Goal: Task Accomplishment & Management: Use online tool/utility

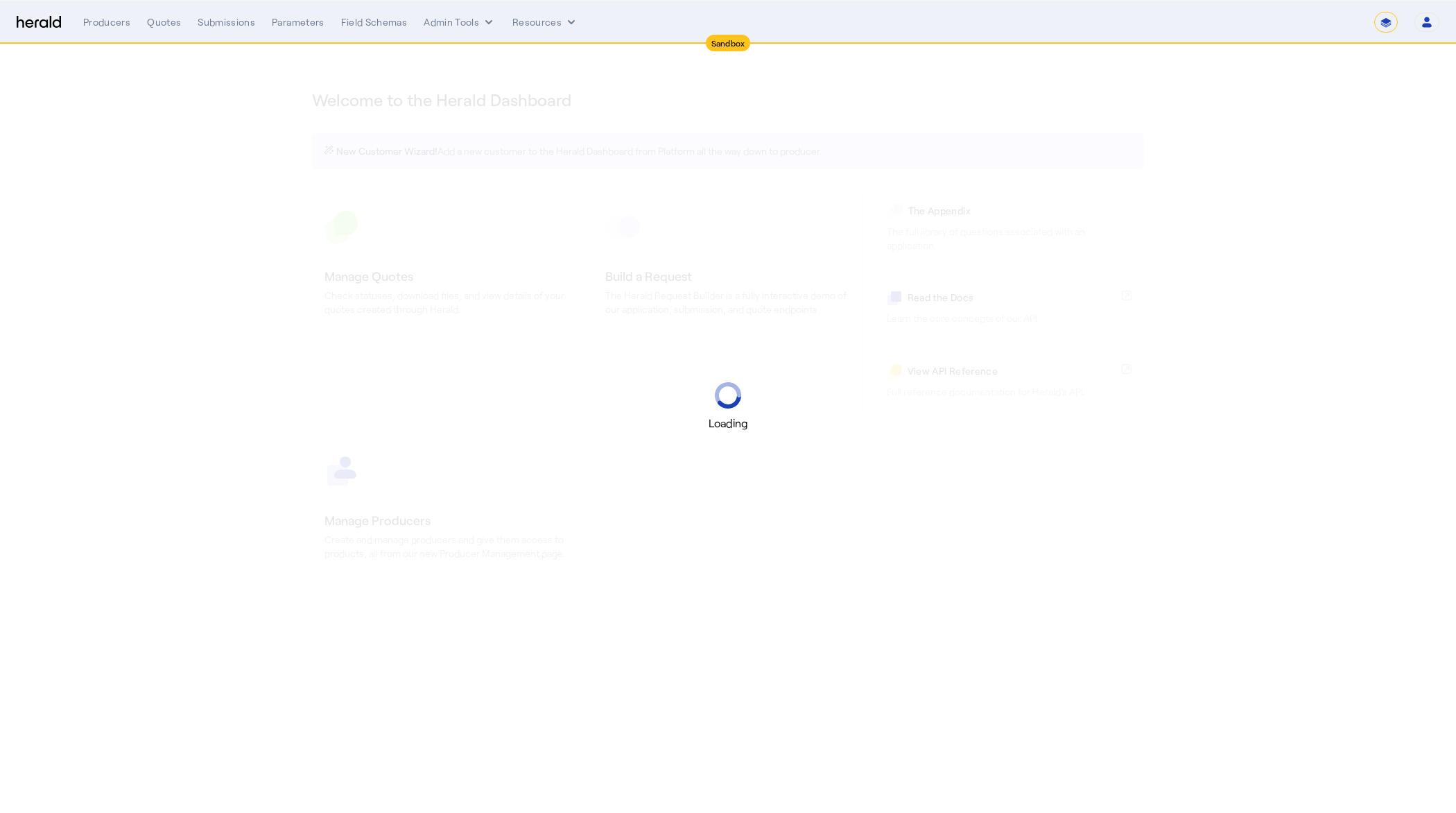
select select "*******"
select select "pfm_2v8p_herald_api"
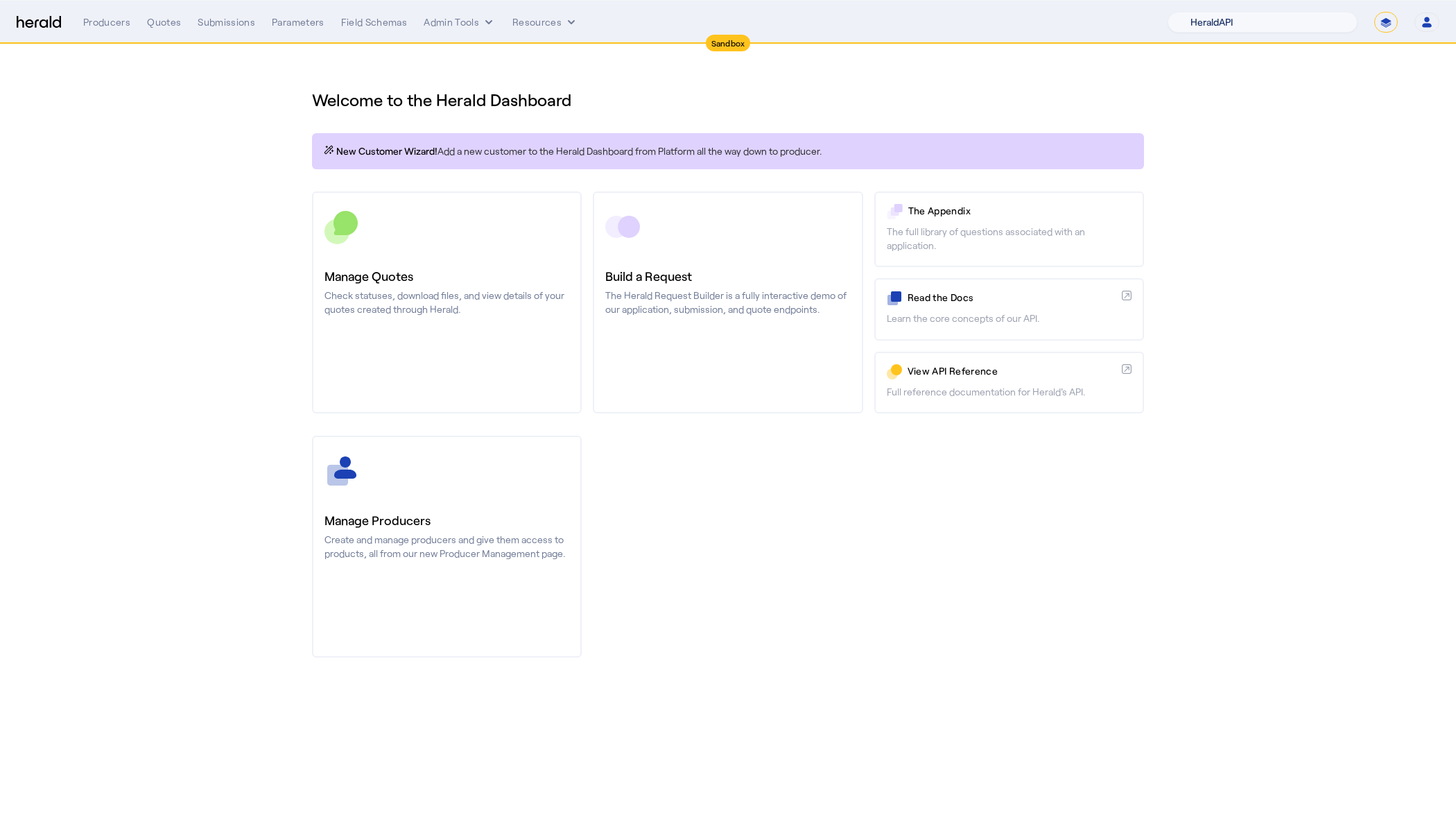
click at [1237, 21] on select "1Fort Acrisure Acturis Affinity Advisors Affinity Risk Agentero AmWins Anzen Ao…" at bounding box center [1263, 23] width 190 height 21
click at [1383, 18] on select "**********" at bounding box center [1386, 23] width 23 height 21
select select "**********"
click at [1375, 12] on select "**********" at bounding box center [1386, 23] width 23 height 21
click at [452, 15] on div "**********" at bounding box center [761, 23] width 1356 height 21
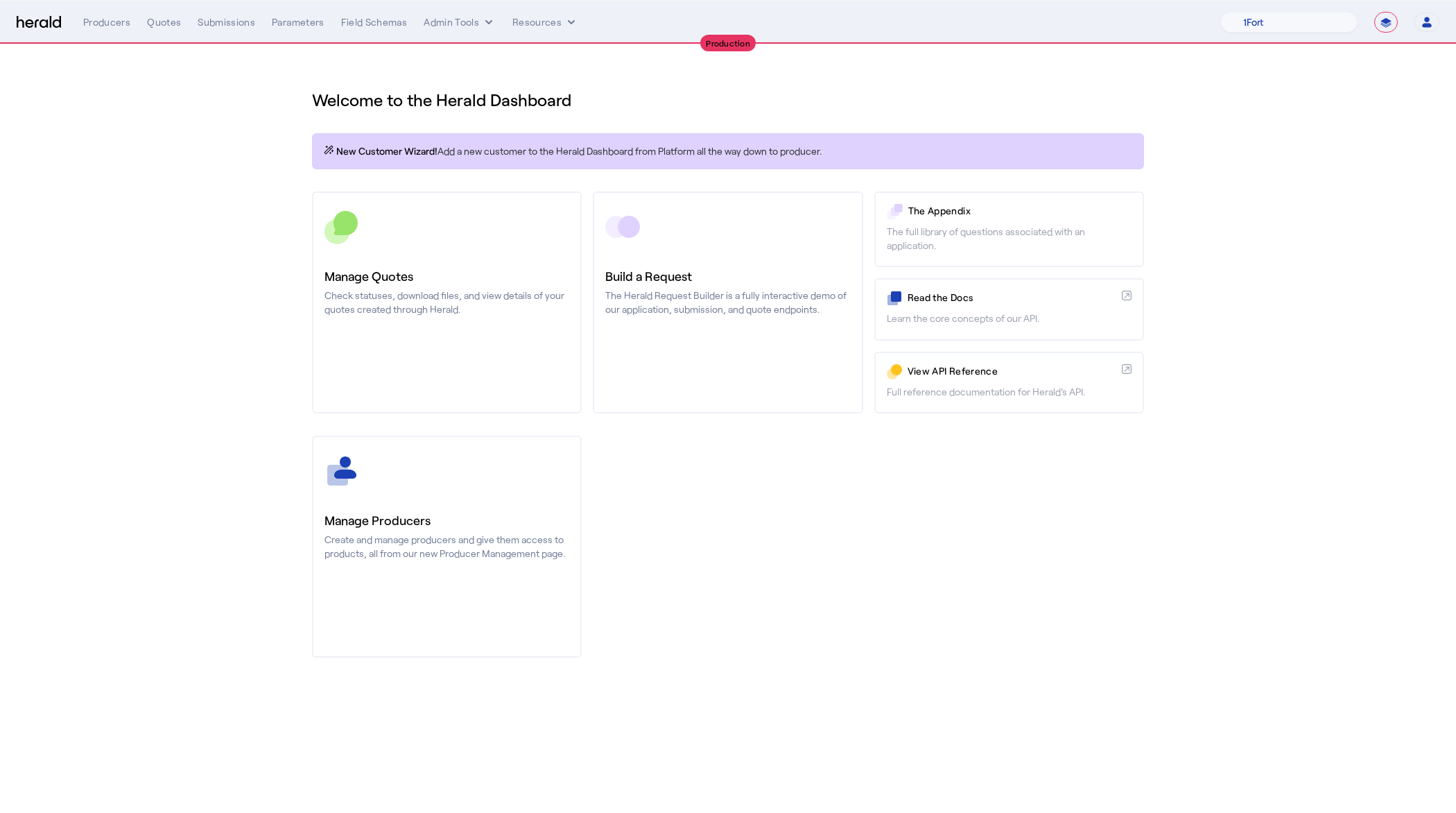
click at [272, 243] on section "Welcome to the Herald Dashboard New Customer Wizard! Add a new customer to the …" at bounding box center [728, 364] width 1456 height 641
click at [473, 23] on button "Admin Tools" at bounding box center [460, 23] width 72 height 14
click at [467, 53] on span "Platforms Manager" at bounding box center [483, 51] width 101 height 16
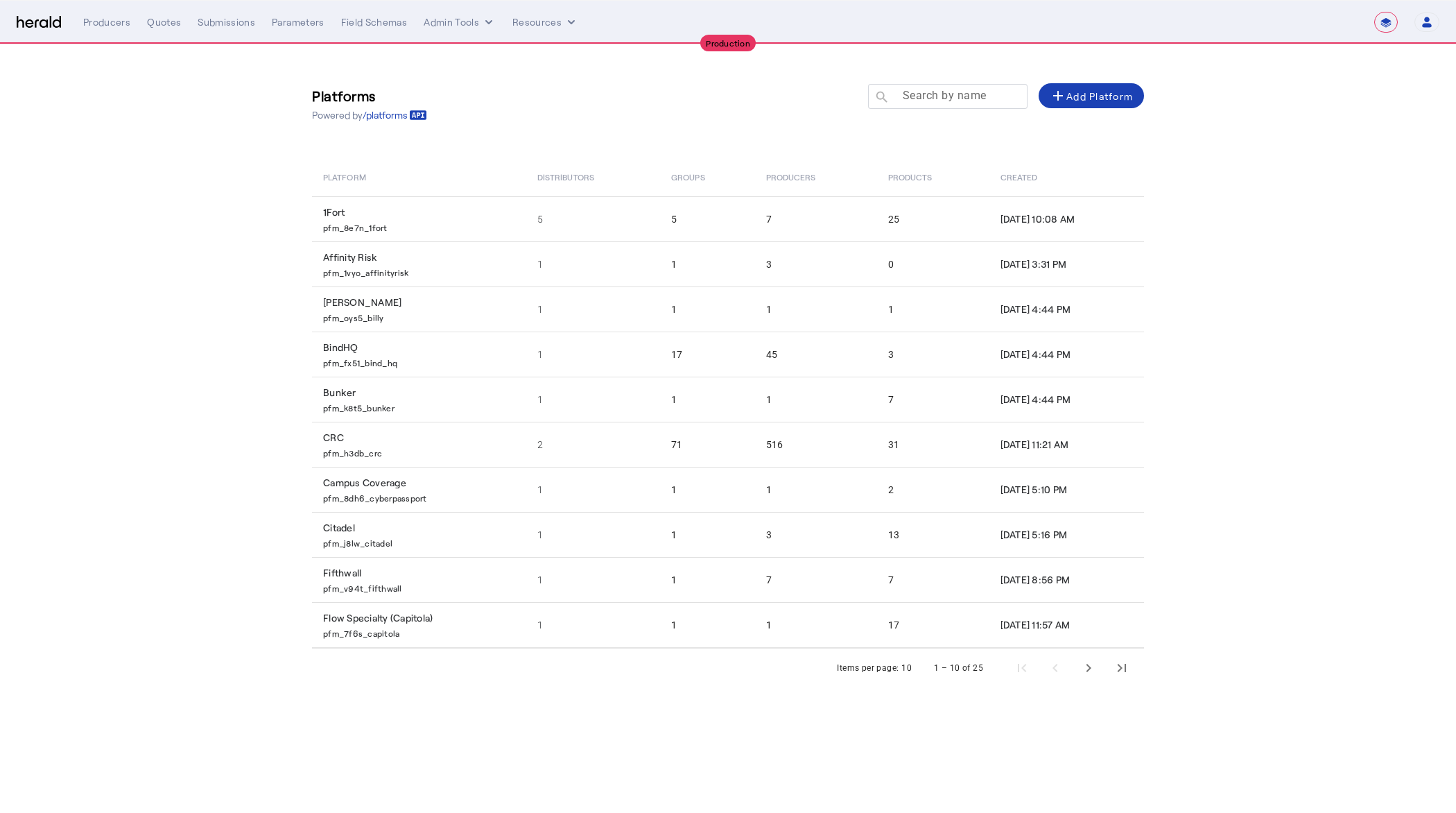
click at [947, 106] on div at bounding box center [954, 103] width 125 height 39
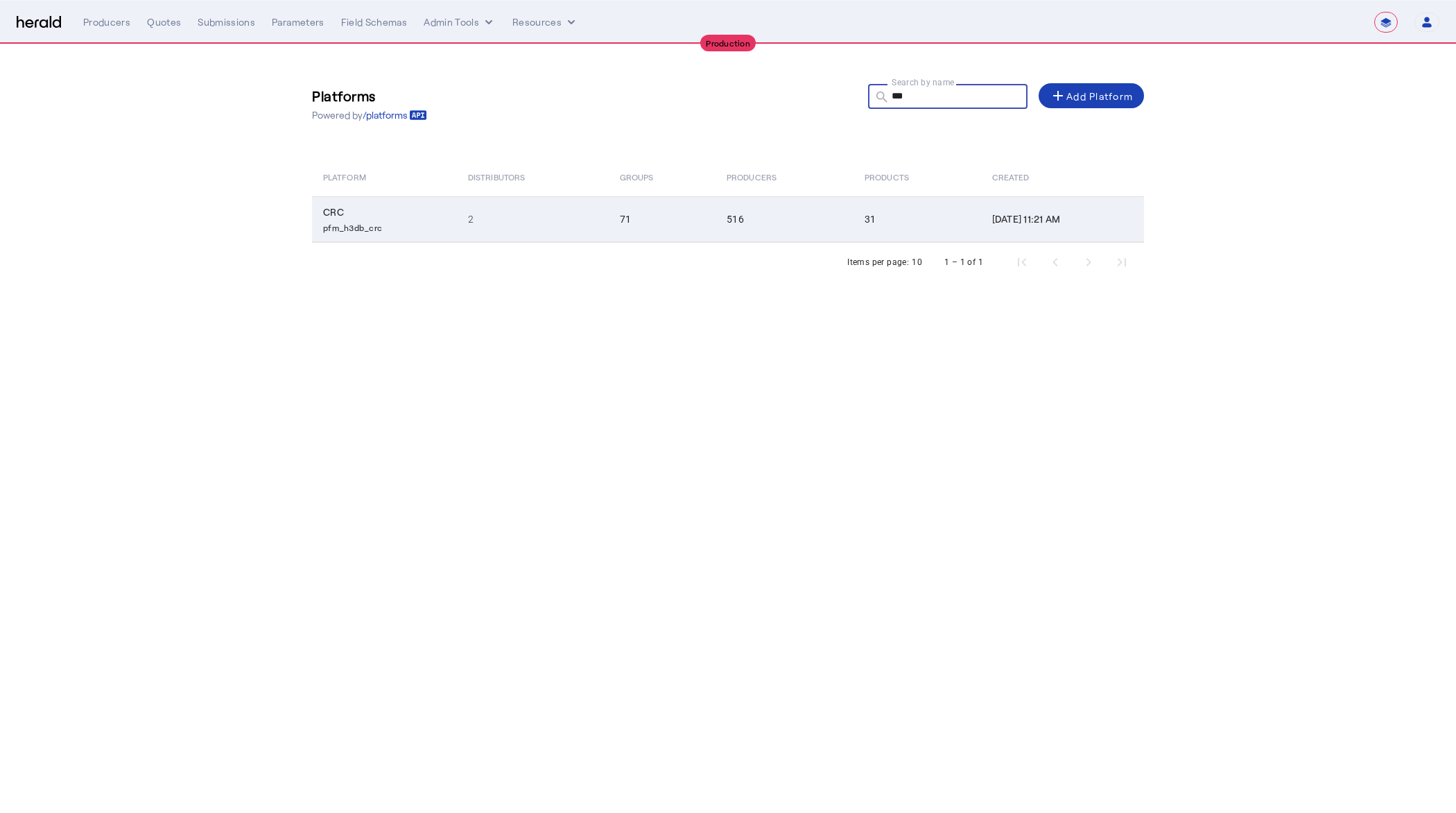
type input "***"
click at [500, 216] on td "2" at bounding box center [532, 219] width 152 height 46
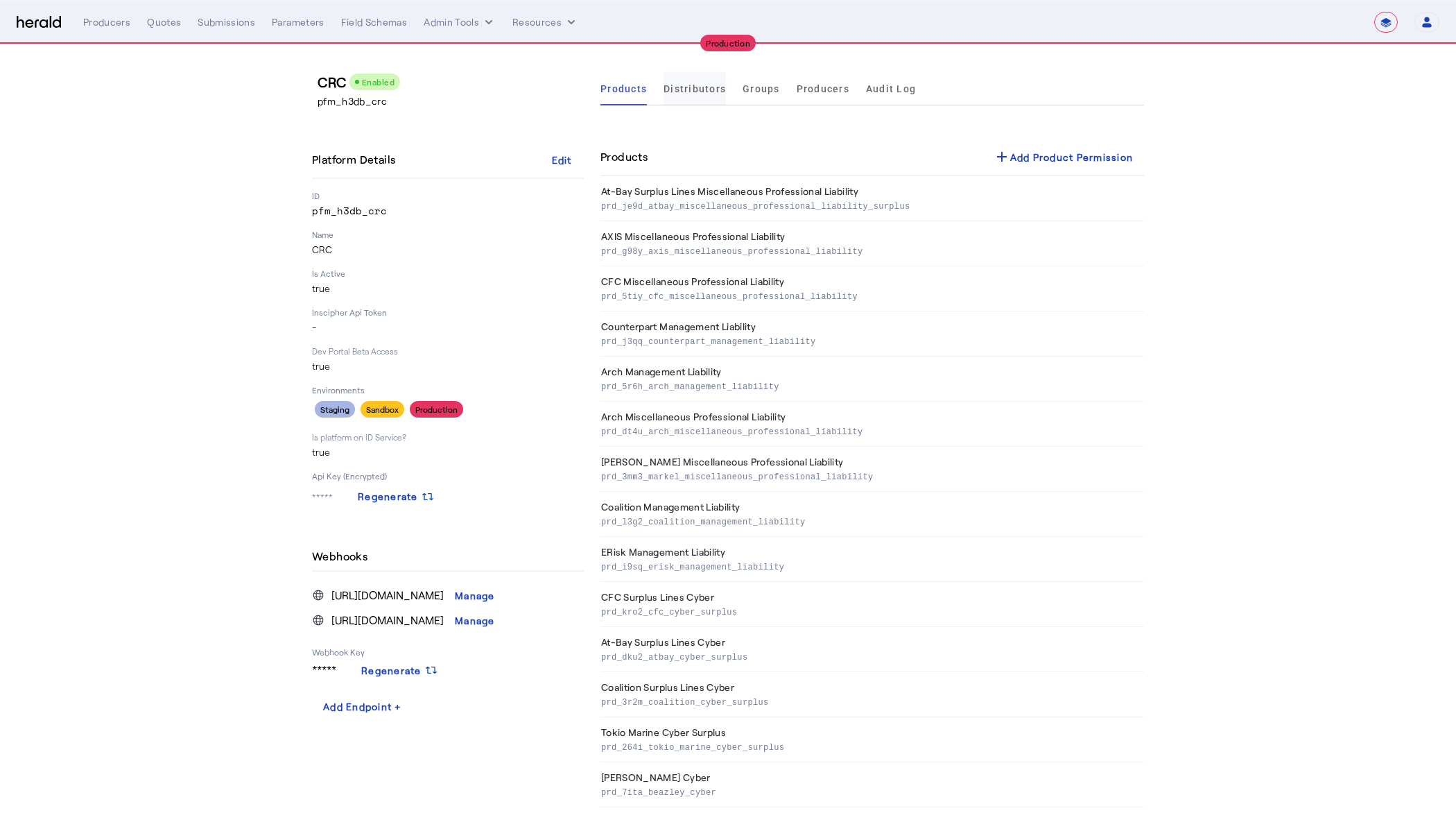
click at [682, 95] on span "Distributors" at bounding box center [695, 89] width 62 height 33
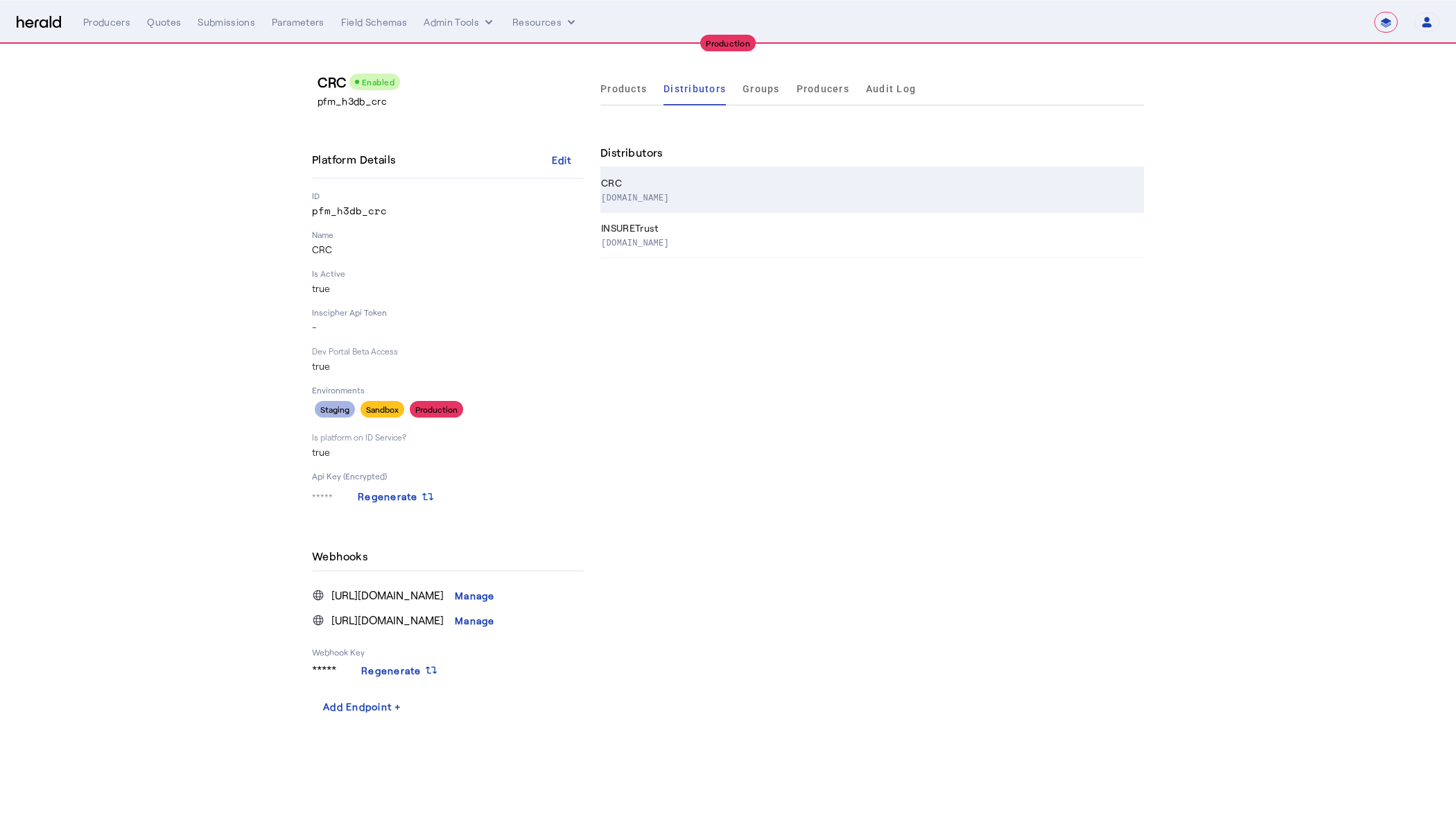
click at [676, 195] on p "[DOMAIN_NAME]" at bounding box center [870, 197] width 538 height 14
select select "pfm_h3db_crc"
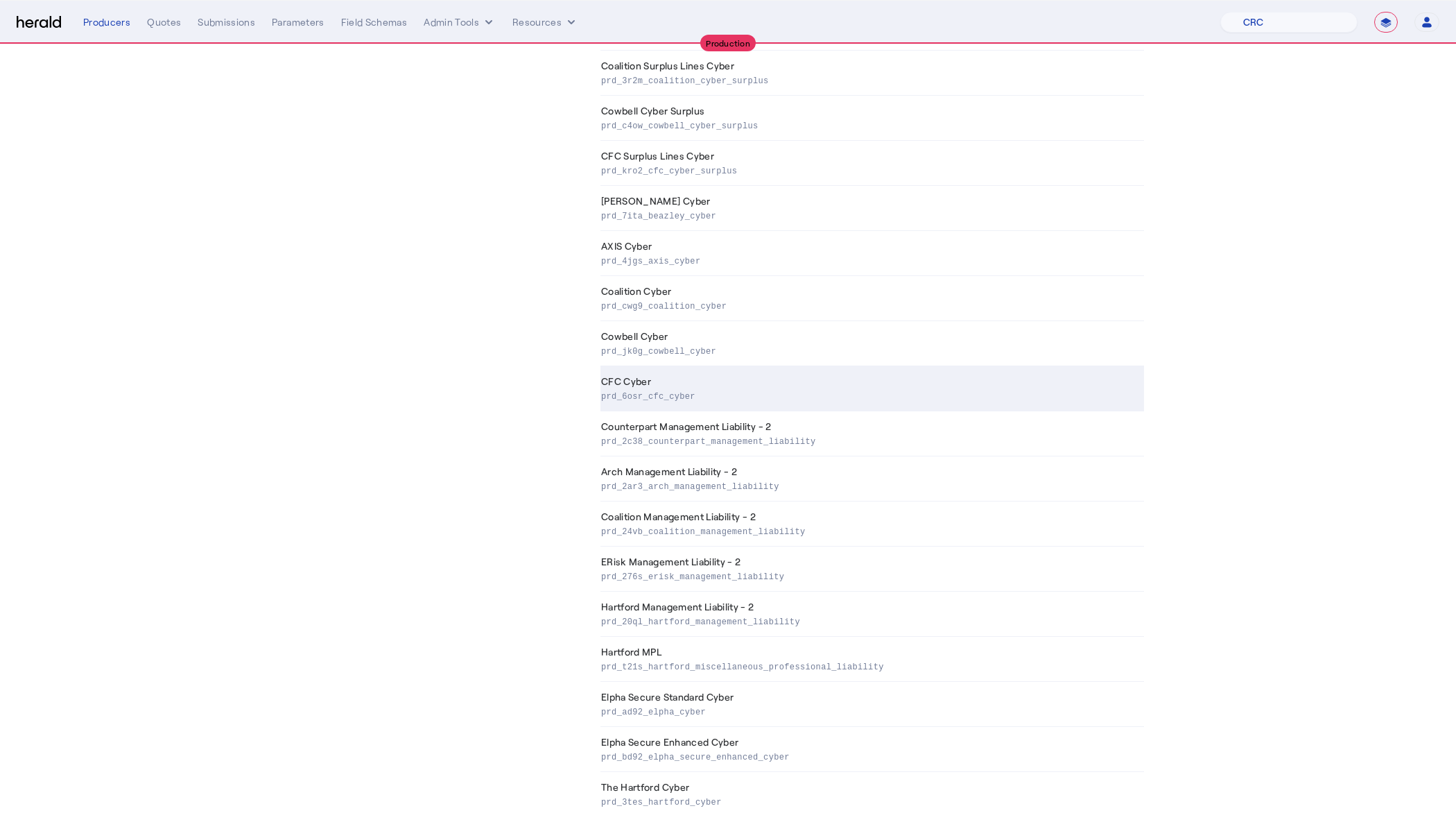
scroll to position [794, 0]
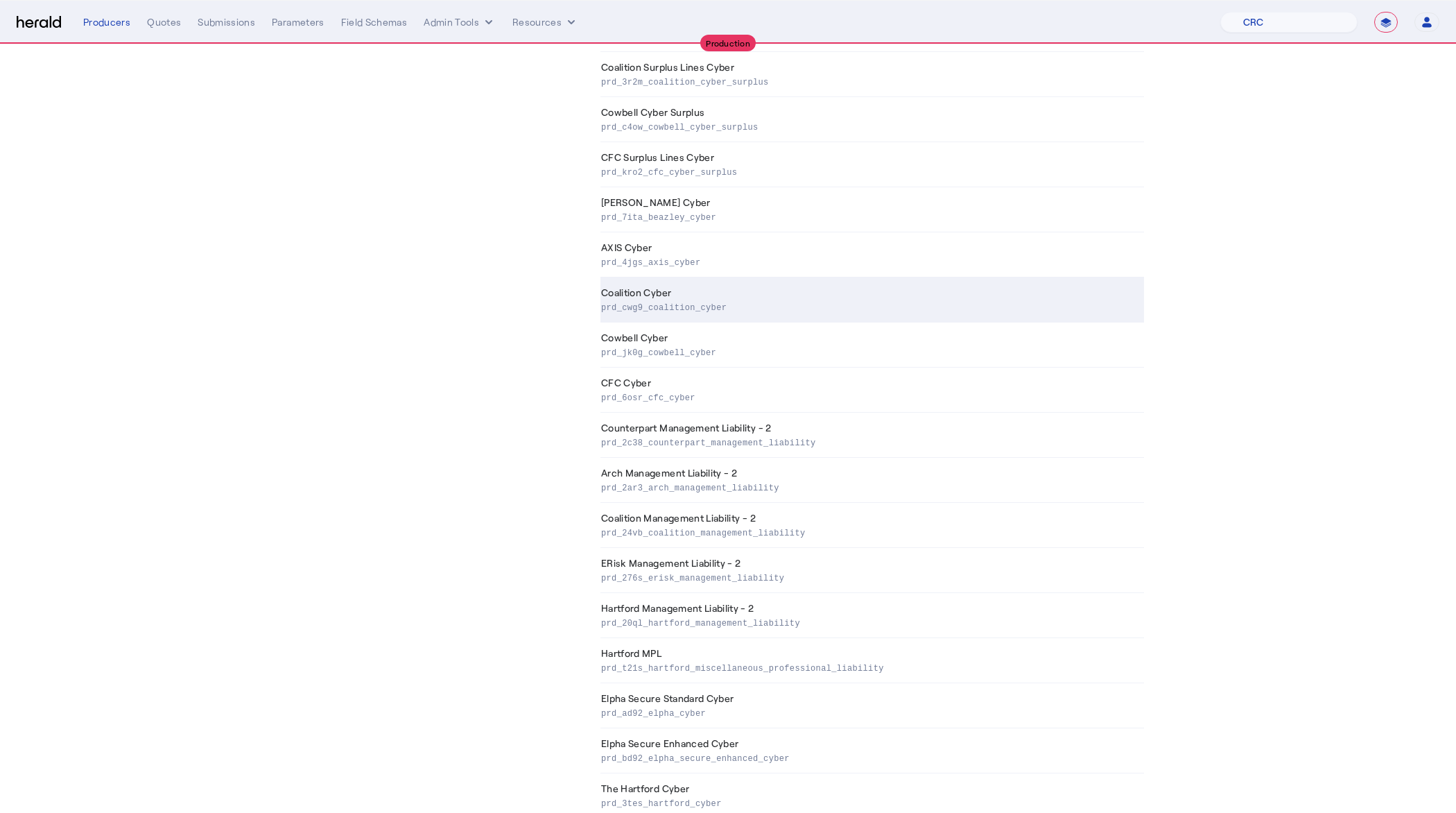
click at [676, 300] on p "prd_cwg9_coalition_cyber" at bounding box center [870, 306] width 538 height 14
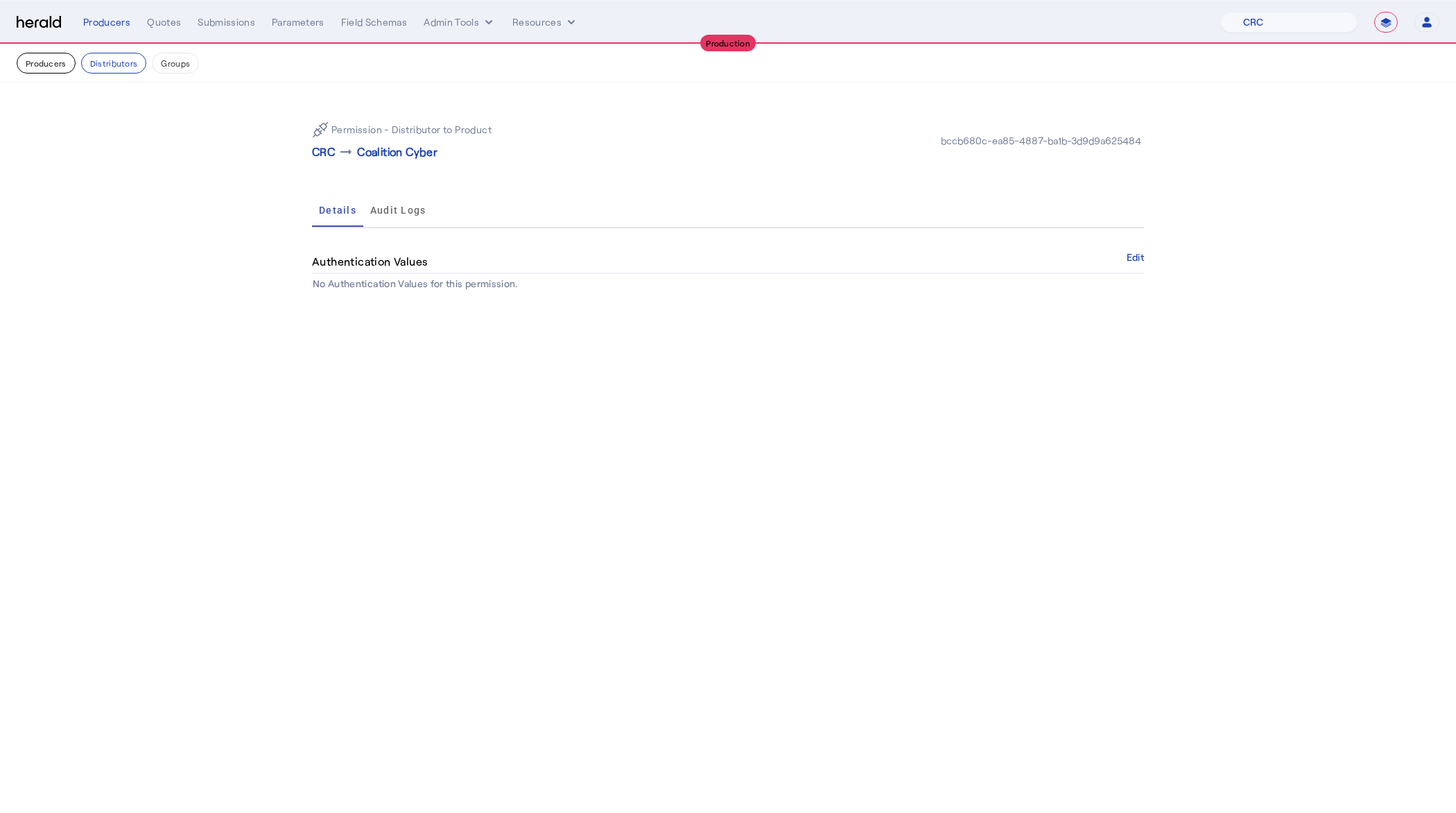
click at [61, 60] on button "Producers" at bounding box center [46, 63] width 59 height 21
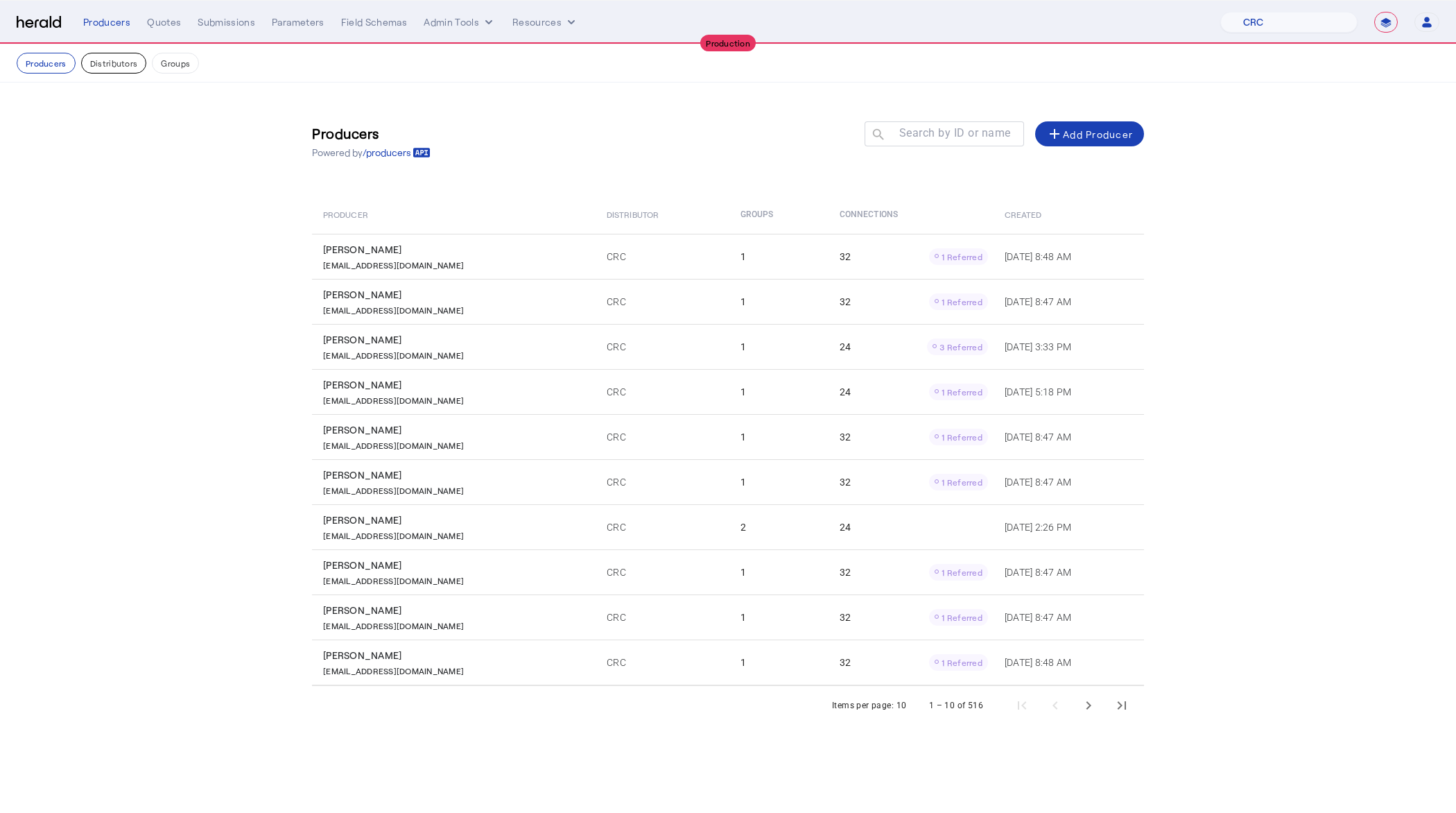
click at [109, 59] on button "Distributors" at bounding box center [114, 63] width 66 height 21
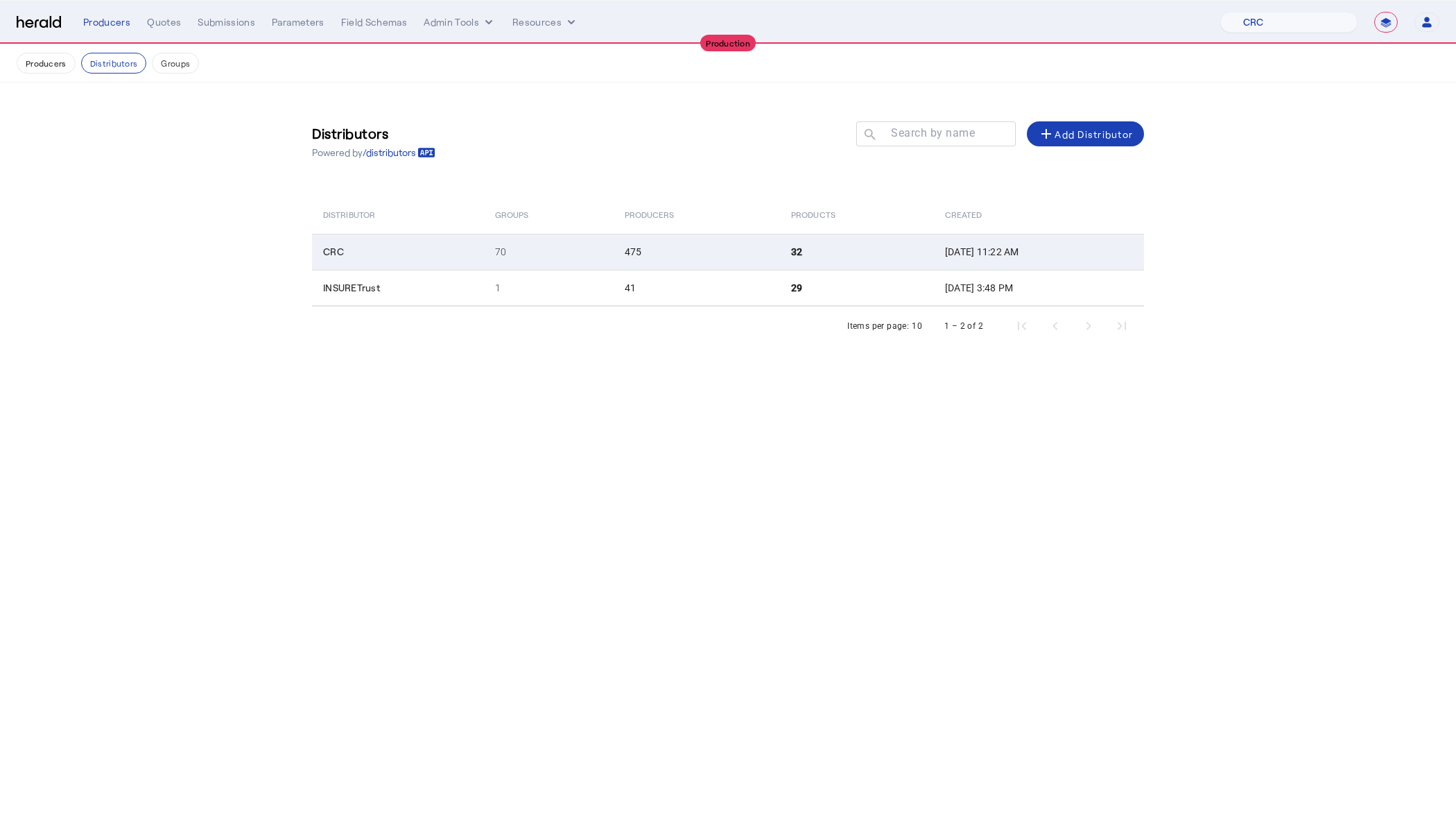
click at [376, 240] on td "CRC" at bounding box center [398, 252] width 172 height 36
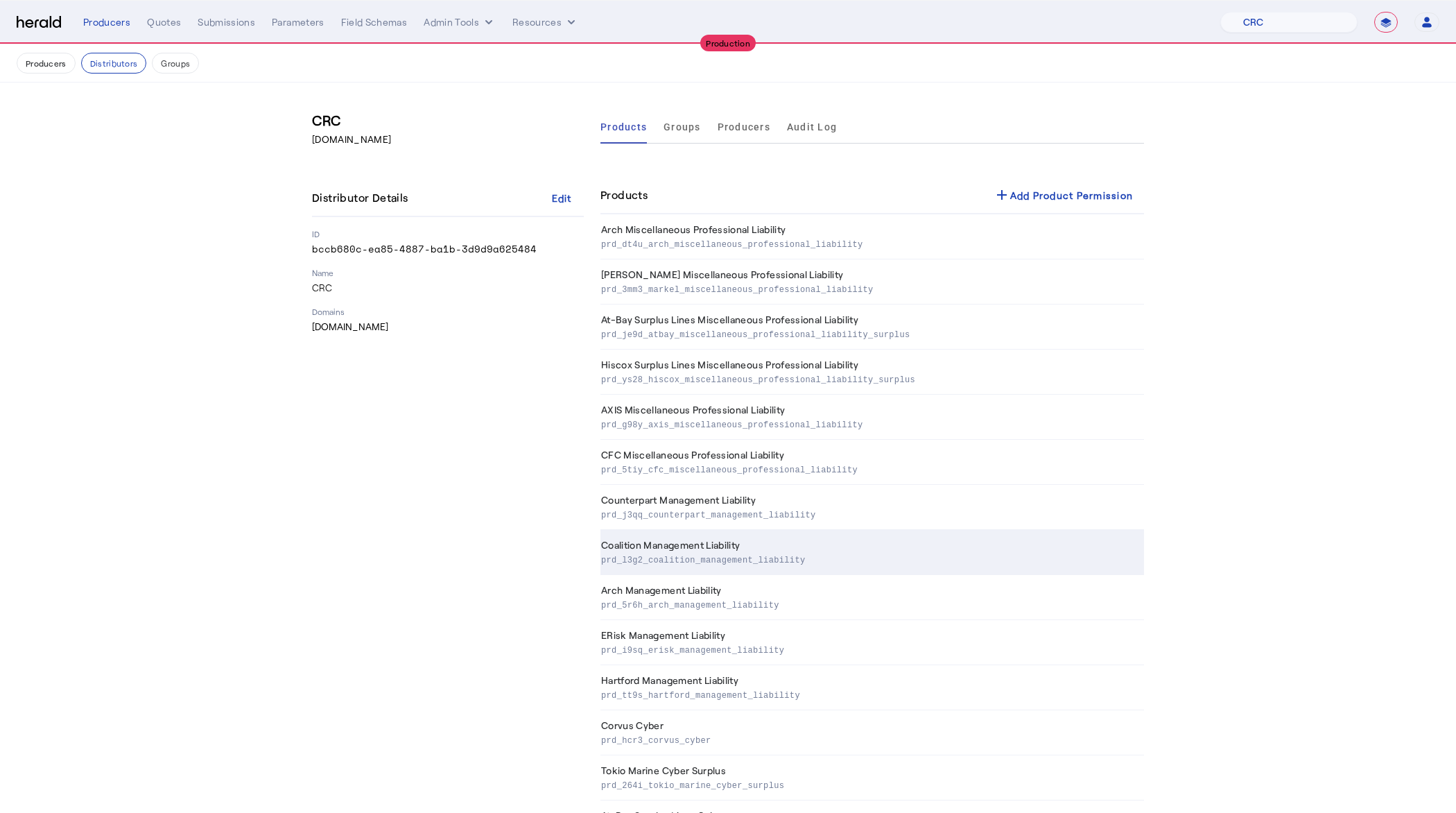
scroll to position [861, 0]
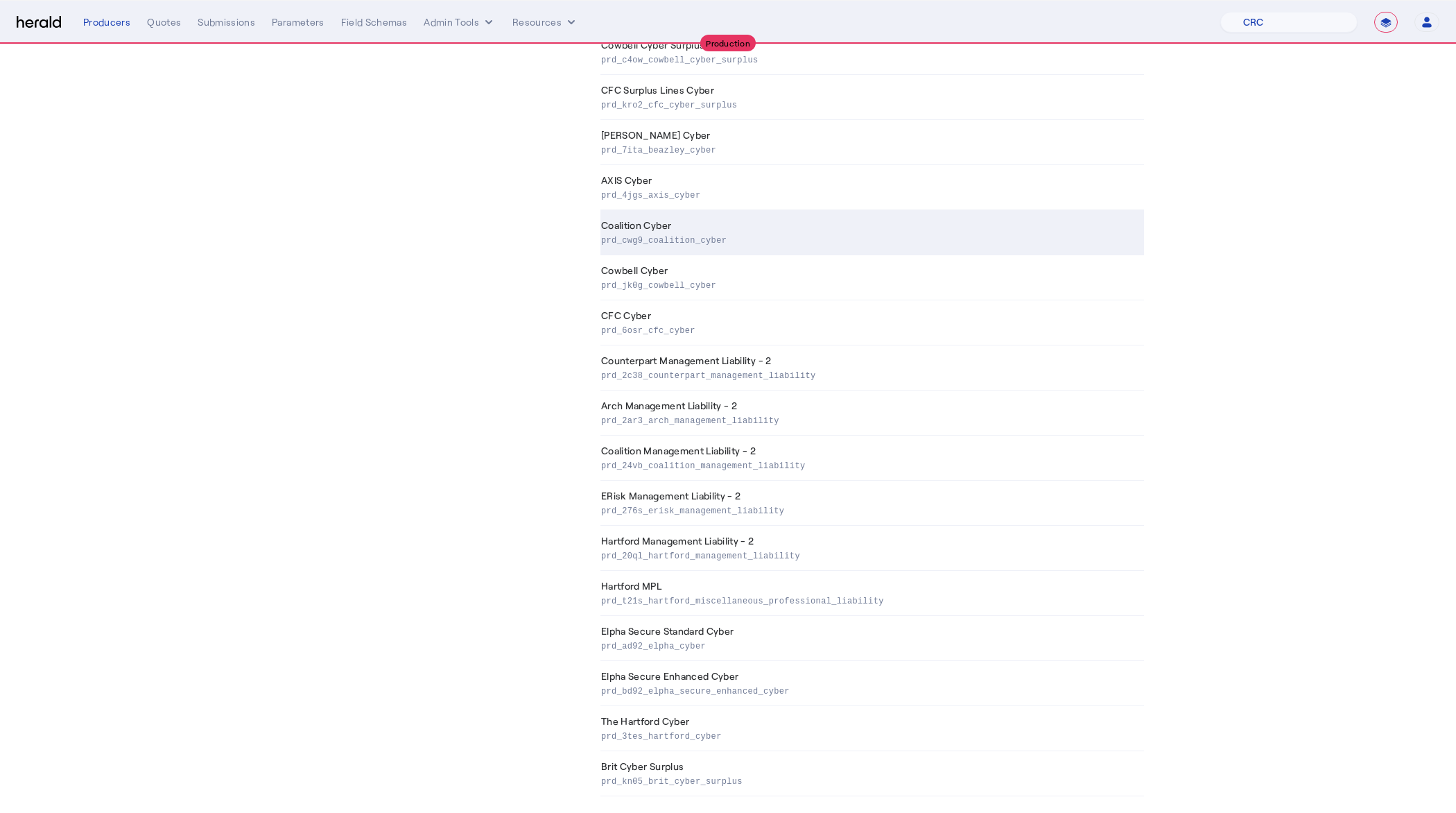
click at [733, 233] on p "prd_cwg9_coalition_cyber" at bounding box center [870, 239] width 538 height 14
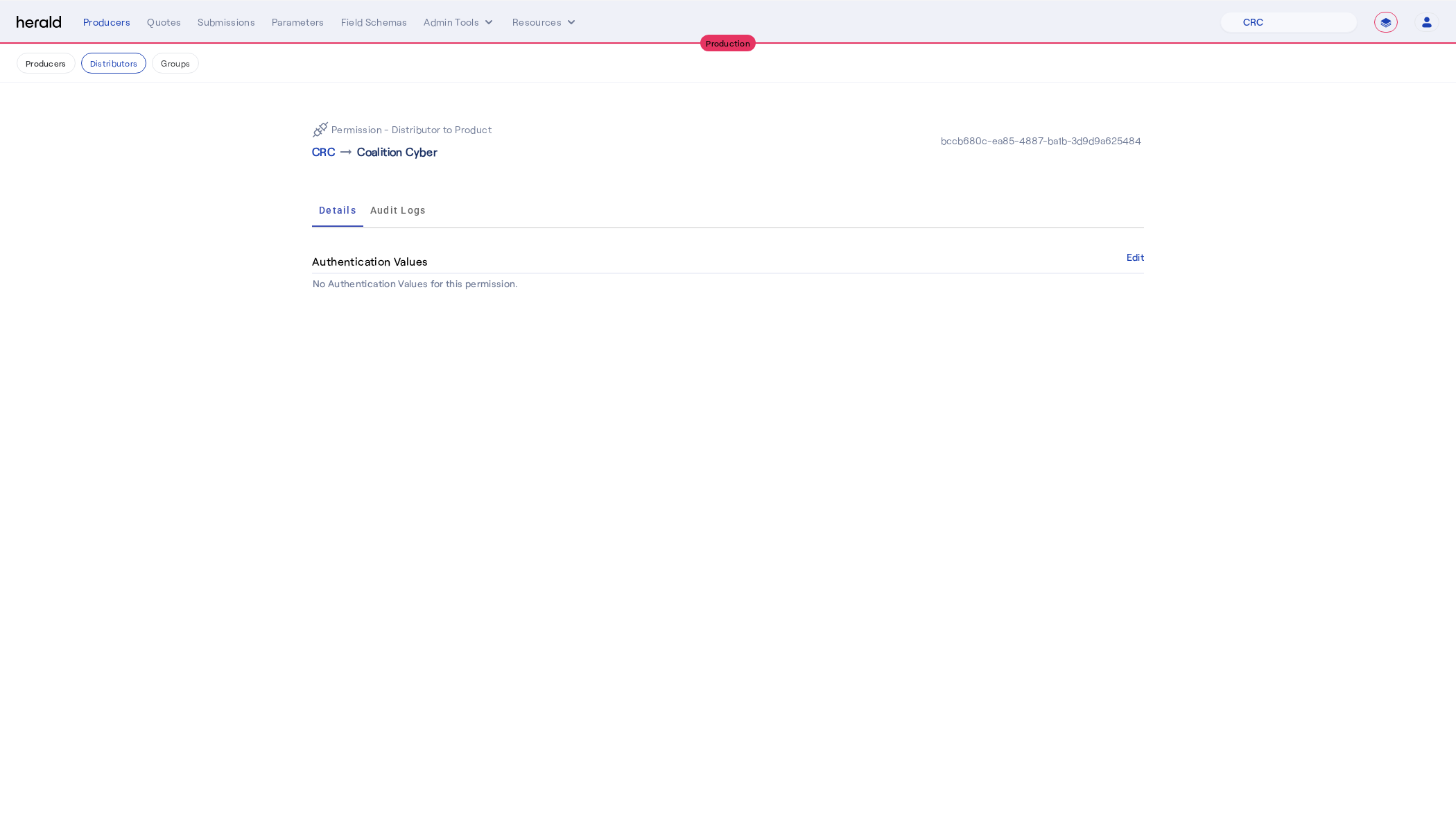
click at [376, 150] on p "Coalition Cyber" at bounding box center [397, 152] width 81 height 16
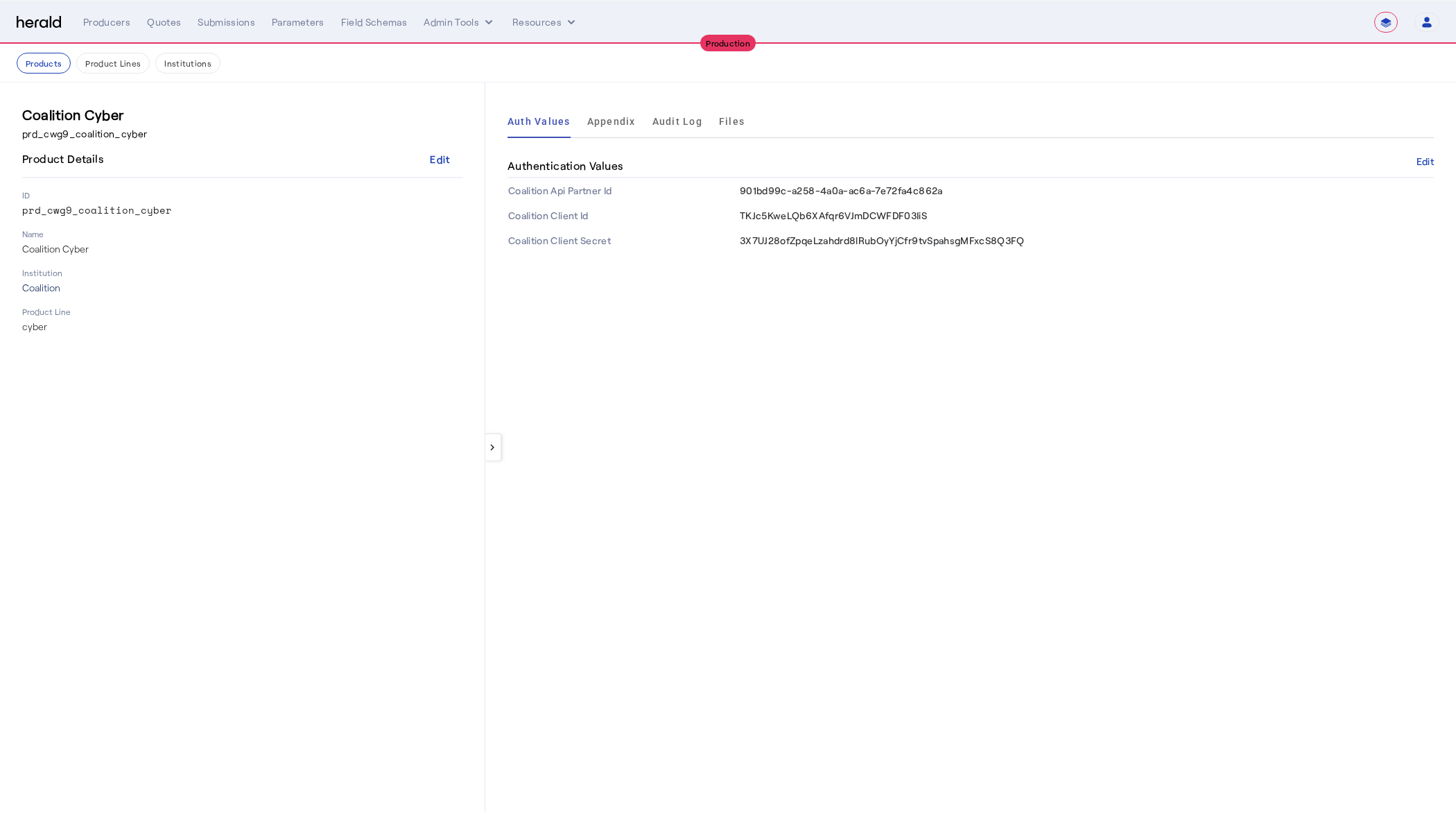
select select "pfm_h3db_crc"
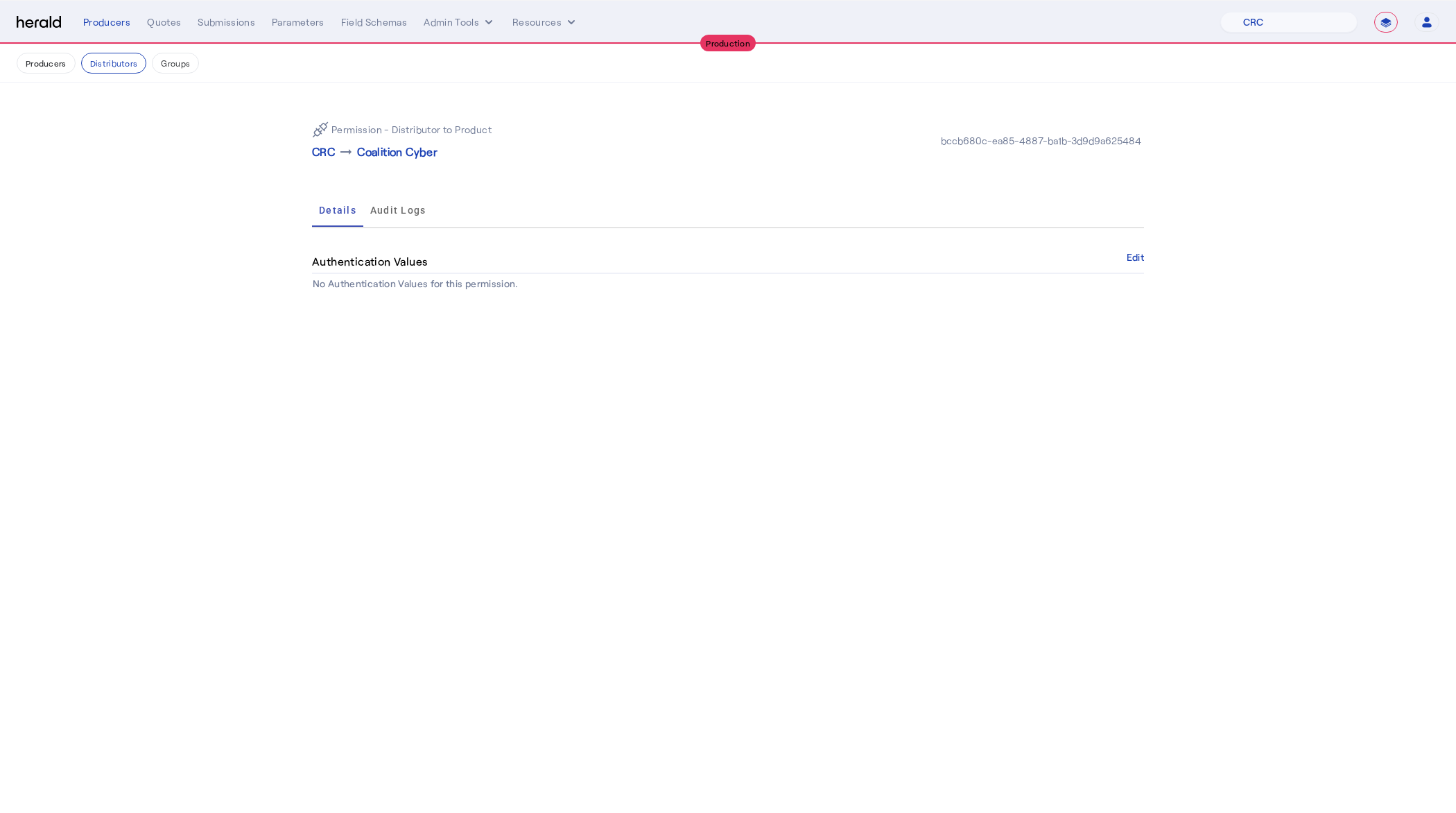
drag, startPoint x: 32, startPoint y: 62, endPoint x: 267, endPoint y: 107, distance: 239.3
click at [267, 107] on app-distributor-permission "Producers Distributors Groups Permission - Distributor to Product CRC arrow_rig…" at bounding box center [728, 182] width 1456 height 277
click at [455, 19] on button "Admin Tools" at bounding box center [460, 23] width 72 height 14
click at [476, 55] on span "Platforms Manager" at bounding box center [483, 51] width 101 height 16
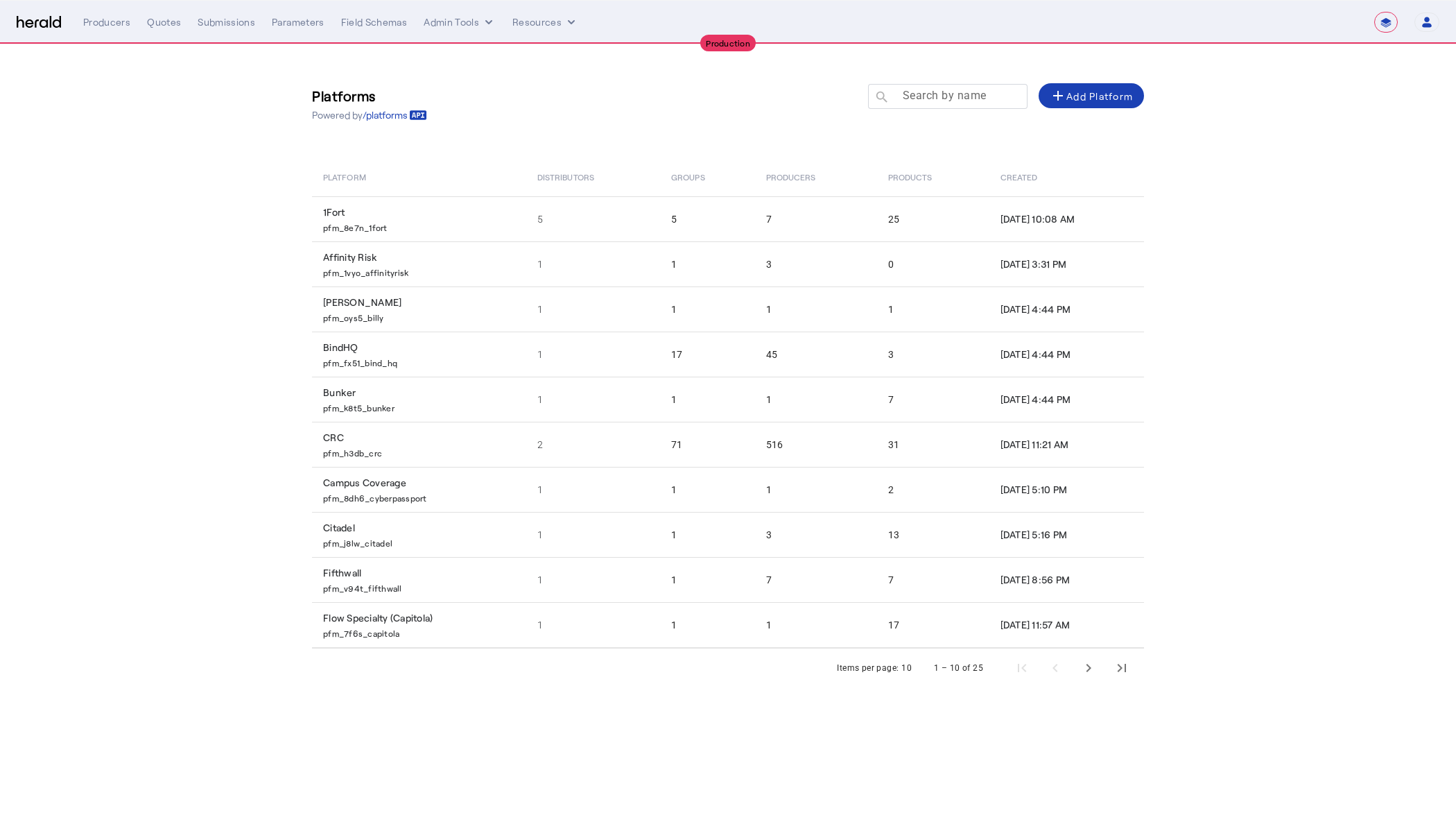
click at [975, 92] on mat-label "Search by name" at bounding box center [944, 95] width 84 height 13
click at [975, 92] on input "Search by name" at bounding box center [954, 95] width 125 height 16
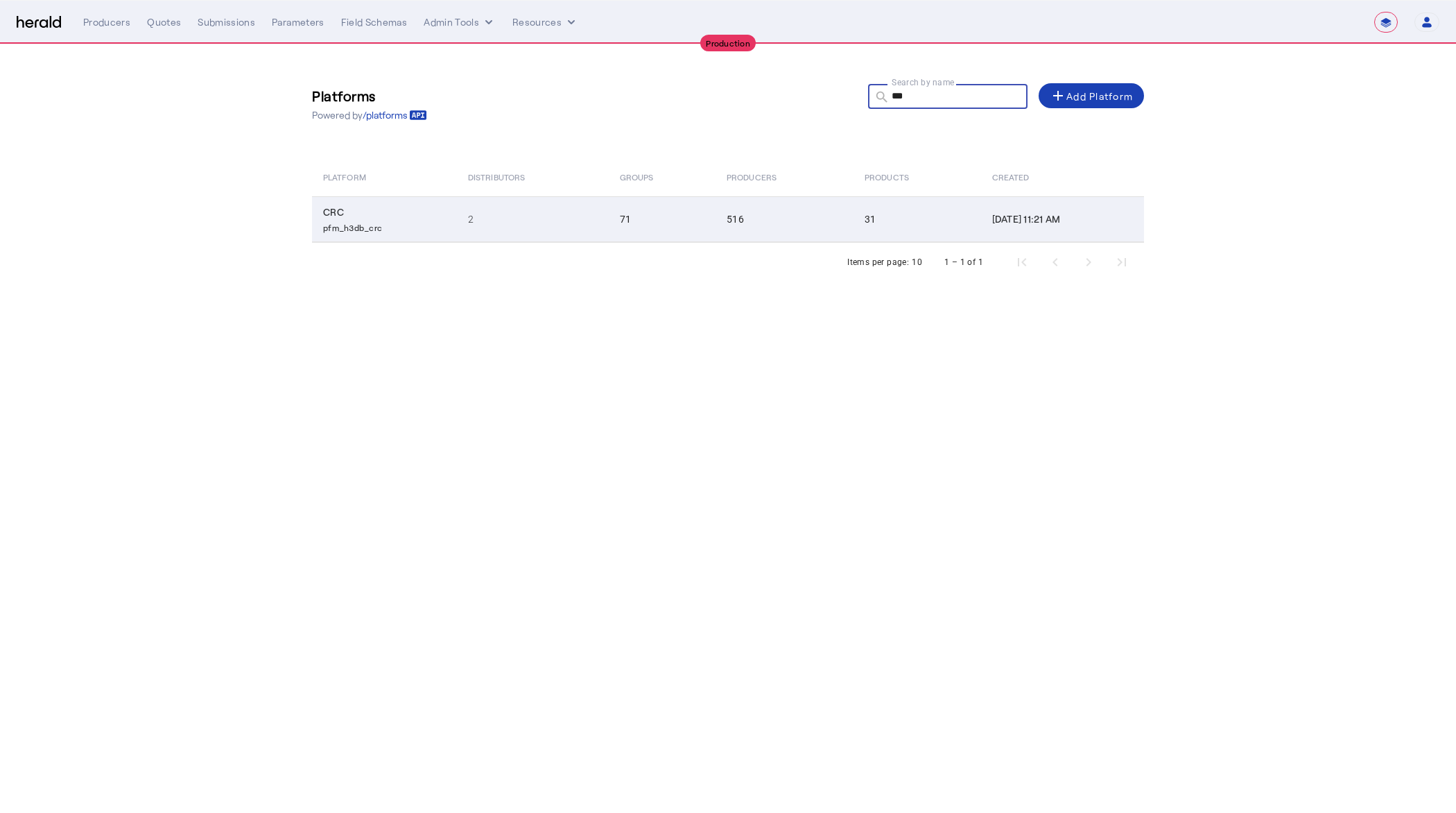
type input "***"
click at [542, 215] on td "2" at bounding box center [532, 219] width 152 height 46
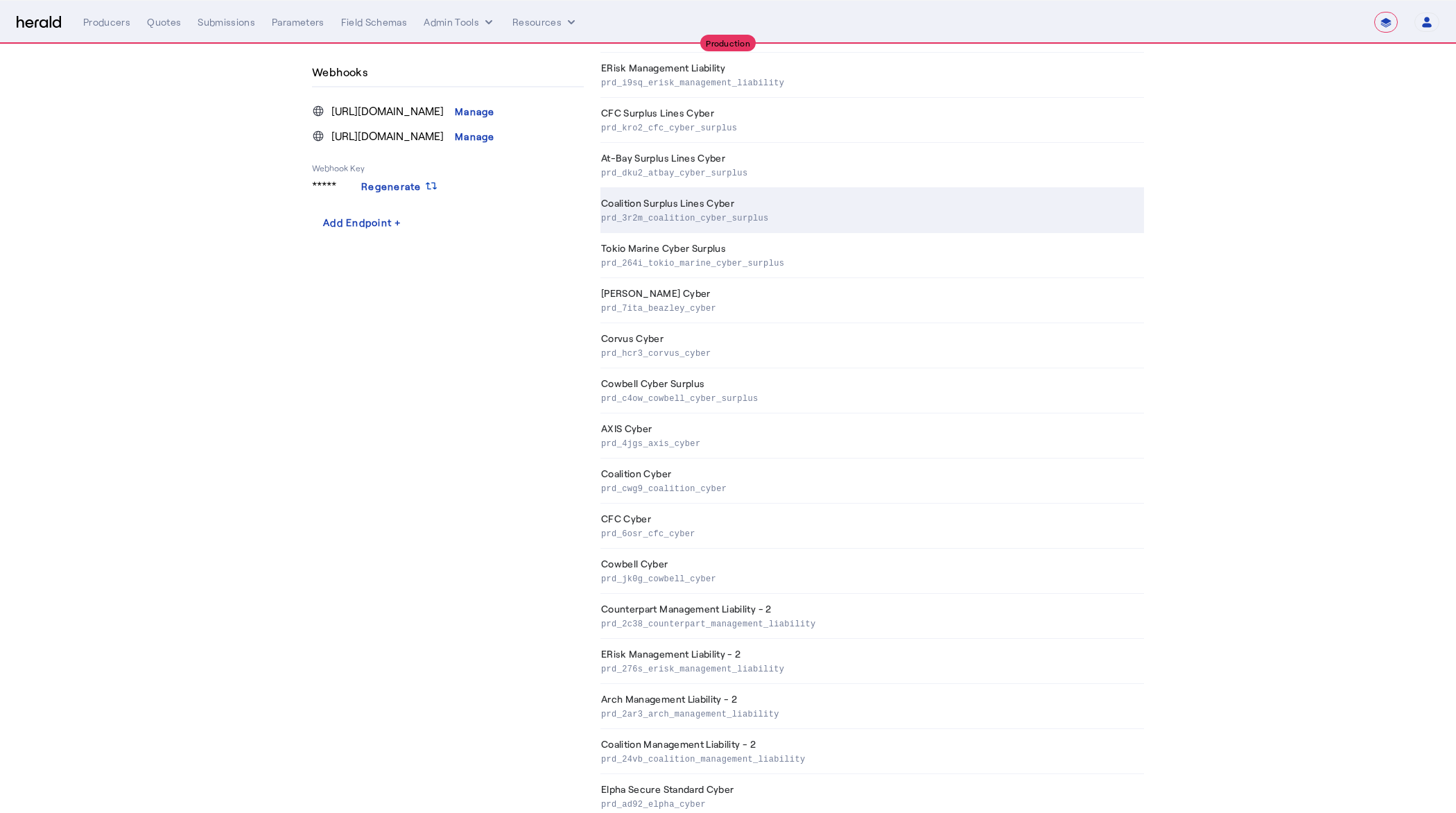
scroll to position [508, 0]
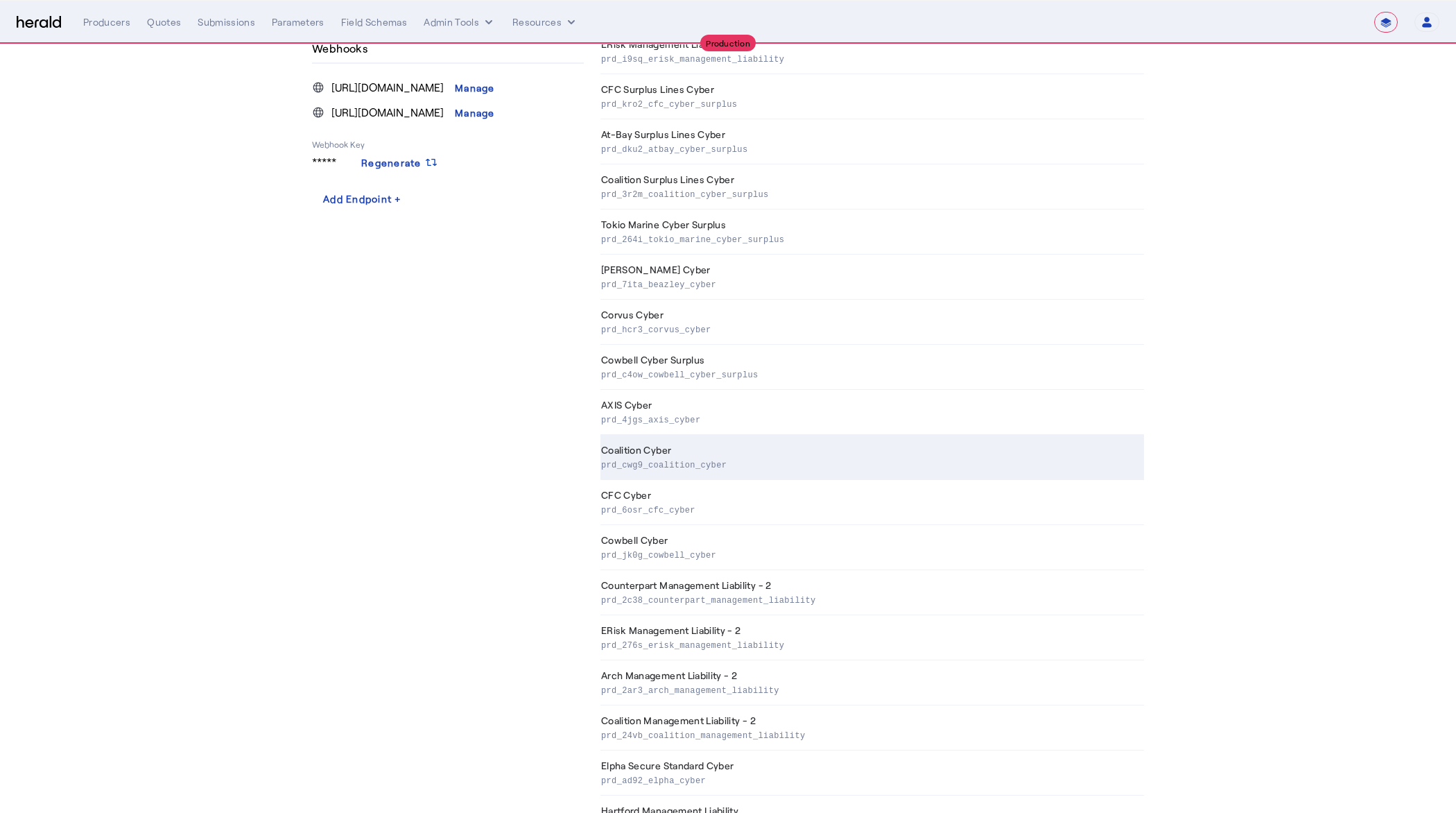
click at [703, 449] on th "Coalition Cyber prd_cwg9_coalition_cyber" at bounding box center [872, 457] width 544 height 45
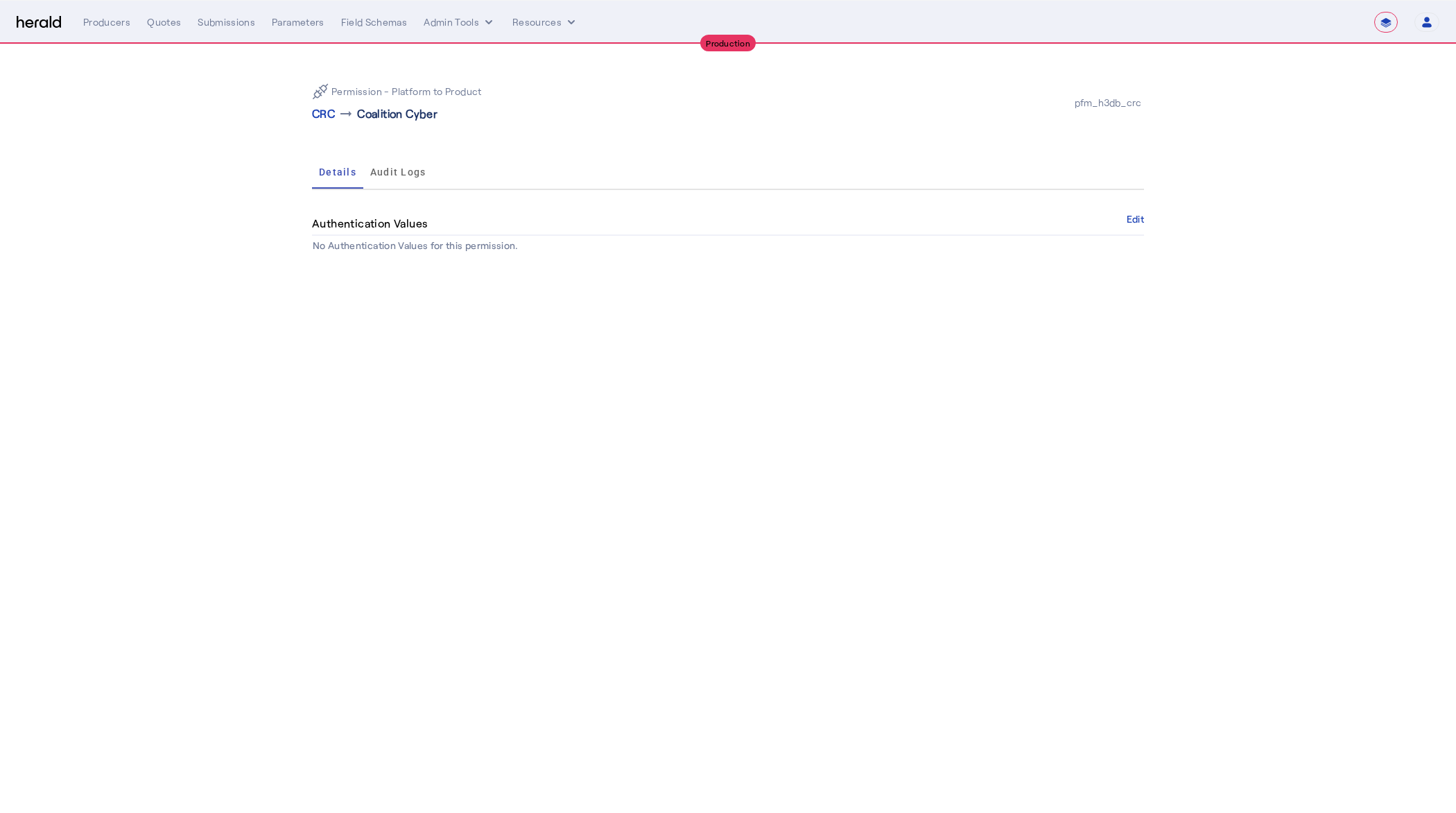
click at [378, 116] on p "Coalition Cyber" at bounding box center [397, 114] width 81 height 16
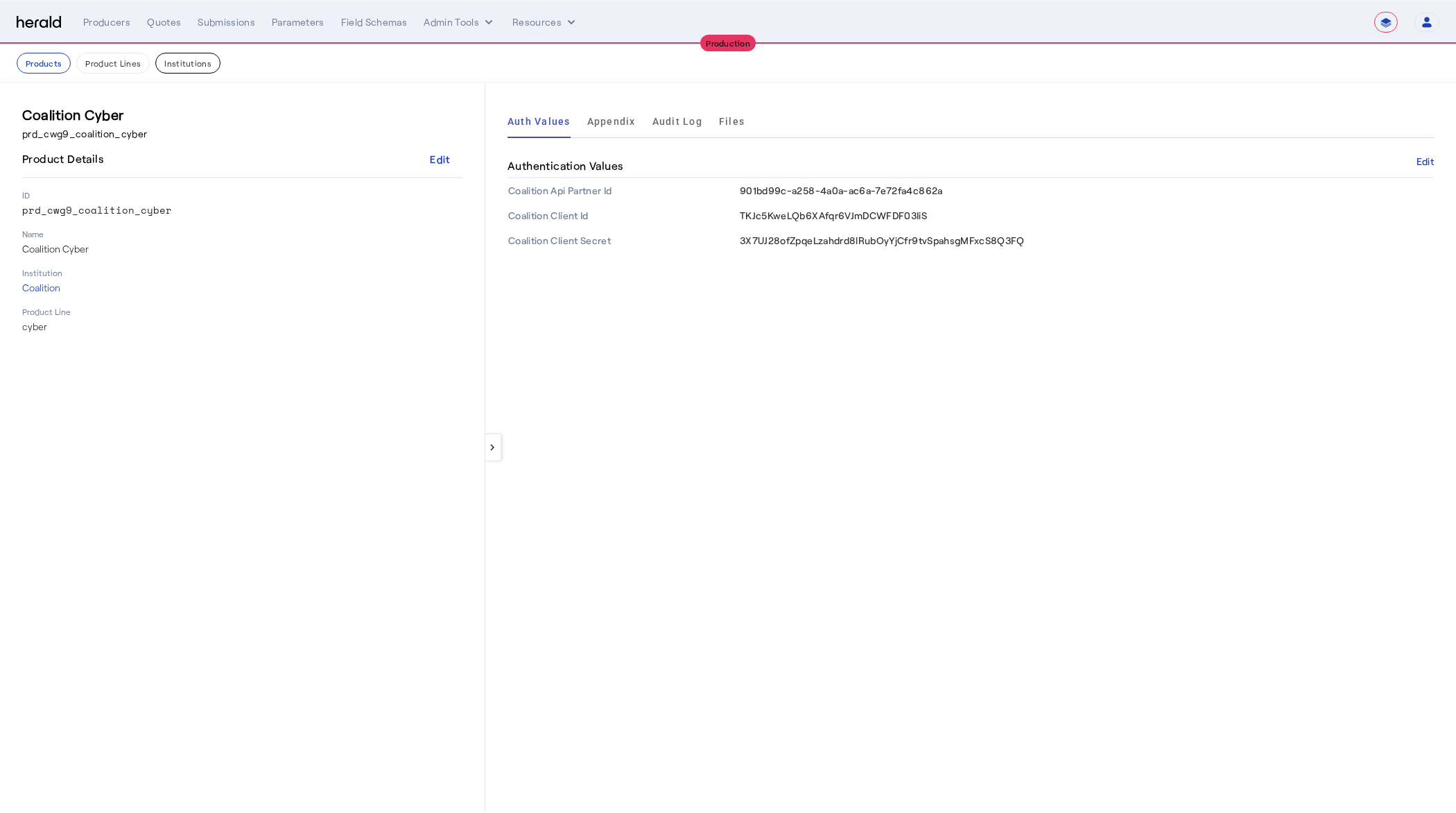
click at [196, 61] on button "Institutions" at bounding box center [187, 63] width 65 height 21
select select "pfm_h3db_crc"
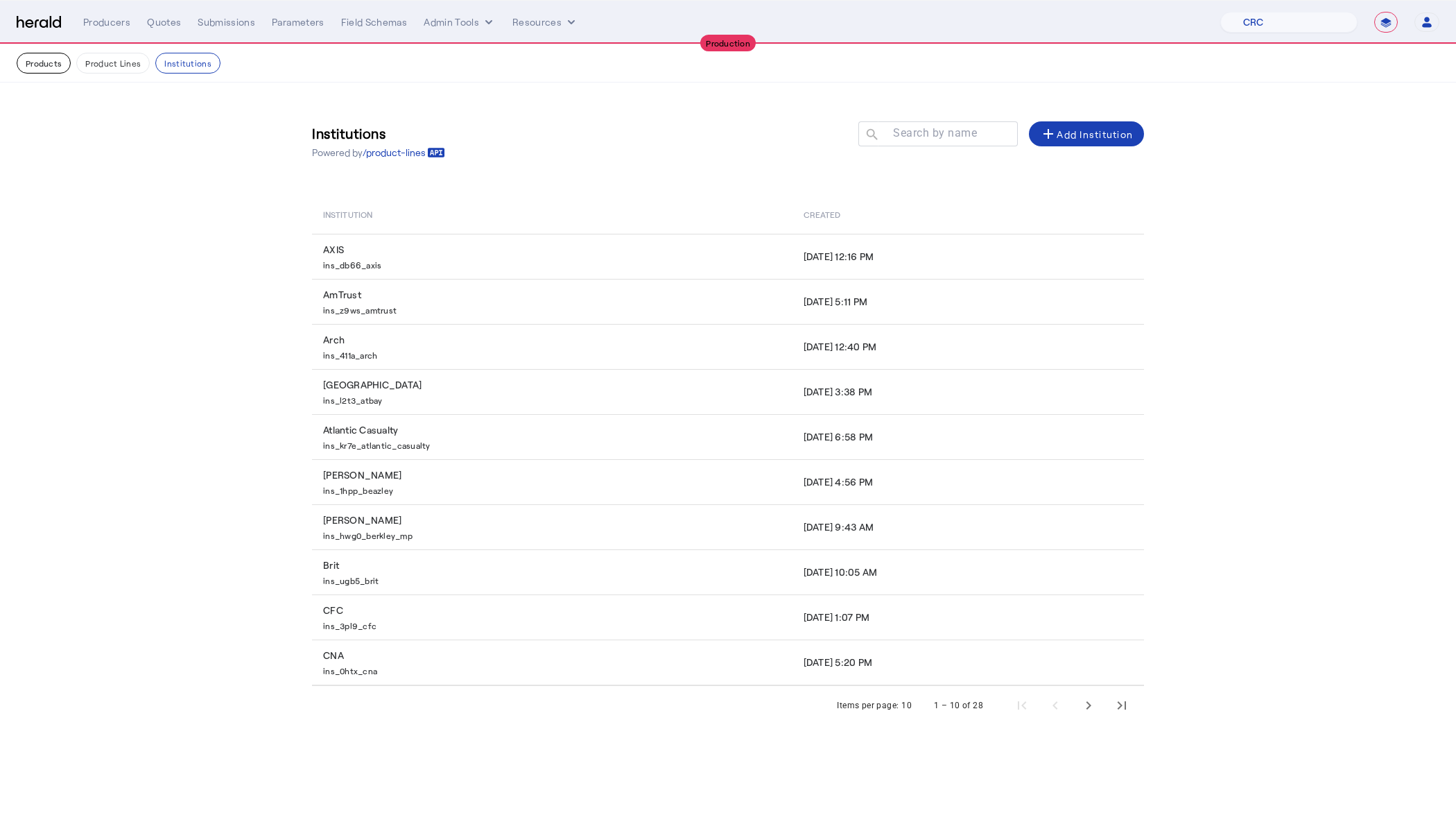
click at [35, 70] on button "Products" at bounding box center [43, 63] width 54 height 21
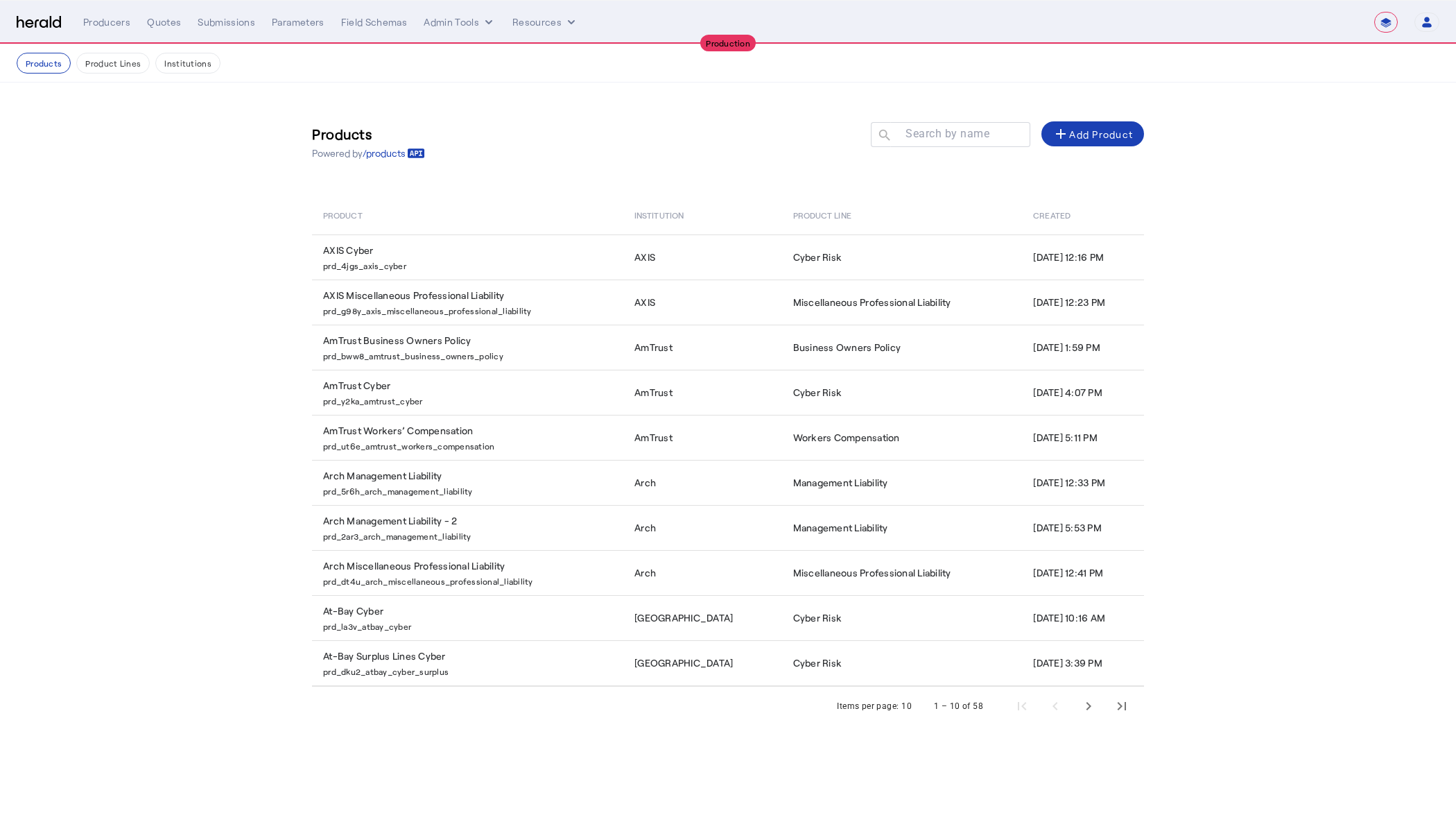
select select "pfm_h3db_crc"
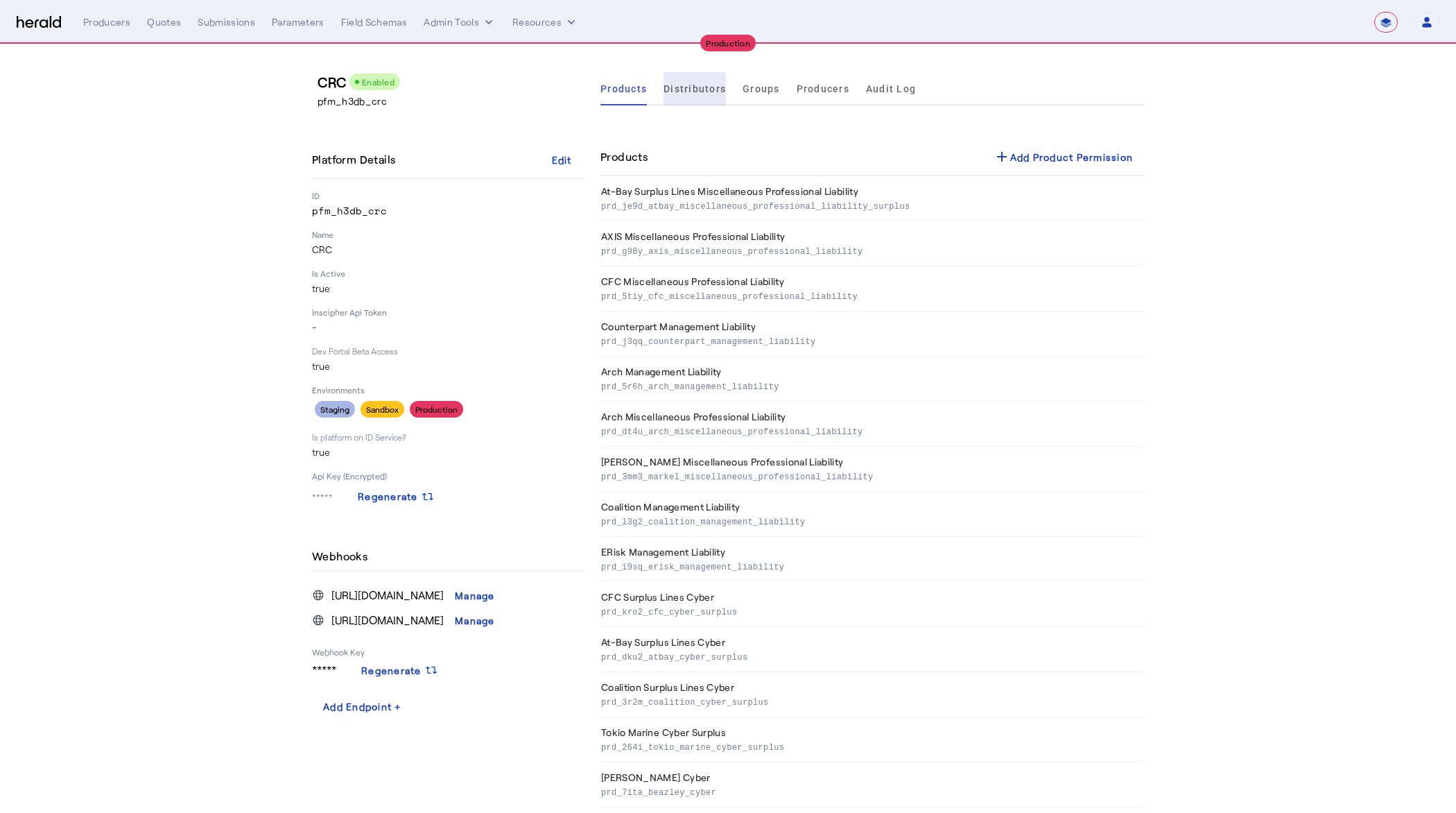
click at [694, 91] on span "Distributors" at bounding box center [695, 89] width 62 height 10
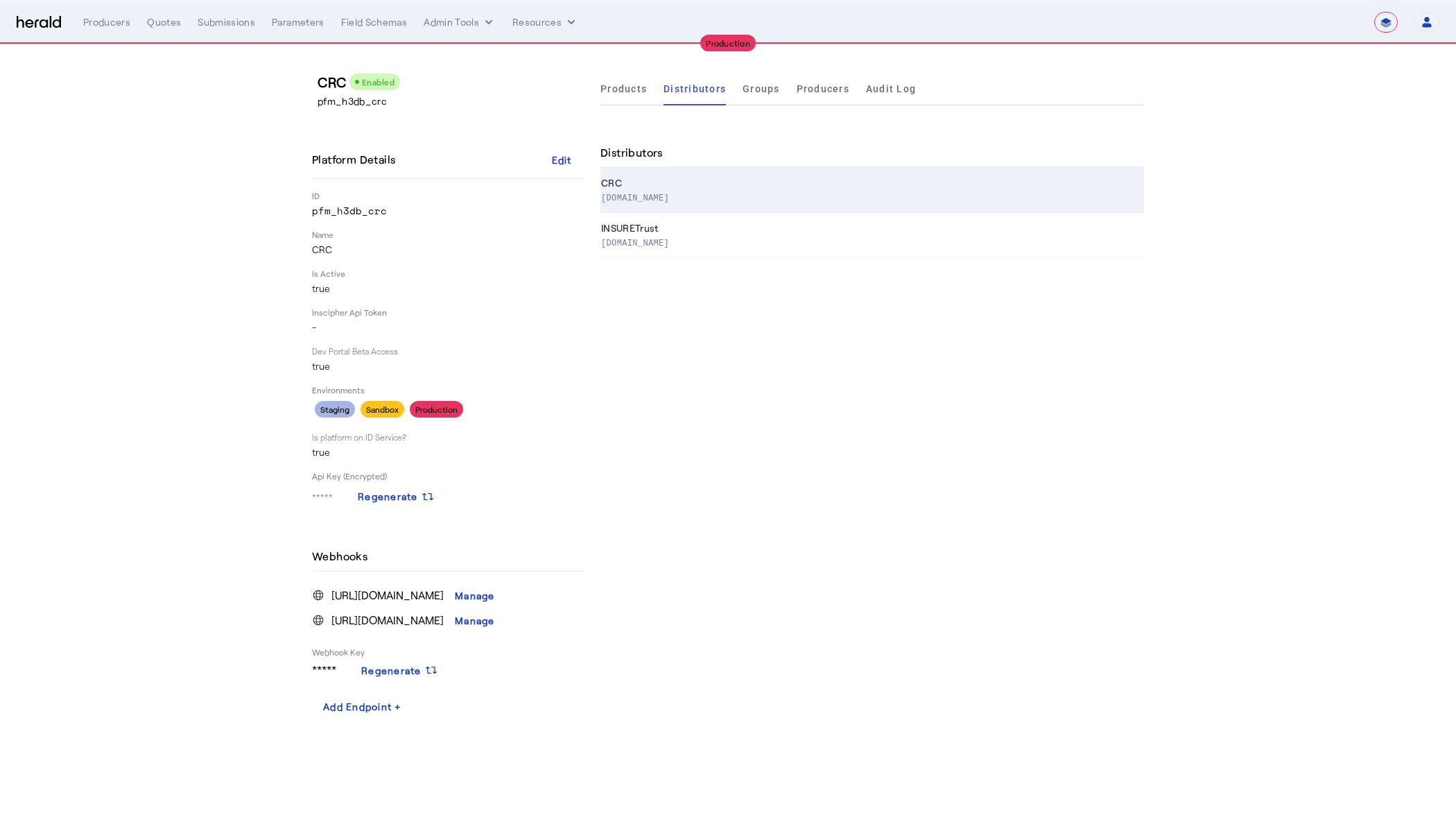
click at [669, 193] on p "[DOMAIN_NAME]" at bounding box center [870, 197] width 538 height 14
select select "pfm_h3db_crc"
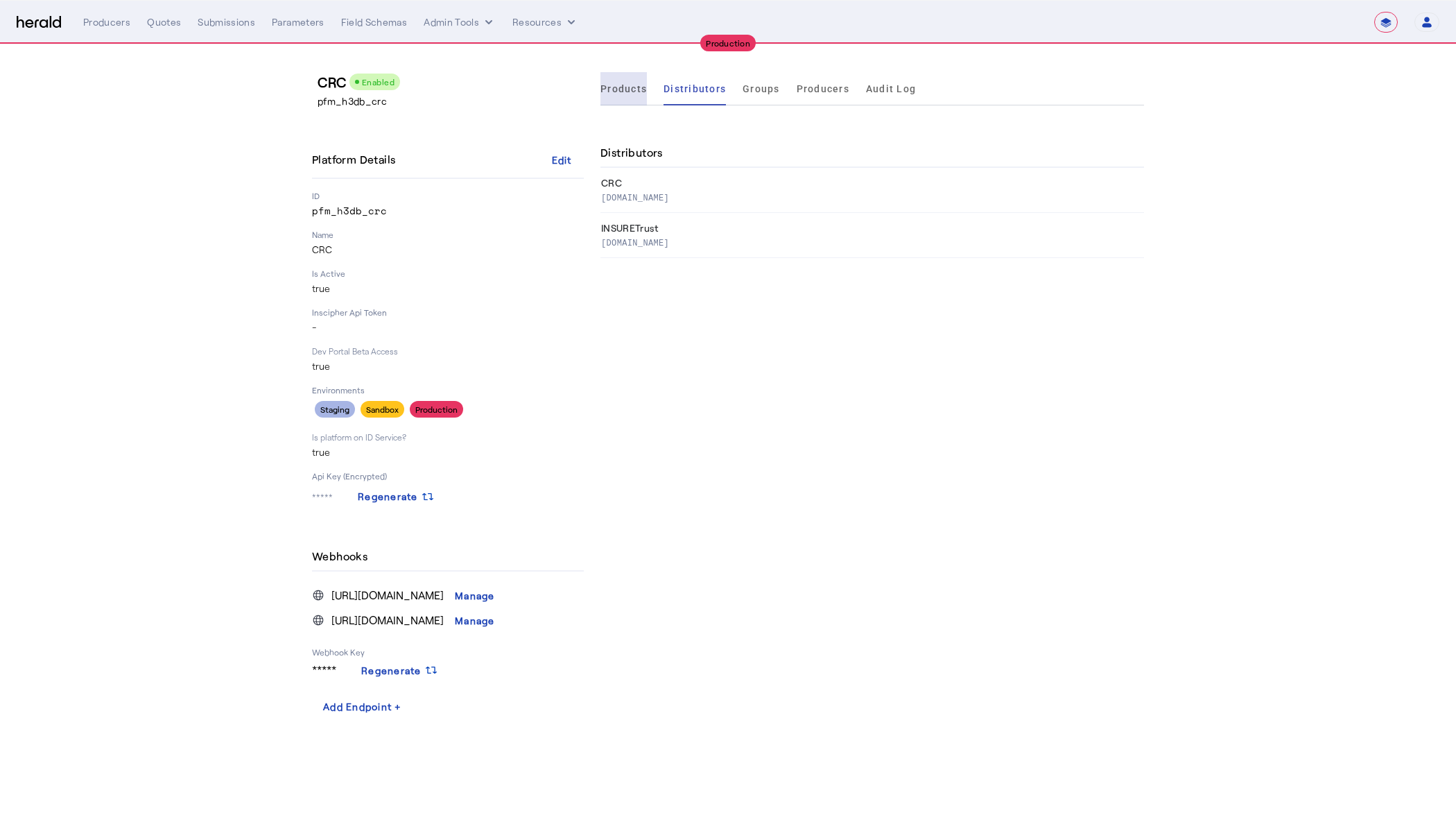
click at [637, 94] on span "Products" at bounding box center [624, 89] width 47 height 10
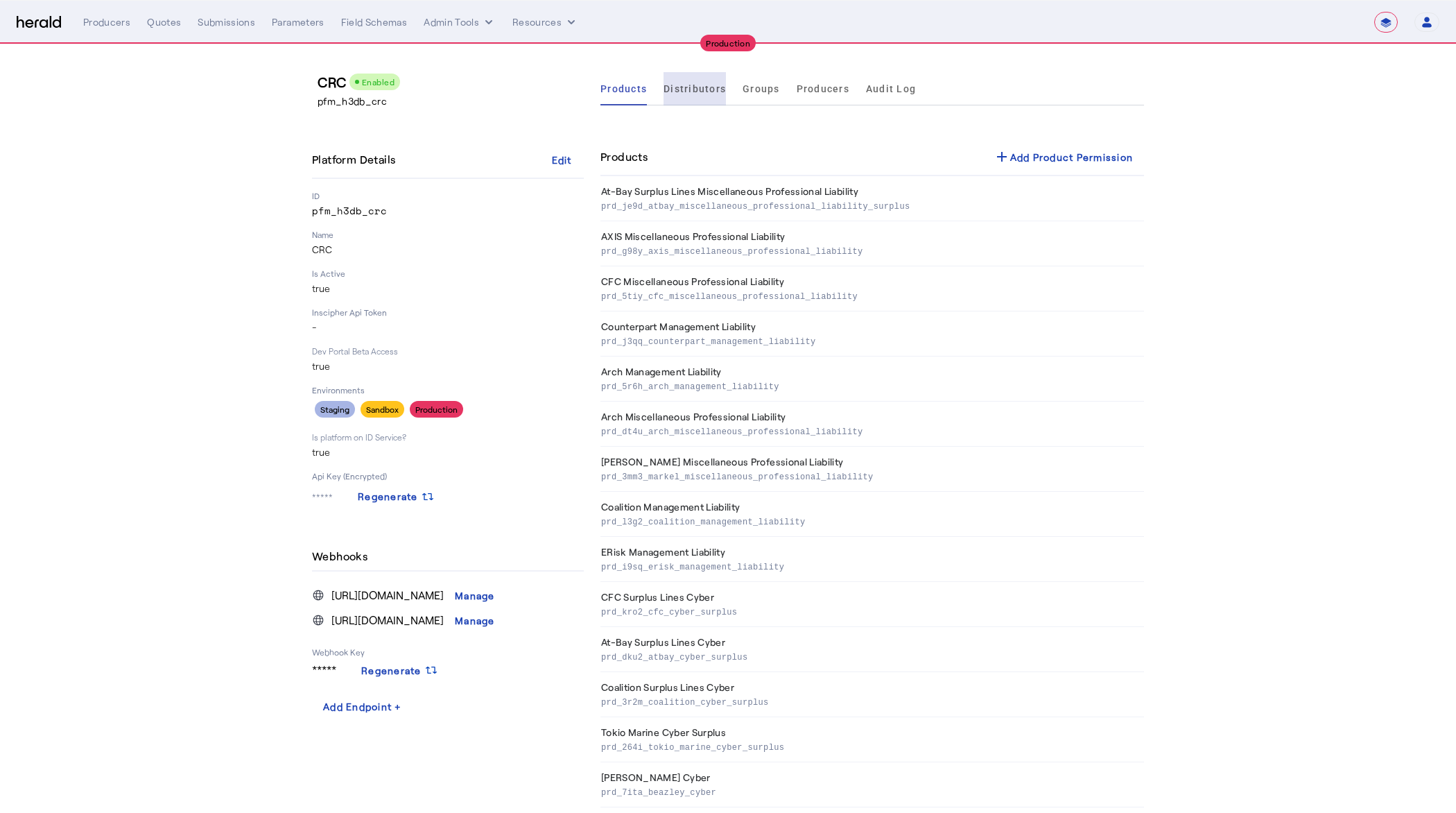
click at [696, 78] on span "Distributors" at bounding box center [695, 89] width 62 height 33
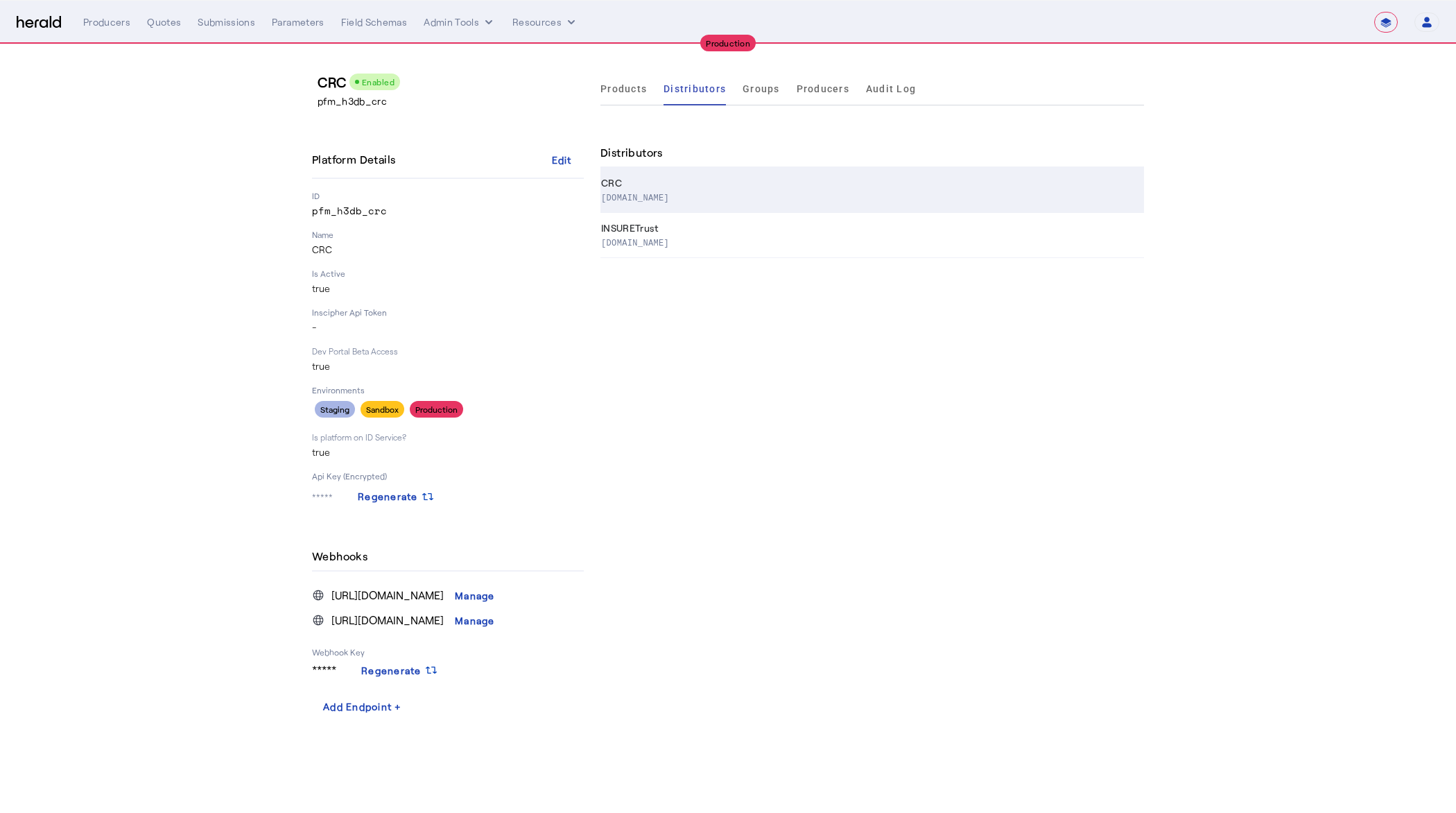
click at [639, 179] on th "CRC [DOMAIN_NAME]" at bounding box center [872, 191] width 544 height 45
select select "pfm_h3db_crc"
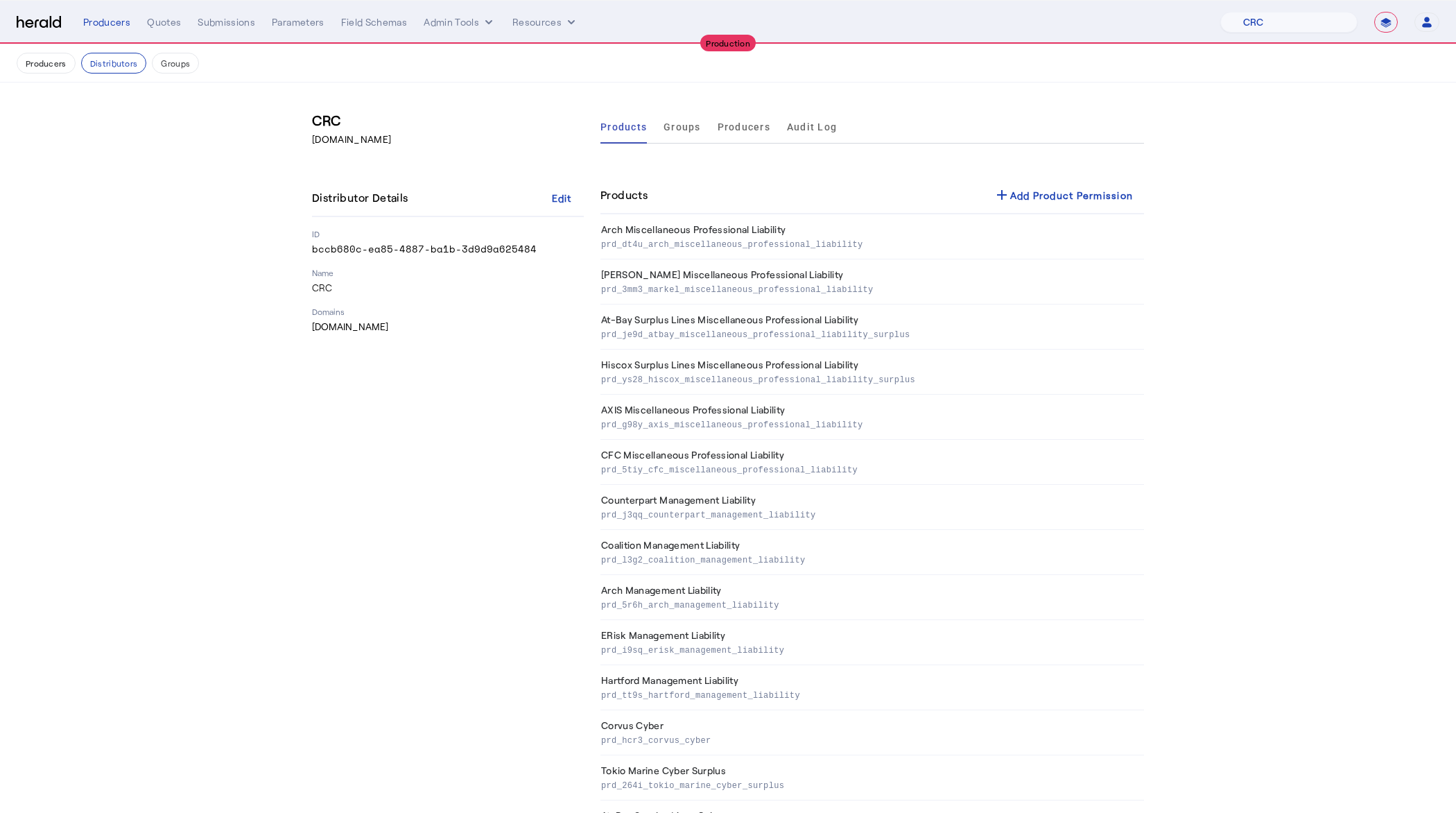
scroll to position [673, 0]
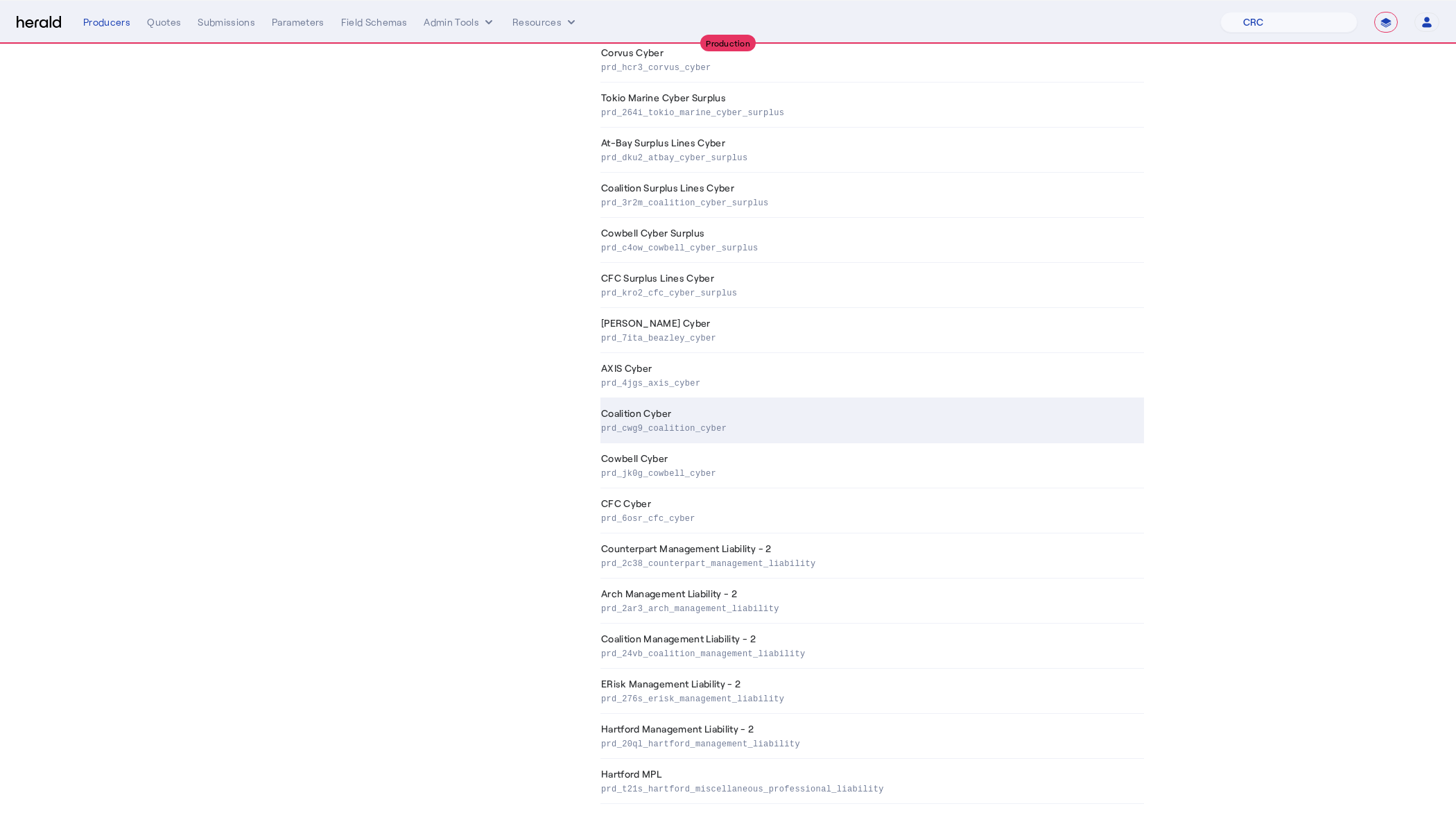
click at [726, 421] on p "prd_cwg9_coalition_cyber" at bounding box center [870, 428] width 538 height 14
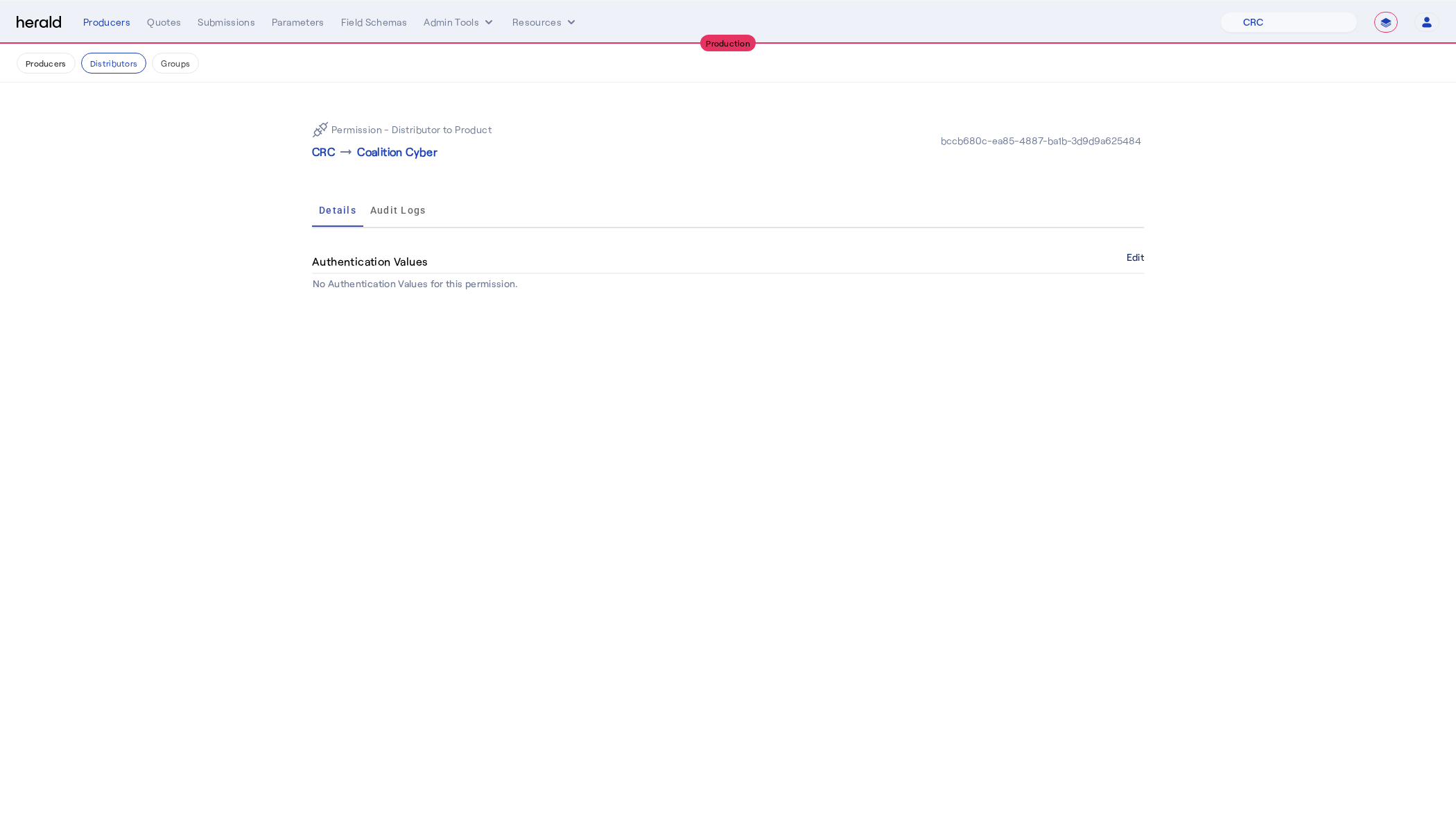
click at [1130, 258] on button "Edit" at bounding box center [1135, 258] width 17 height 9
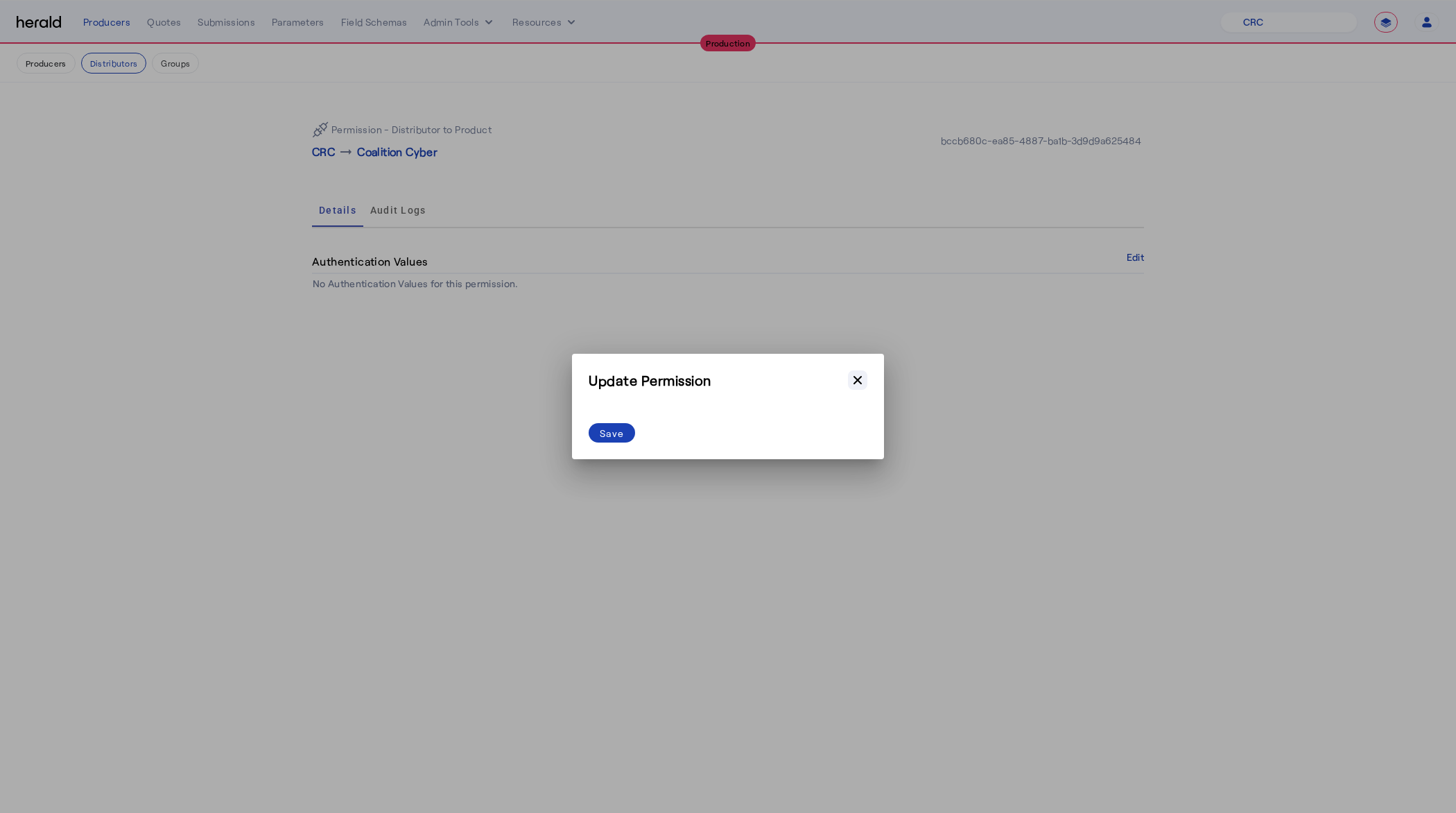
click at [859, 383] on icon "button" at bounding box center [858, 380] width 14 height 14
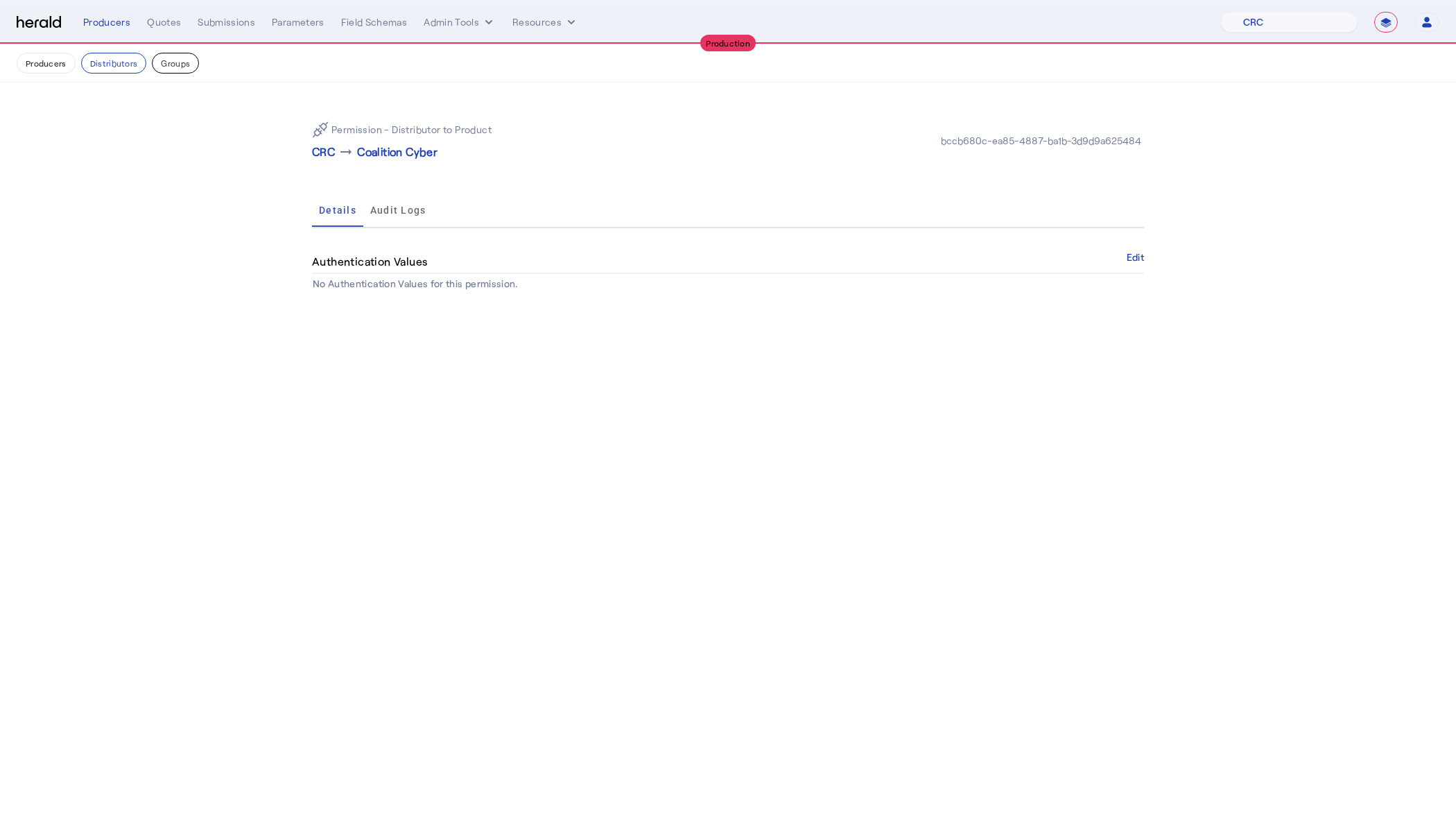
click at [169, 64] on button "Groups" at bounding box center [175, 63] width 47 height 21
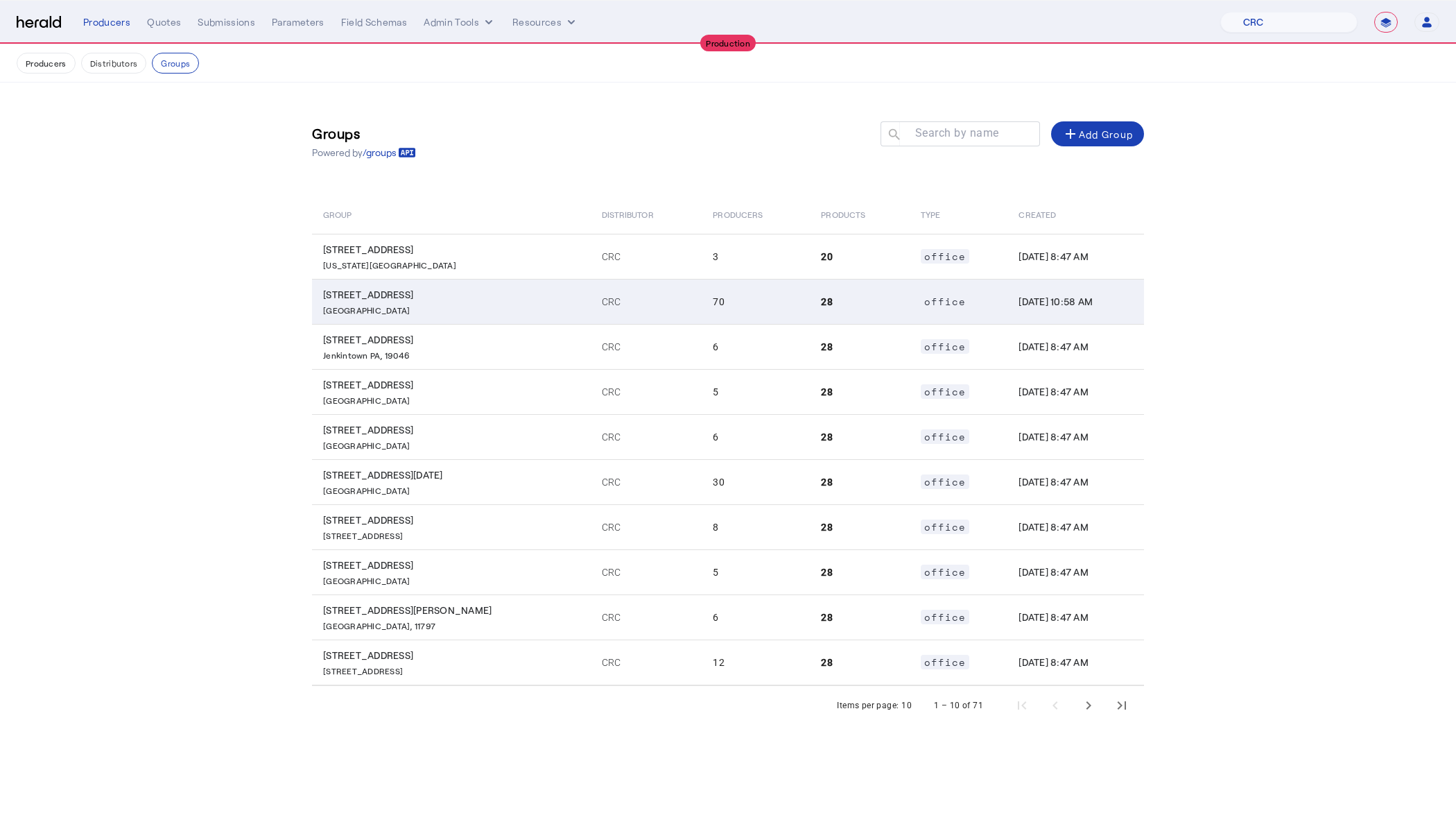
click at [453, 306] on p "[GEOGRAPHIC_DATA]" at bounding box center [454, 309] width 262 height 14
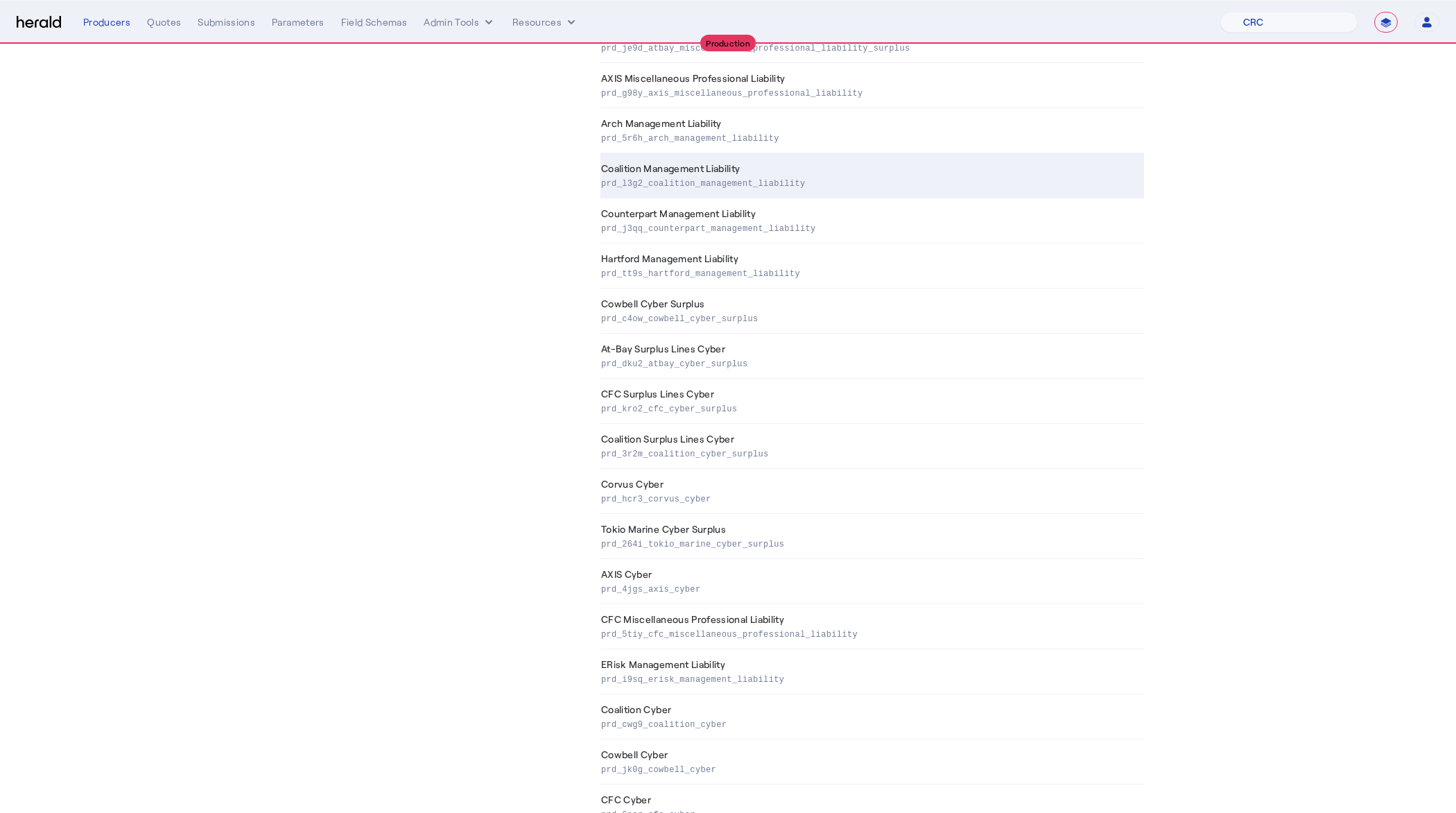
scroll to position [682, 0]
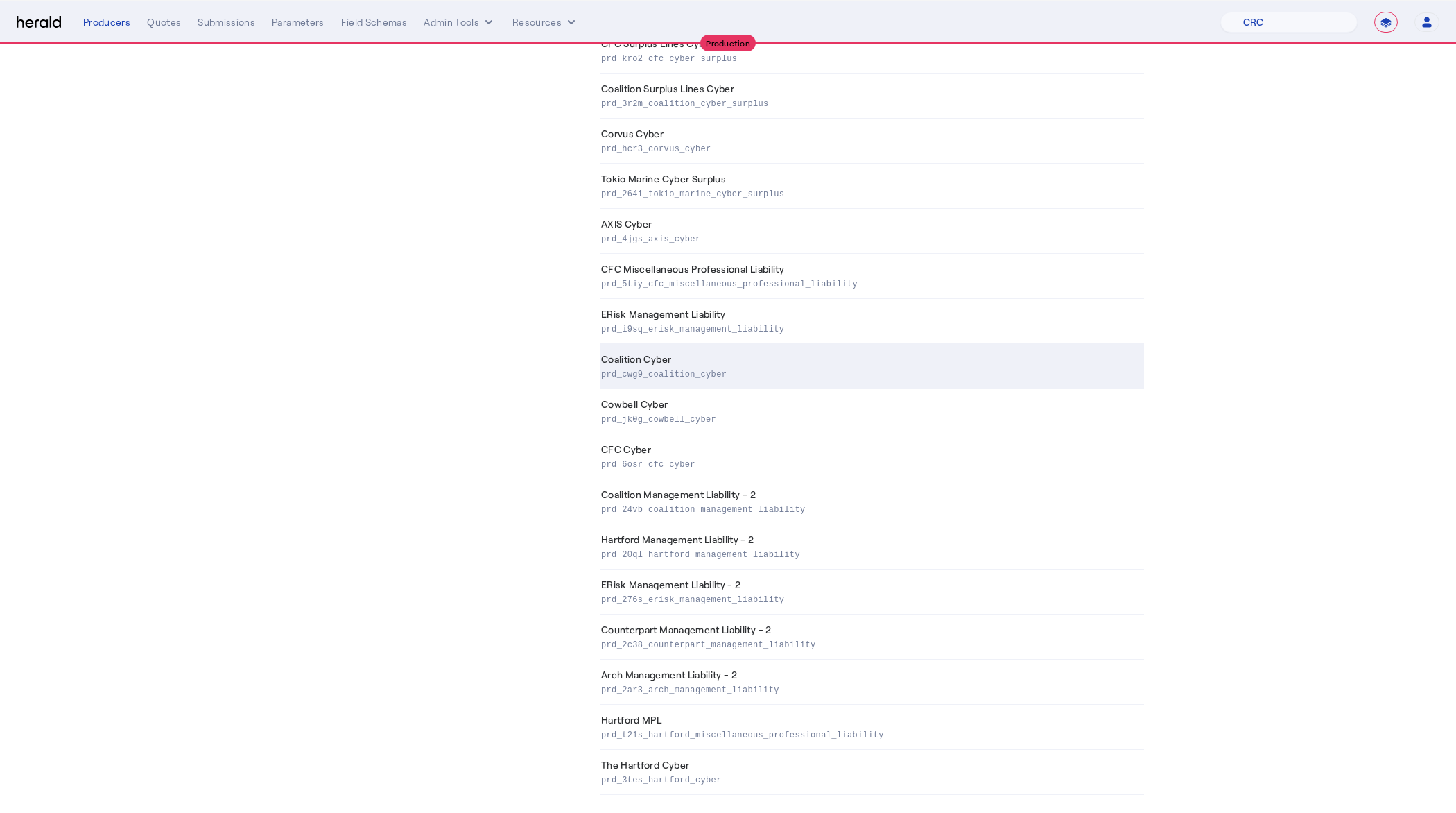
click at [683, 355] on td "Coalition Cyber prd_cwg9_coalition_cyber" at bounding box center [872, 367] width 544 height 45
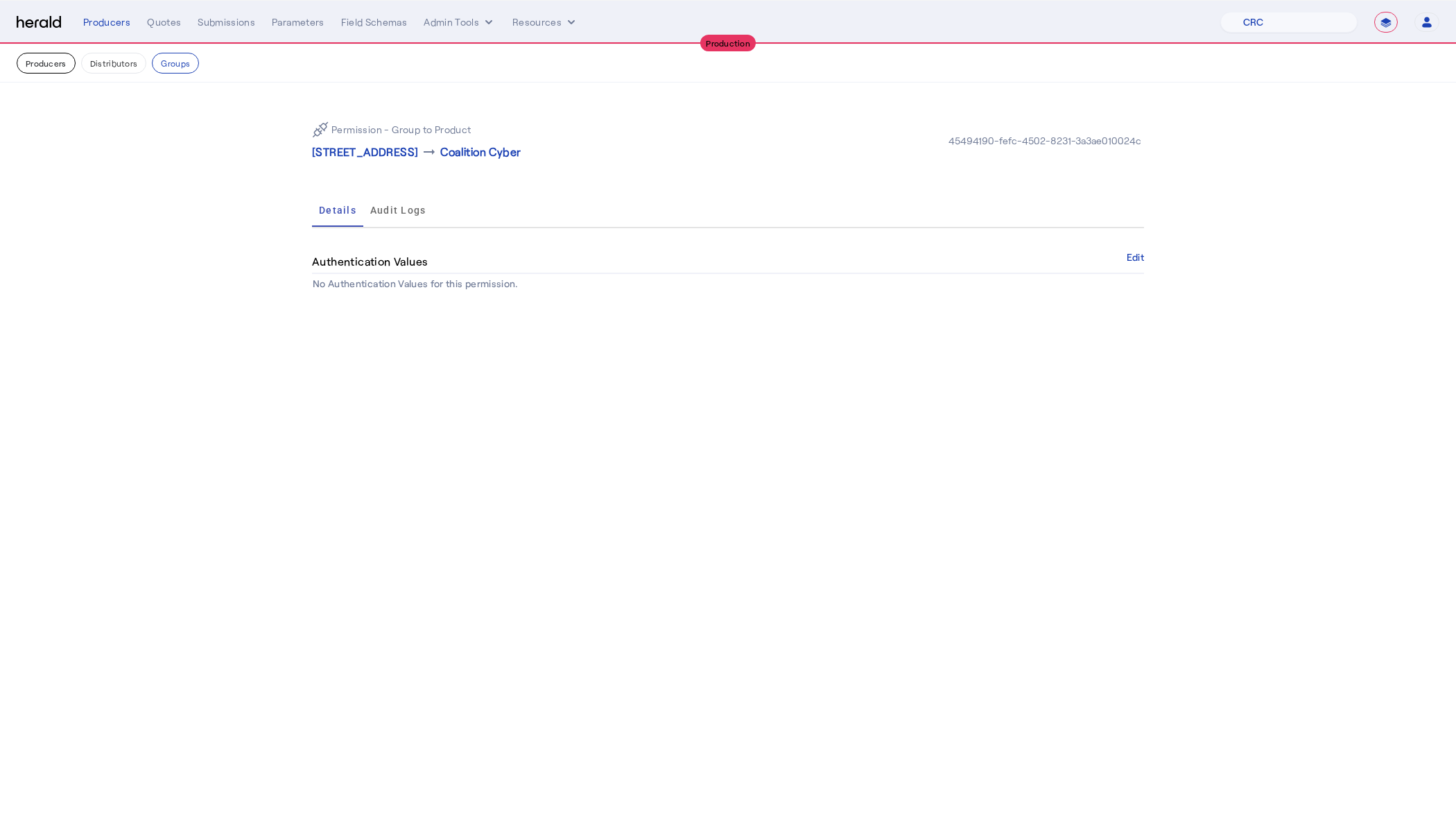
click at [36, 63] on button "Producers" at bounding box center [46, 63] width 59 height 21
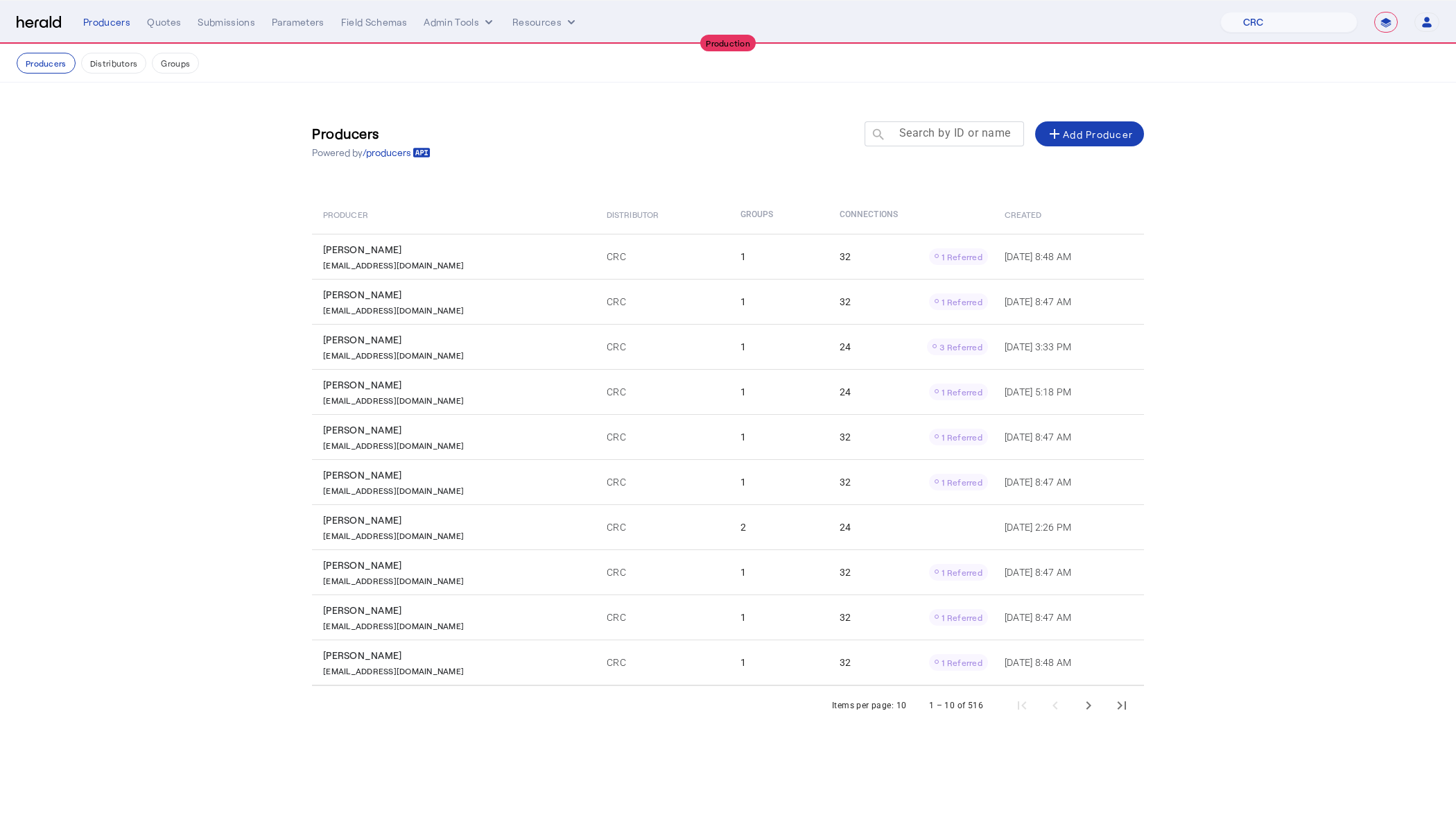
click at [943, 127] on mat-label "Search by ID or name" at bounding box center [955, 133] width 112 height 13
click at [943, 127] on input "Search by ID or name" at bounding box center [950, 133] width 125 height 16
click at [940, 127] on input "Search by ID or name" at bounding box center [950, 133] width 125 height 16
click at [617, 179] on div "Producers Powered by /producers Search by ID or name search add Add Producer Pr…" at bounding box center [728, 417] width 888 height 670
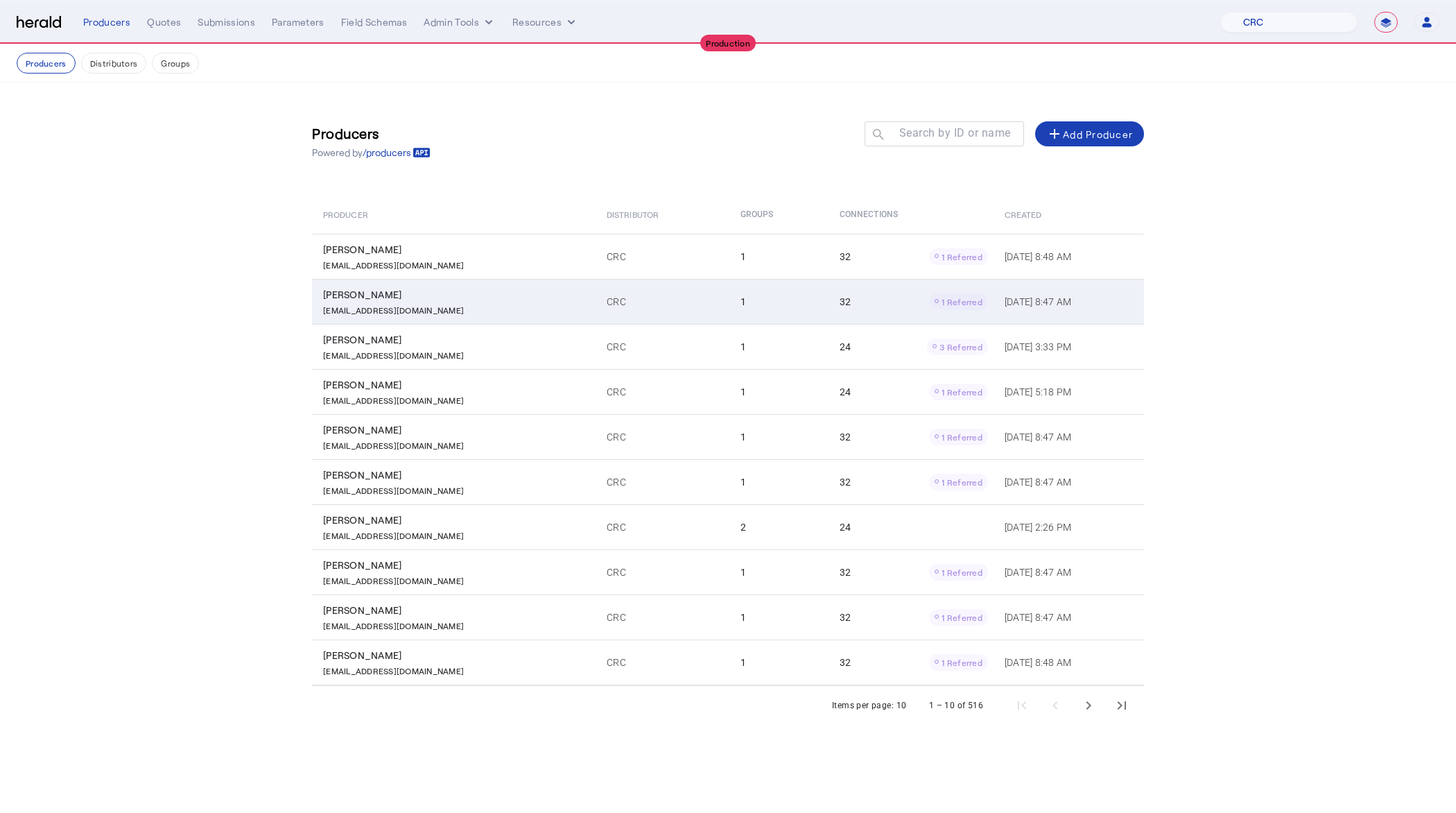
click at [742, 309] on td "1" at bounding box center [779, 301] width 99 height 45
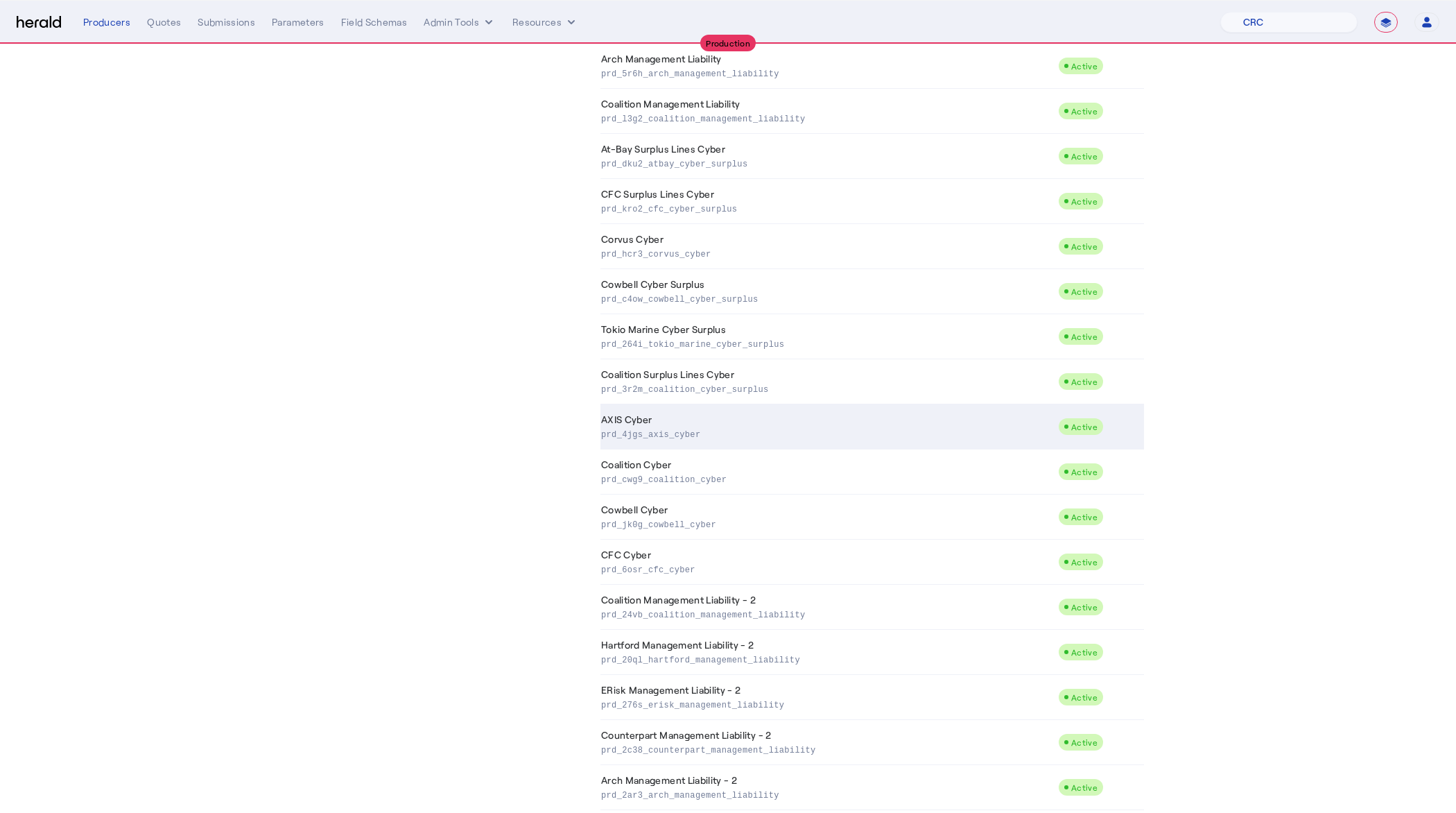
scroll to position [628, 0]
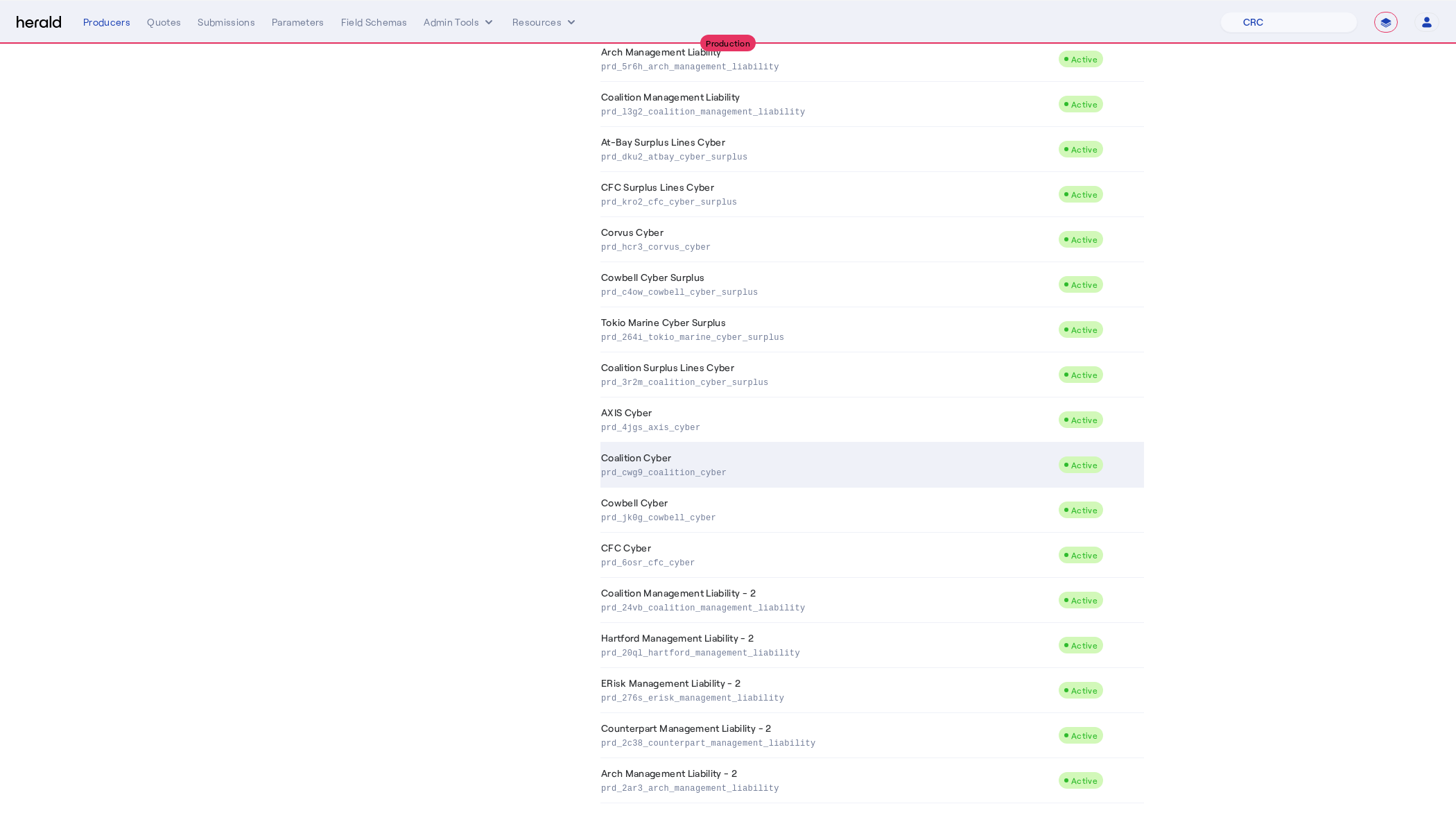
click at [730, 465] on p "prd_cwg9_coalition_cyber" at bounding box center [826, 472] width 452 height 14
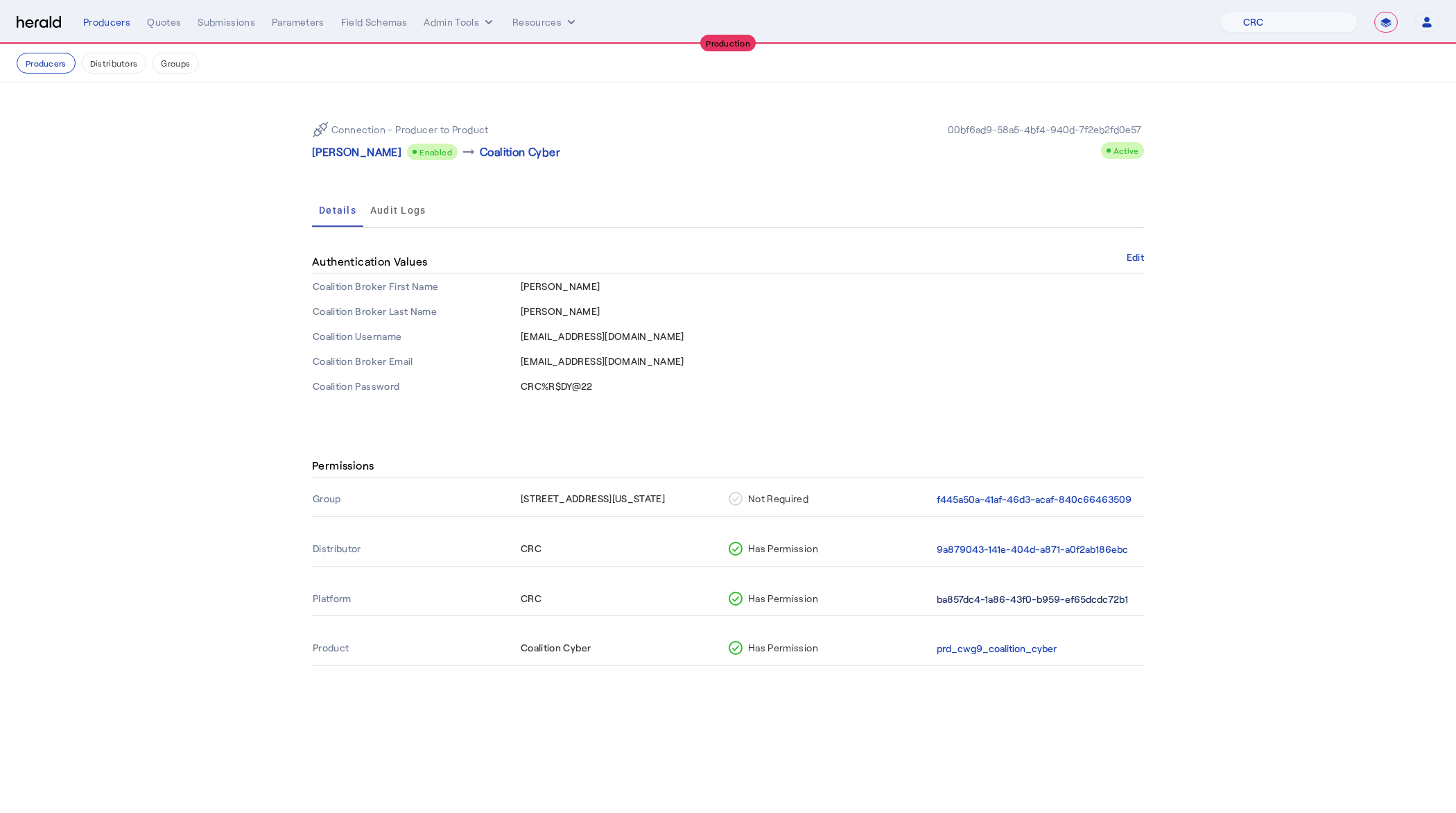
click at [1069, 597] on button "ba857dc4-1a86-43f0-b959-ef65dcdc72b1" at bounding box center [1032, 600] width 192 height 16
drag, startPoint x: 521, startPoint y: 337, endPoint x: 710, endPoint y: 338, distance: 189.0
click at [710, 338] on td "[EMAIL_ADDRESS][DOMAIN_NAME]" at bounding box center [832, 336] width 624 height 25
drag, startPoint x: 620, startPoint y: 338, endPoint x: 526, endPoint y: 336, distance: 94.0
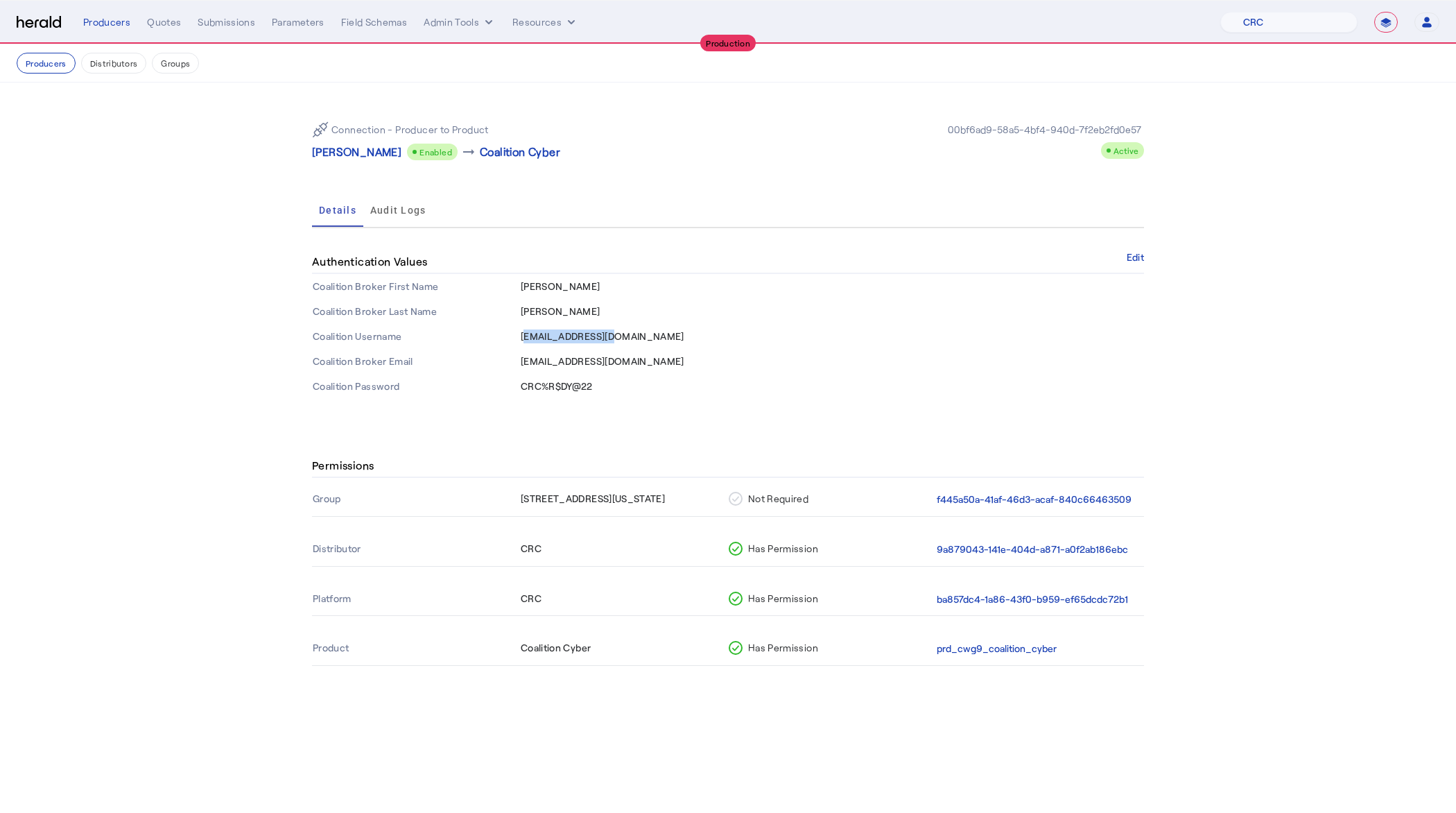
click at [526, 336] on td "[EMAIL_ADDRESS][DOMAIN_NAME]" at bounding box center [832, 336] width 624 height 25
click at [525, 336] on span "[EMAIL_ADDRESS][DOMAIN_NAME]" at bounding box center [603, 337] width 164 height 12
click at [890, 186] on div "Connection - Producer to Product [PERSON_NAME] Enabled arrow_right_alt Coalitio…" at bounding box center [728, 254] width 888 height 344
click at [1294, 31] on select "1Fort Affinity Risk [PERSON_NAME] [PERSON_NAME] CRC Campus Coverage Citadel Fif…" at bounding box center [1289, 23] width 137 height 21
select select "pfm_xsxs_xsbrokers"
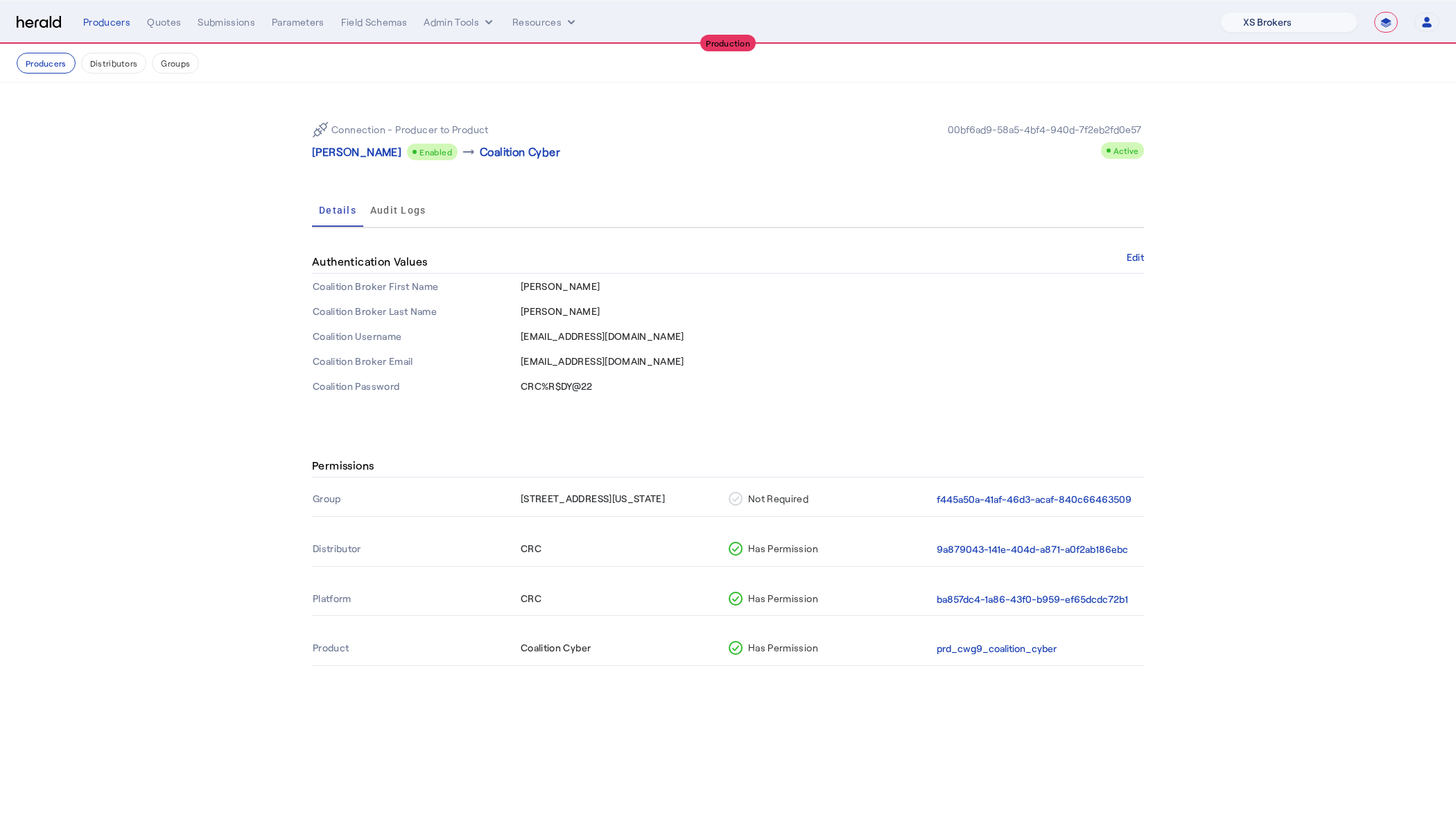
click at [1220, 12] on select "1Fort Affinity Risk [PERSON_NAME] [PERSON_NAME] CRC Campus Coverage Citadel Fif…" at bounding box center [1289, 23] width 137 height 21
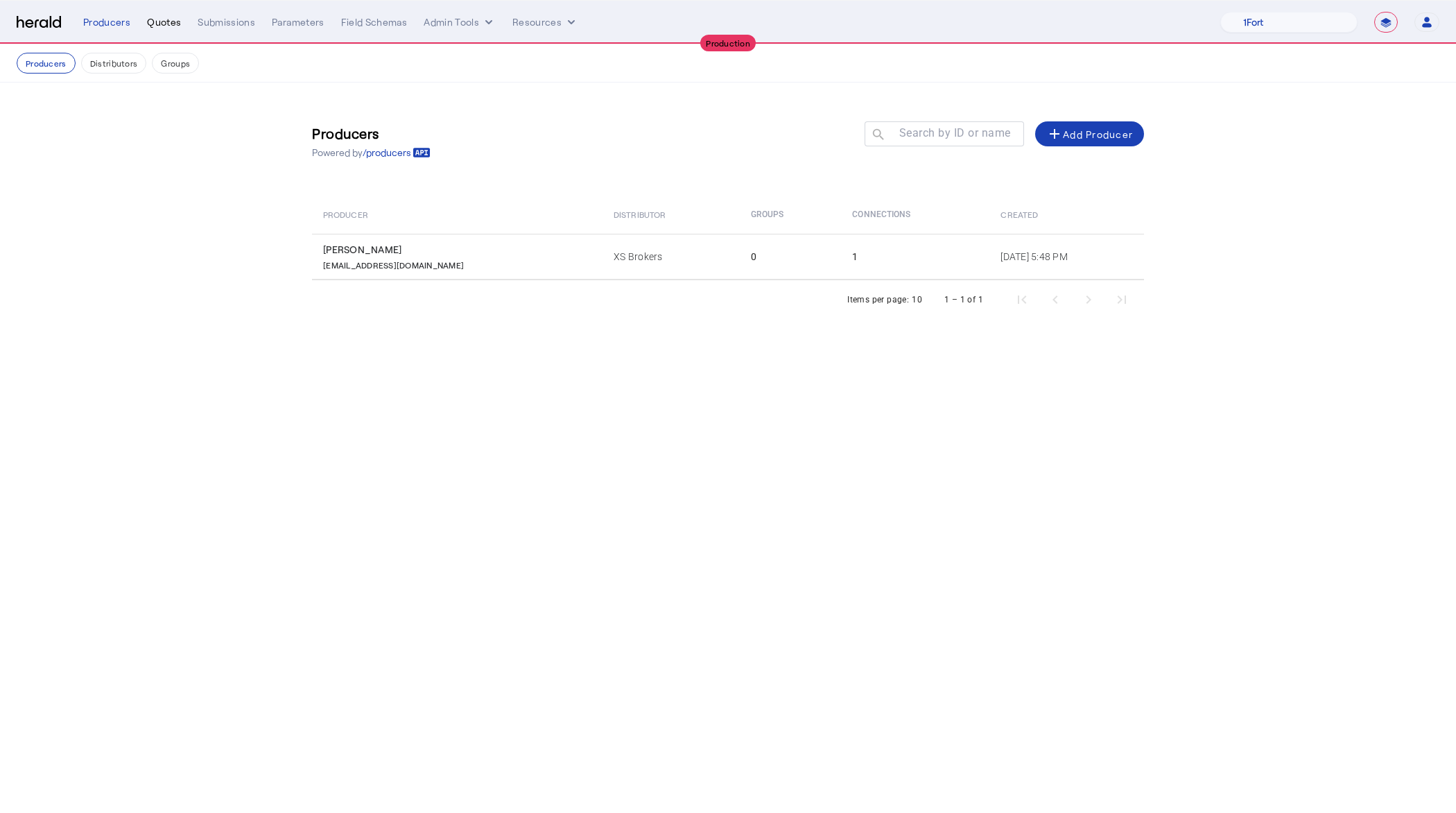
click at [158, 19] on div "Quotes" at bounding box center [164, 23] width 34 height 14
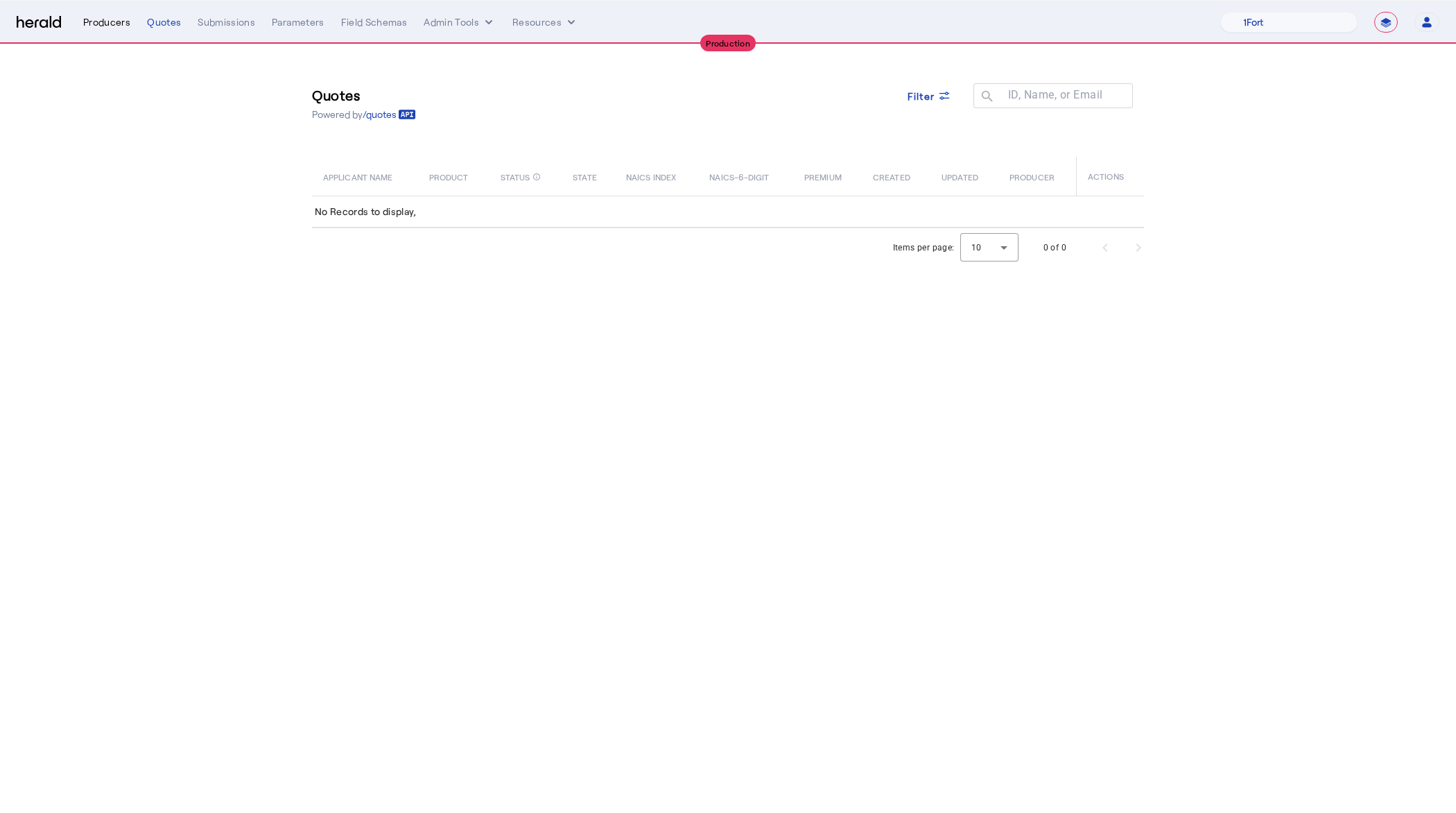
click at [101, 21] on div "Producers" at bounding box center [107, 23] width 47 height 14
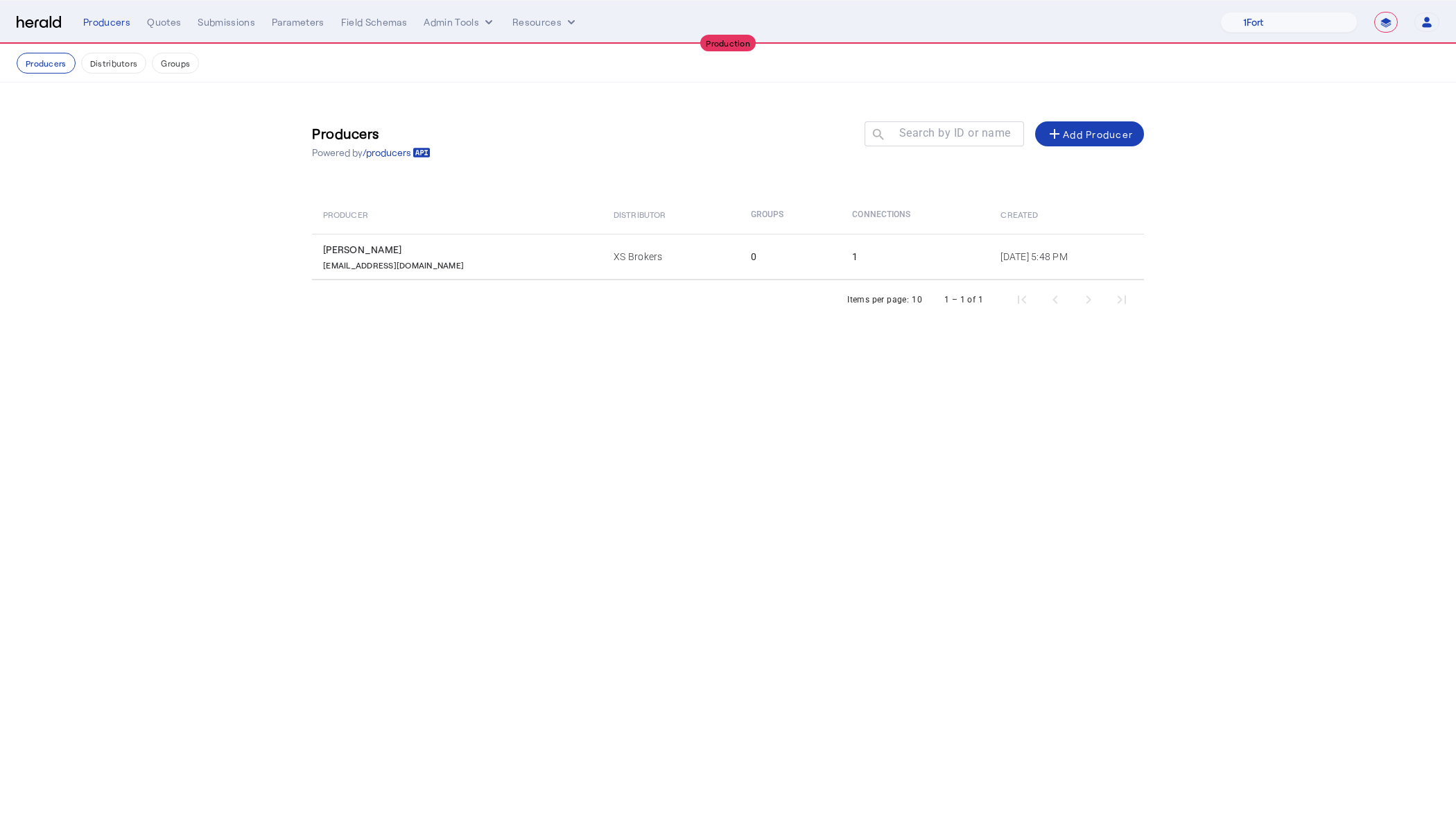
click at [63, 27] on div "**********" at bounding box center [728, 23] width 1423 height 21
click at [37, 24] on img at bounding box center [38, 22] width 44 height 13
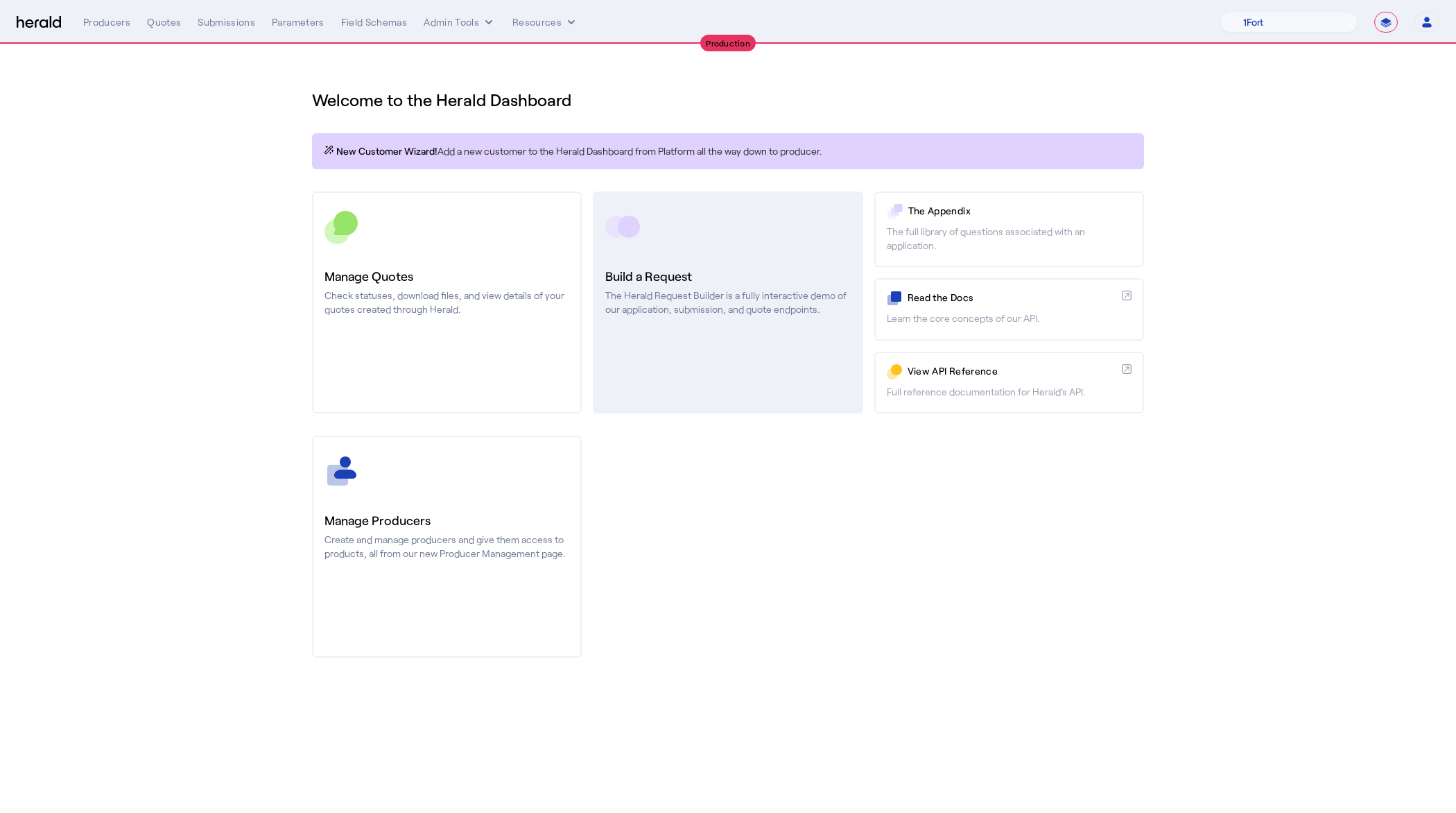
click at [611, 305] on p "The Herald Request Builder is a fully interactive demo of our application, subm…" at bounding box center [728, 303] width 245 height 28
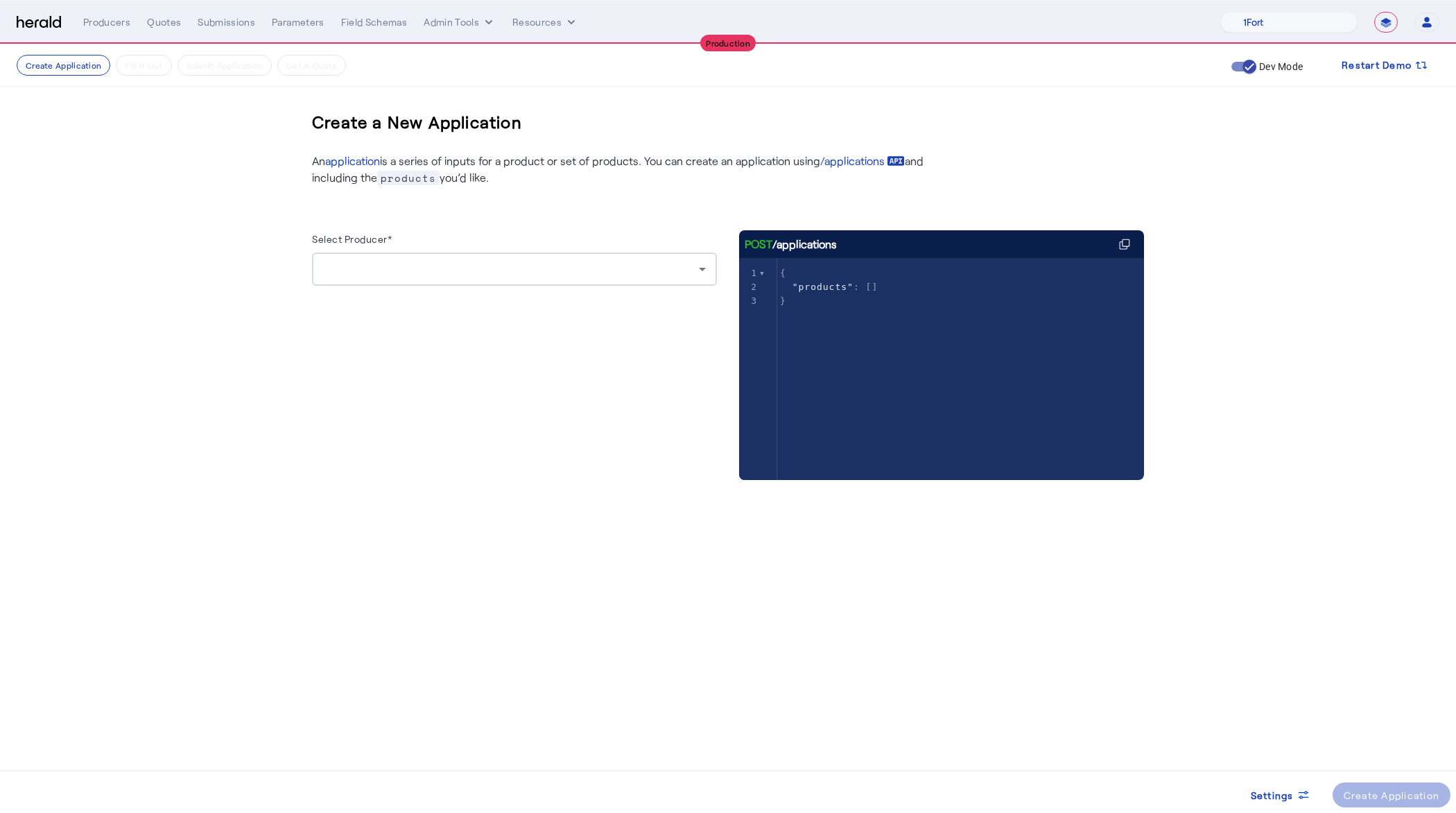
click at [493, 272] on div at bounding box center [511, 269] width 375 height 16
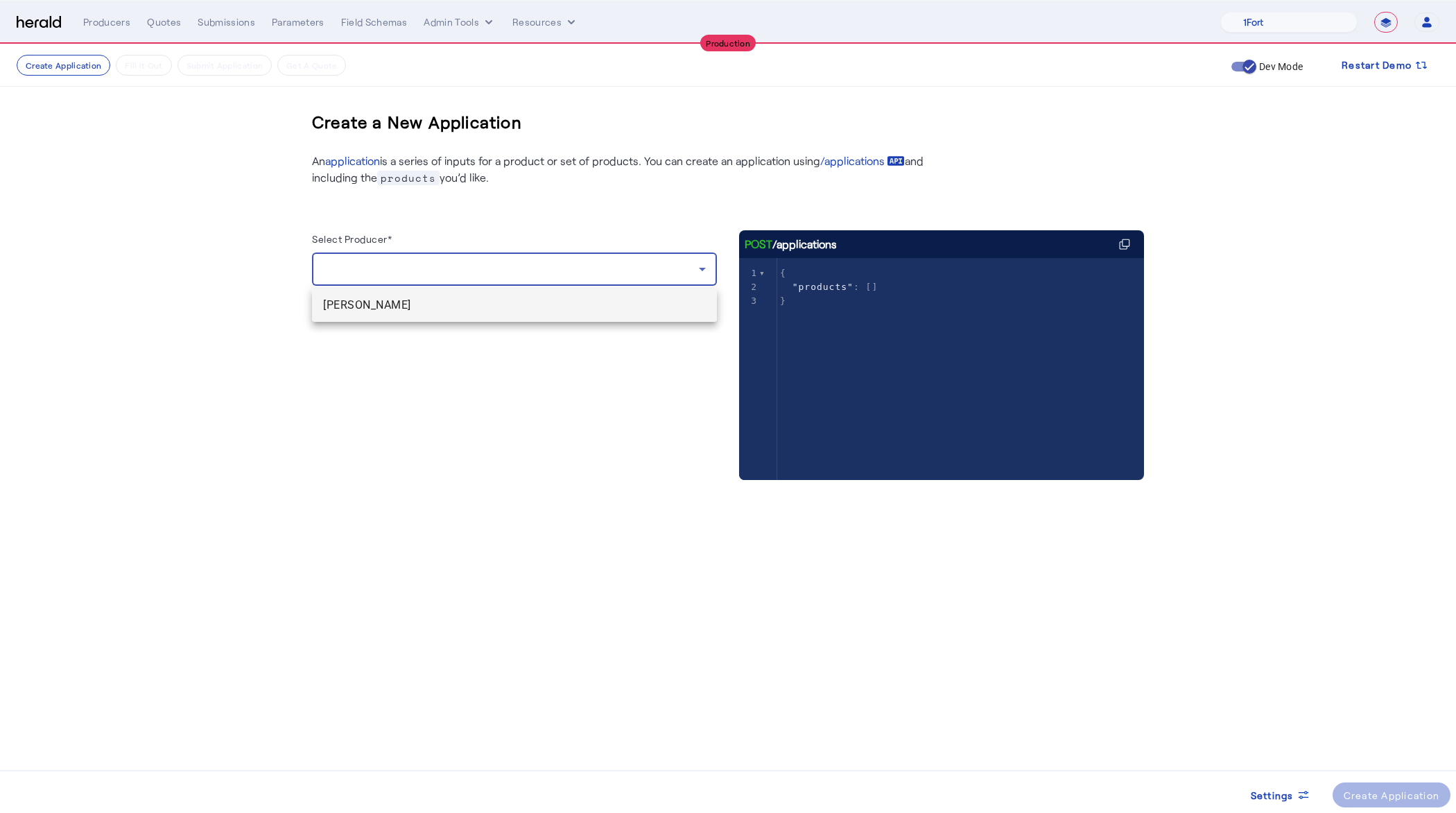
click at [337, 305] on span "[PERSON_NAME]" at bounding box center [514, 305] width 382 height 16
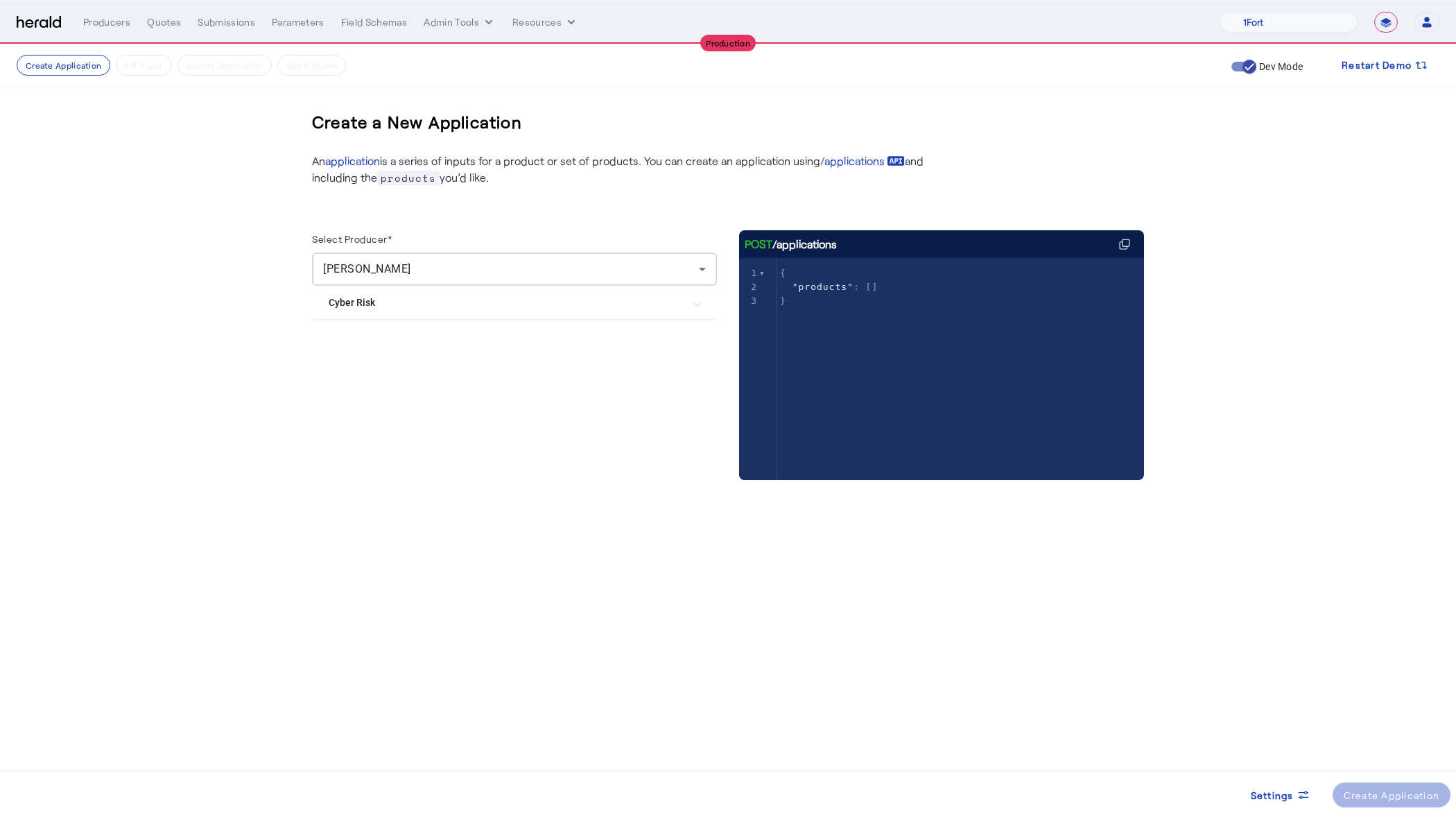
click at [337, 305] on Risk "Cyber Risk" at bounding box center [506, 303] width 355 height 15
click at [366, 352] on div "At-Bay Surplus Lines Cyber" at bounding box center [404, 344] width 151 height 28
click at [366, 344] on label "At-Bay Surplus Lines Cyber" at bounding box center [418, 344] width 123 height 14
click at [1376, 795] on div "Create Application" at bounding box center [1392, 795] width 96 height 15
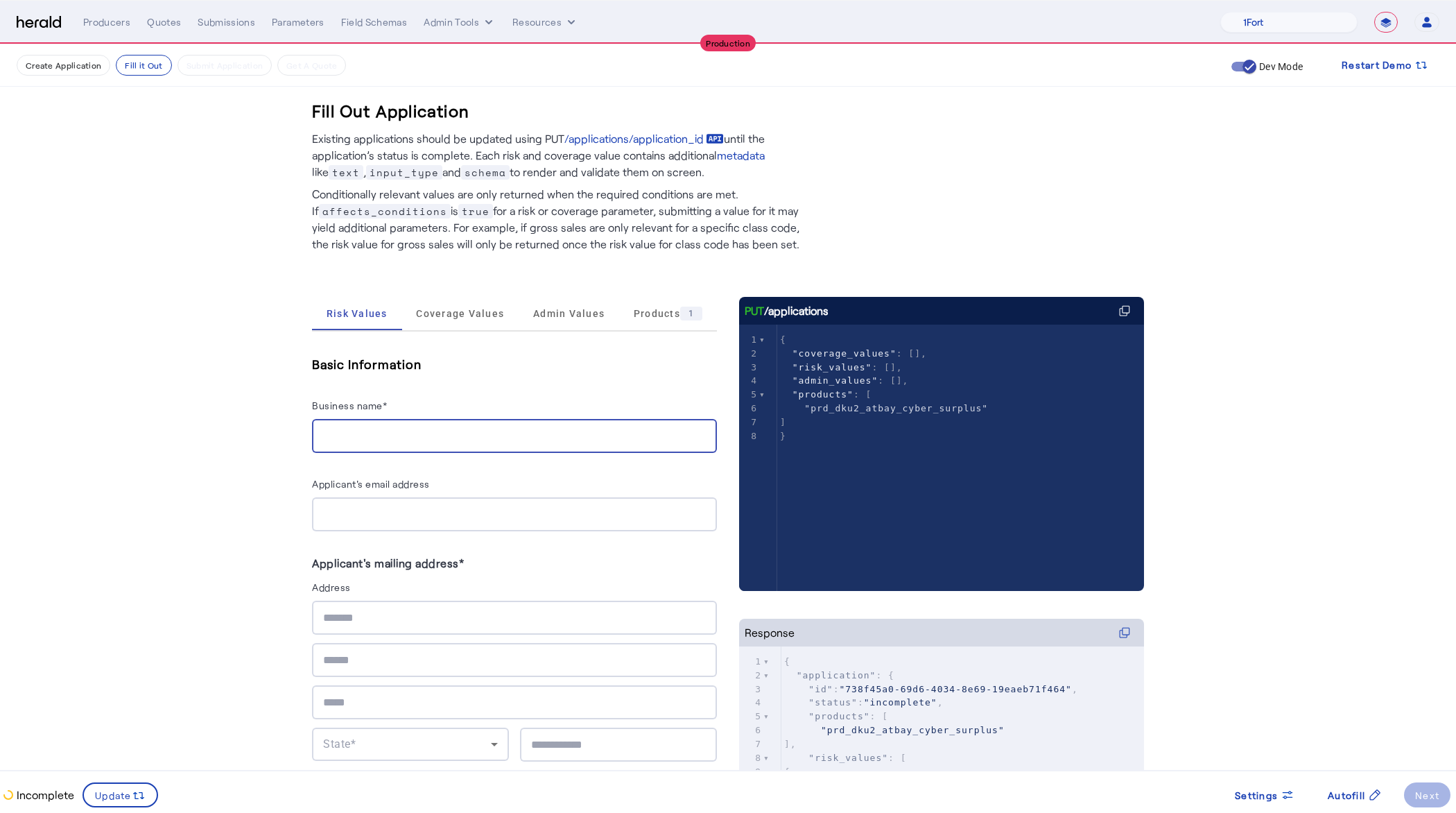
click at [362, 436] on input "Business name*" at bounding box center [514, 436] width 382 height 16
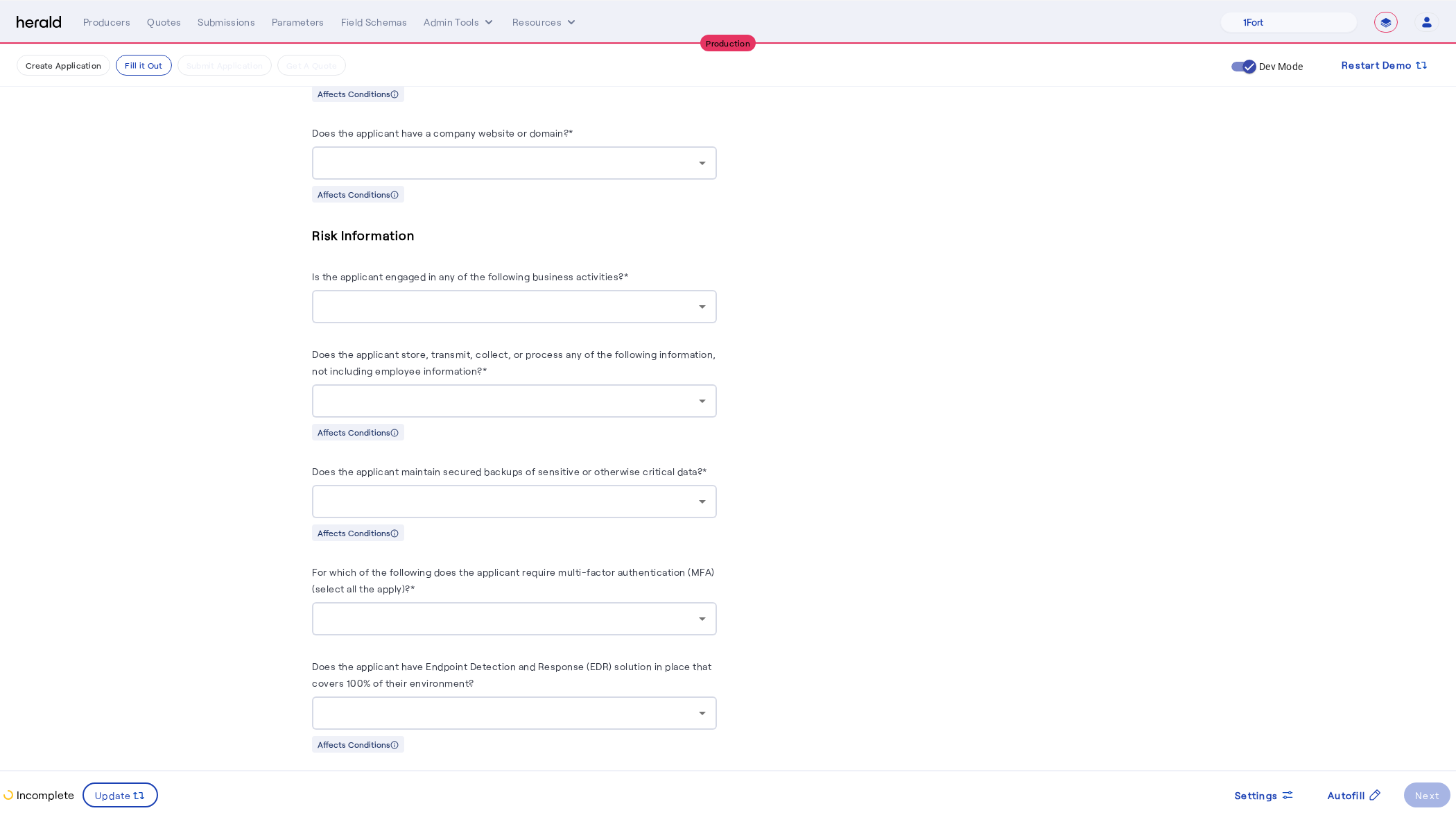
scroll to position [1402, 0]
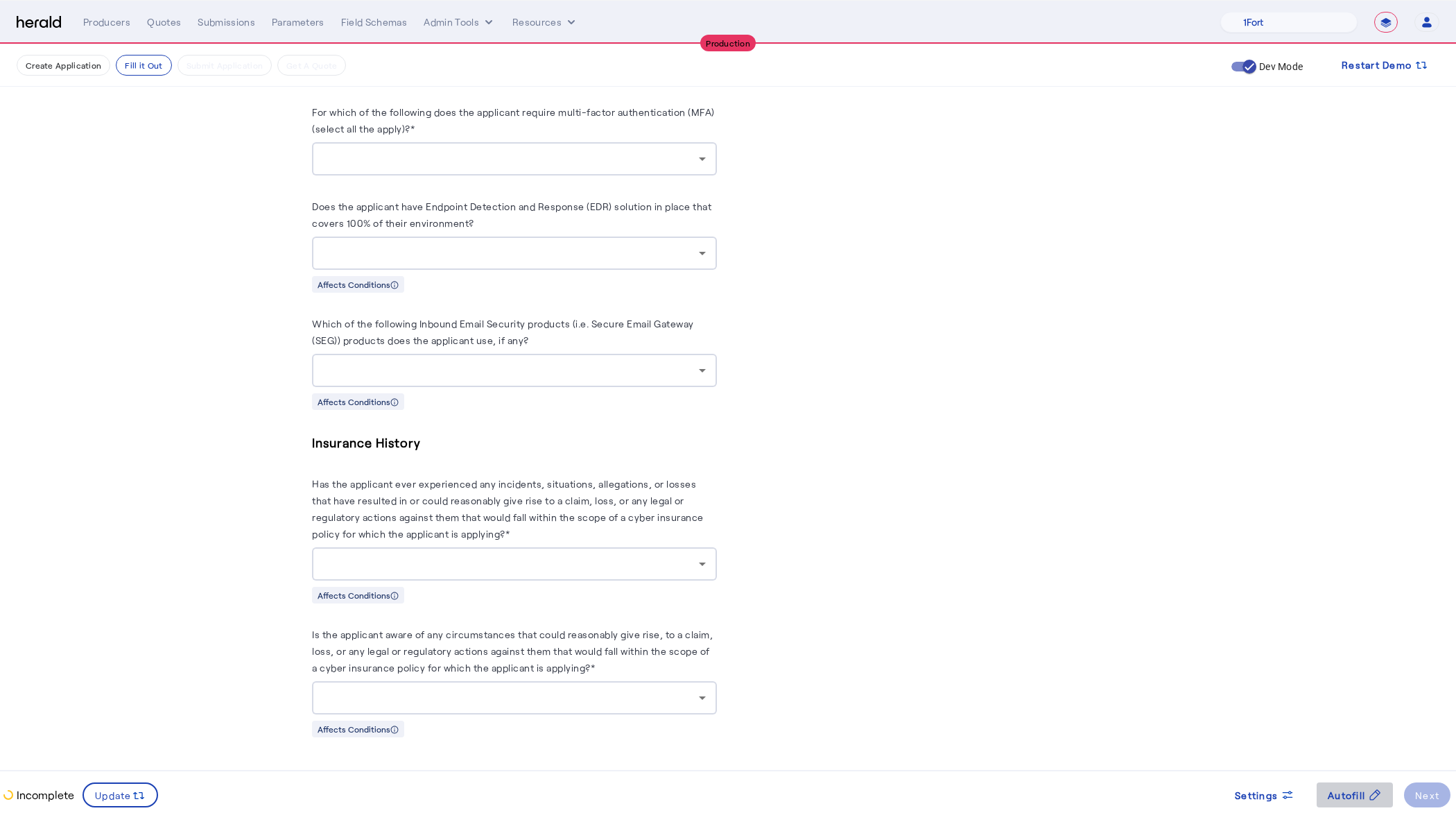
click at [1345, 791] on span "Autofill" at bounding box center [1346, 795] width 37 height 15
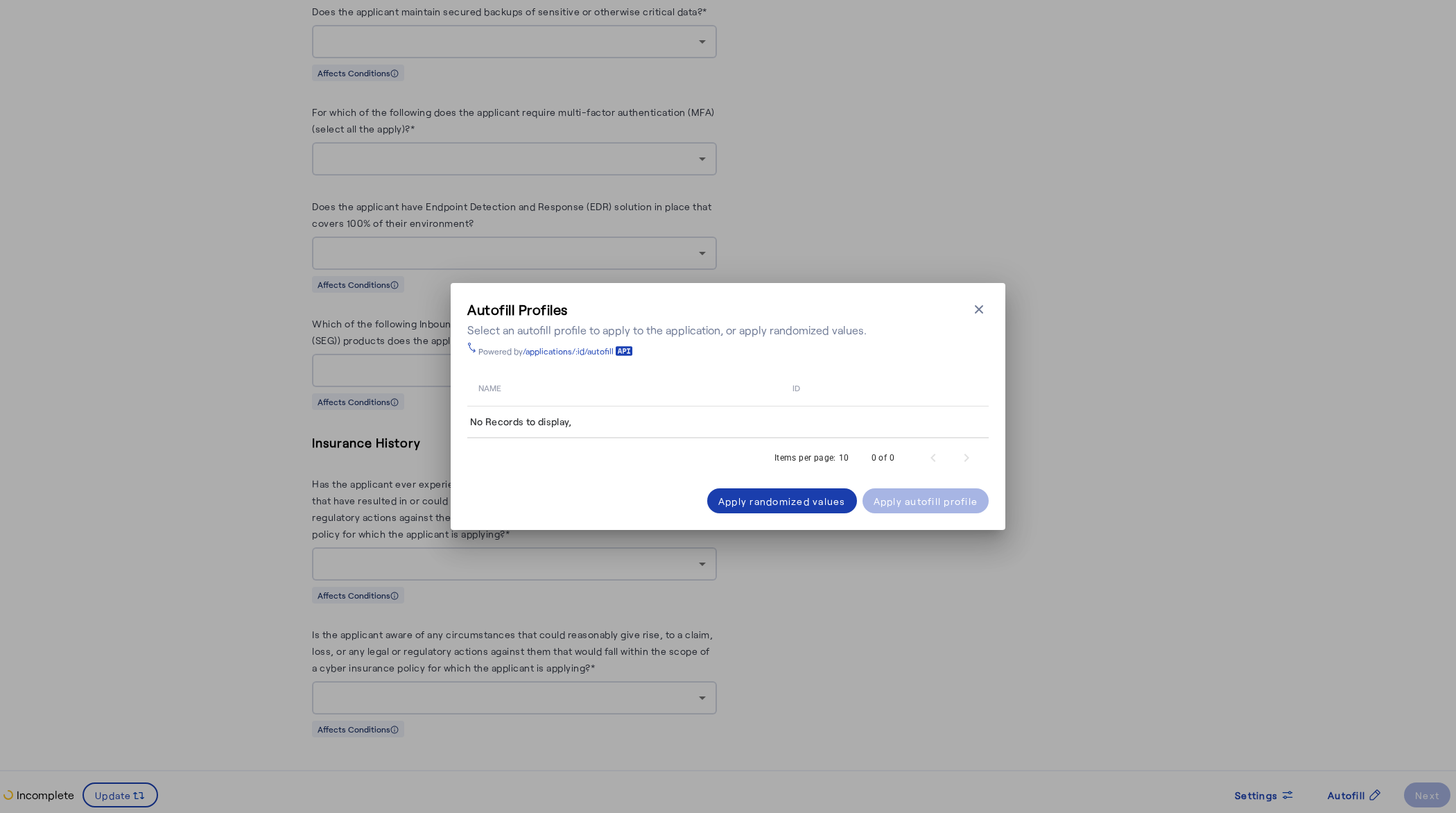
click at [772, 504] on div "Apply randomized values" at bounding box center [781, 501] width 127 height 15
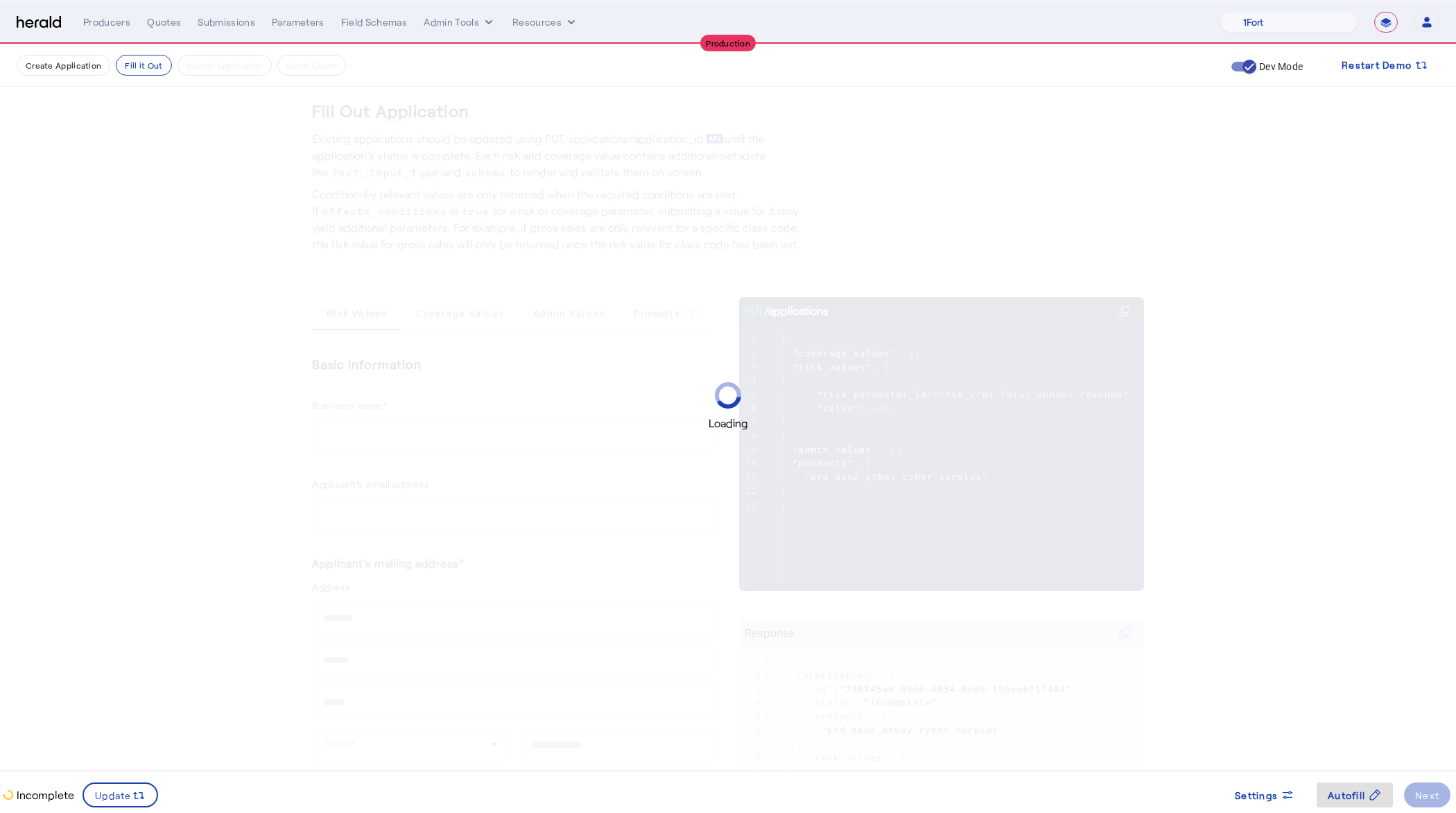
scroll to position [1402, 0]
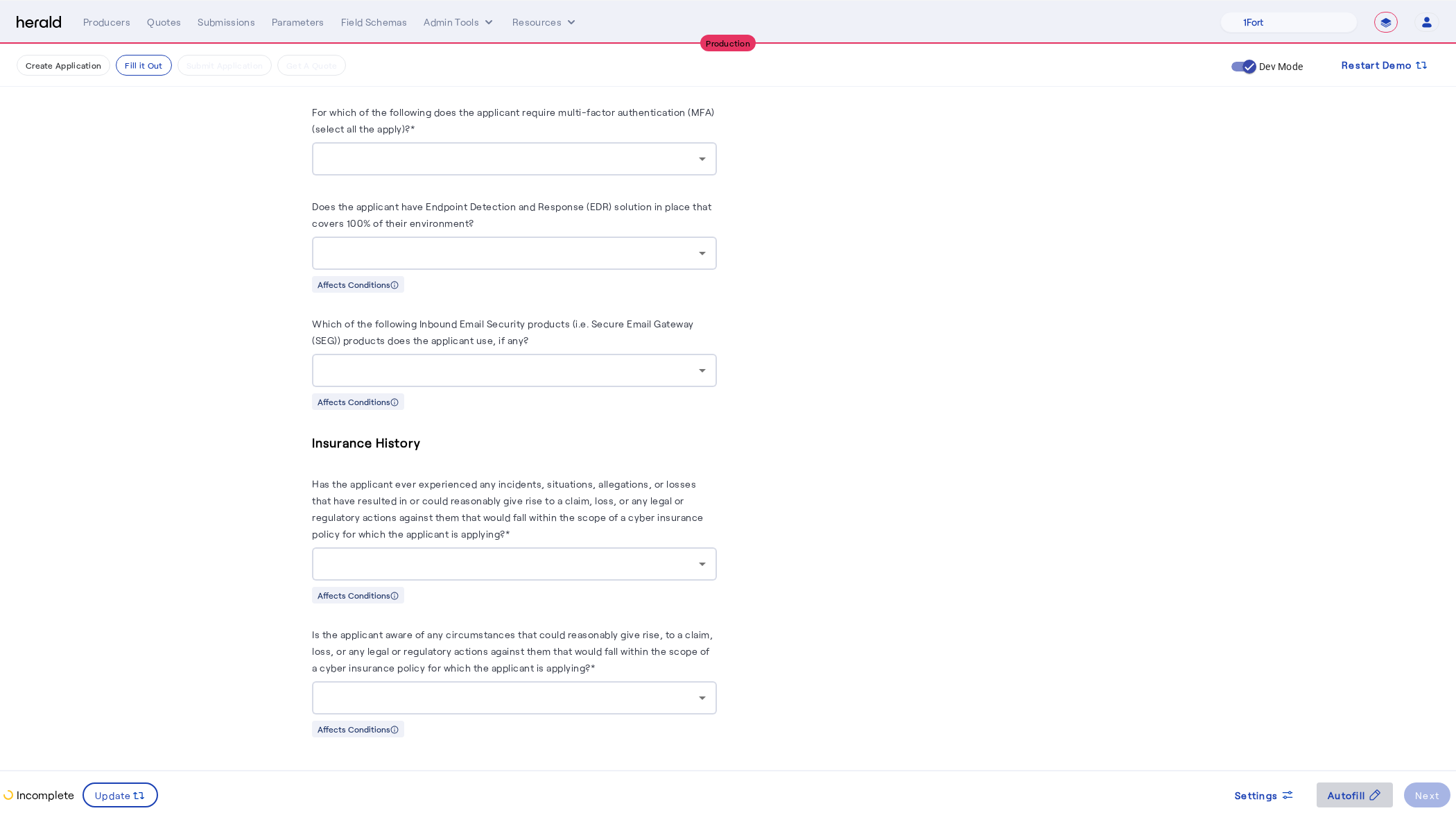
click at [1340, 796] on span "Autofill" at bounding box center [1346, 795] width 37 height 15
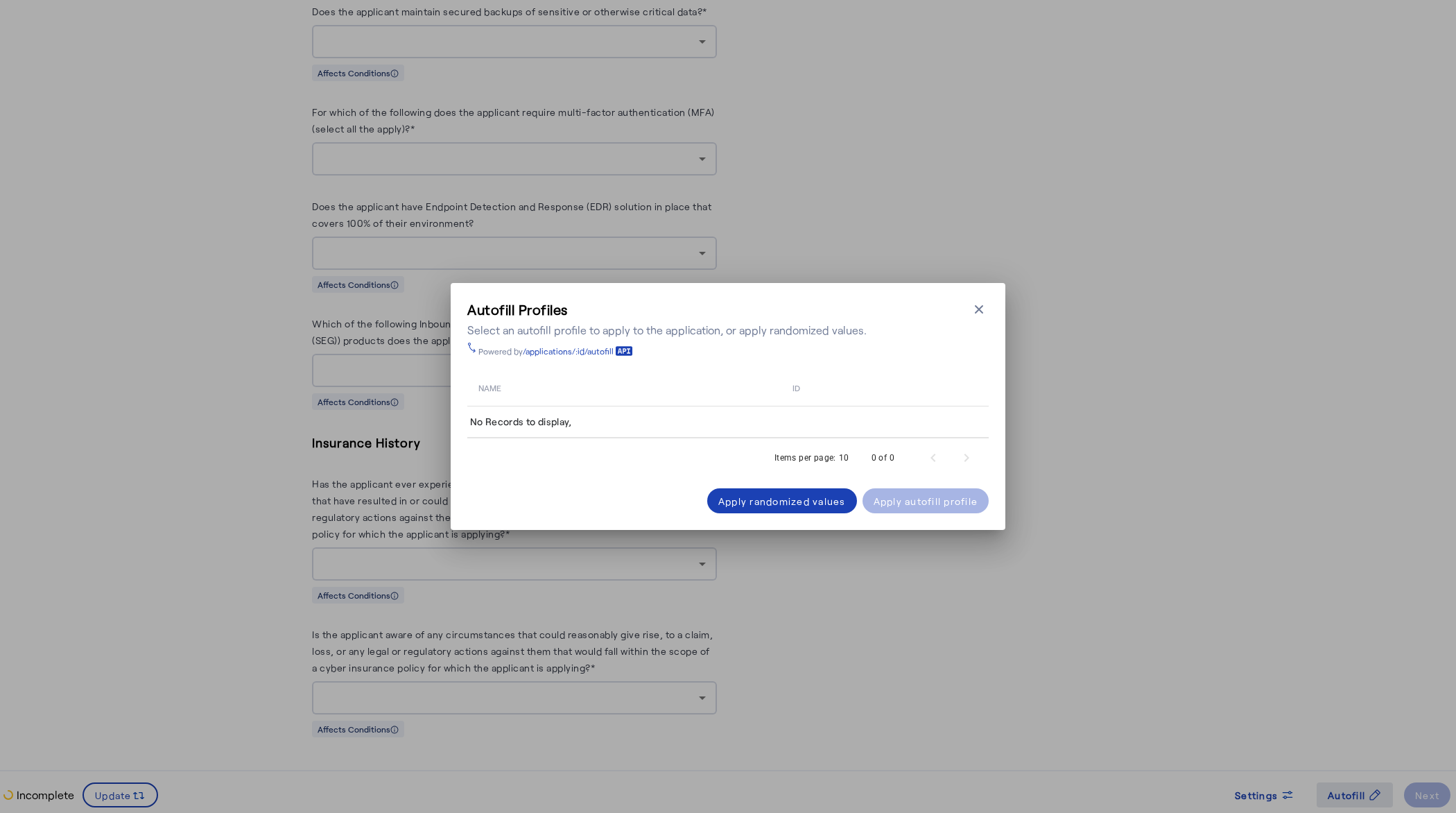
scroll to position [0, 0]
click at [559, 418] on td "No Records to display," at bounding box center [728, 423] width 521 height 32
click at [788, 502] on div "Apply randomized values" at bounding box center [781, 501] width 127 height 15
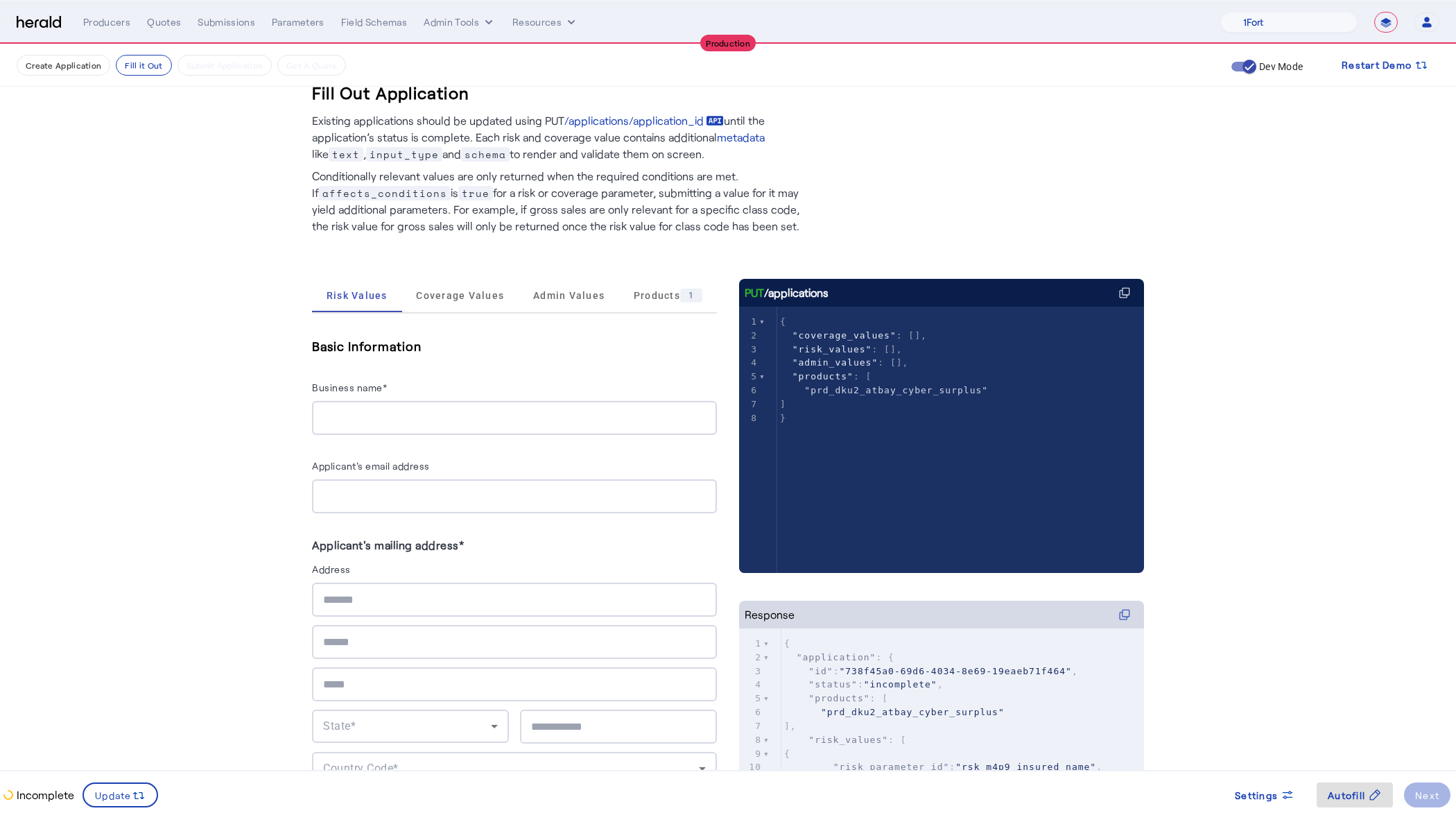
scroll to position [19, 0]
click at [415, 411] on input "Business name*" at bounding box center [514, 417] width 382 height 16
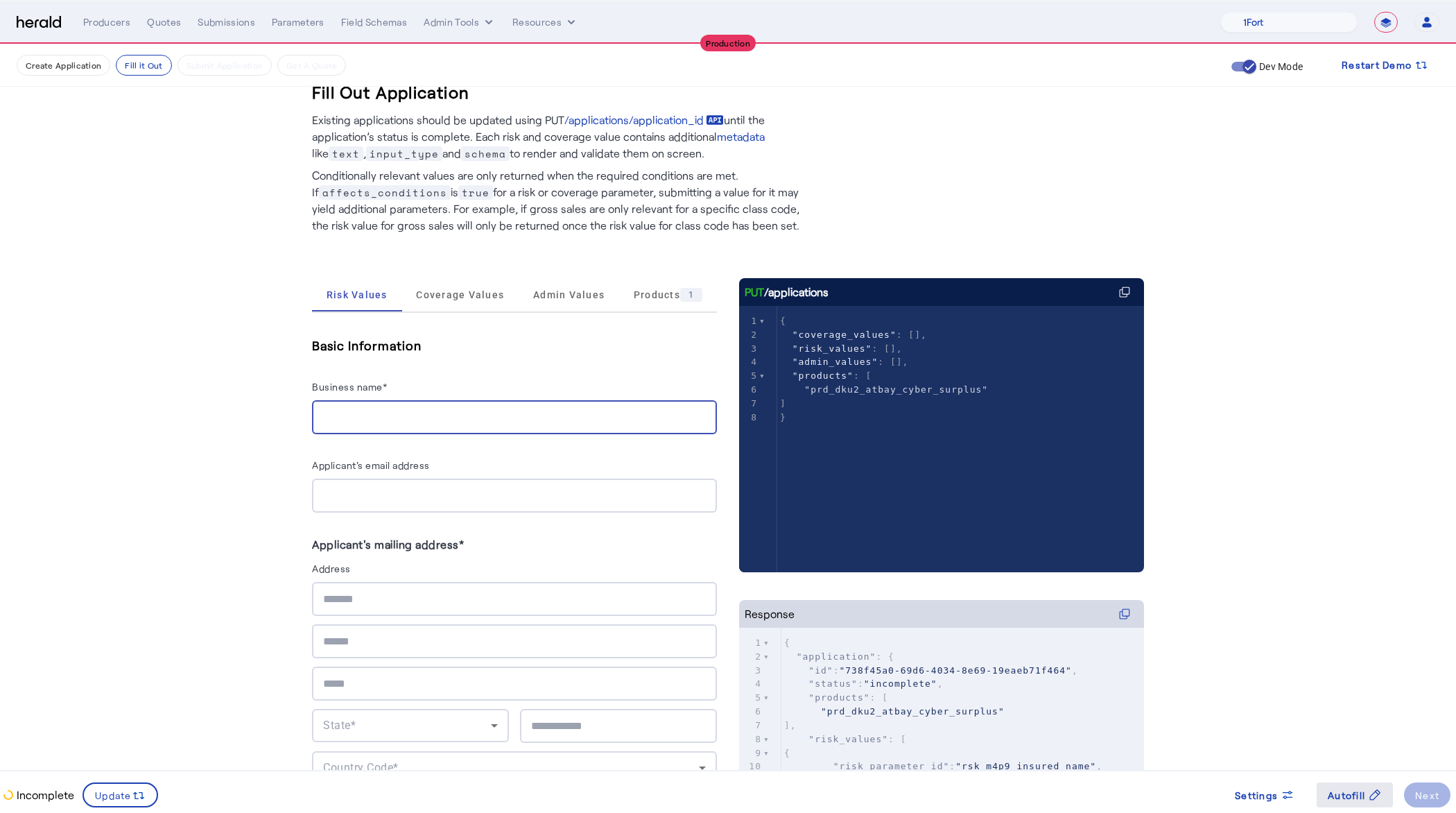
click at [1332, 800] on span "Autofill" at bounding box center [1346, 795] width 37 height 15
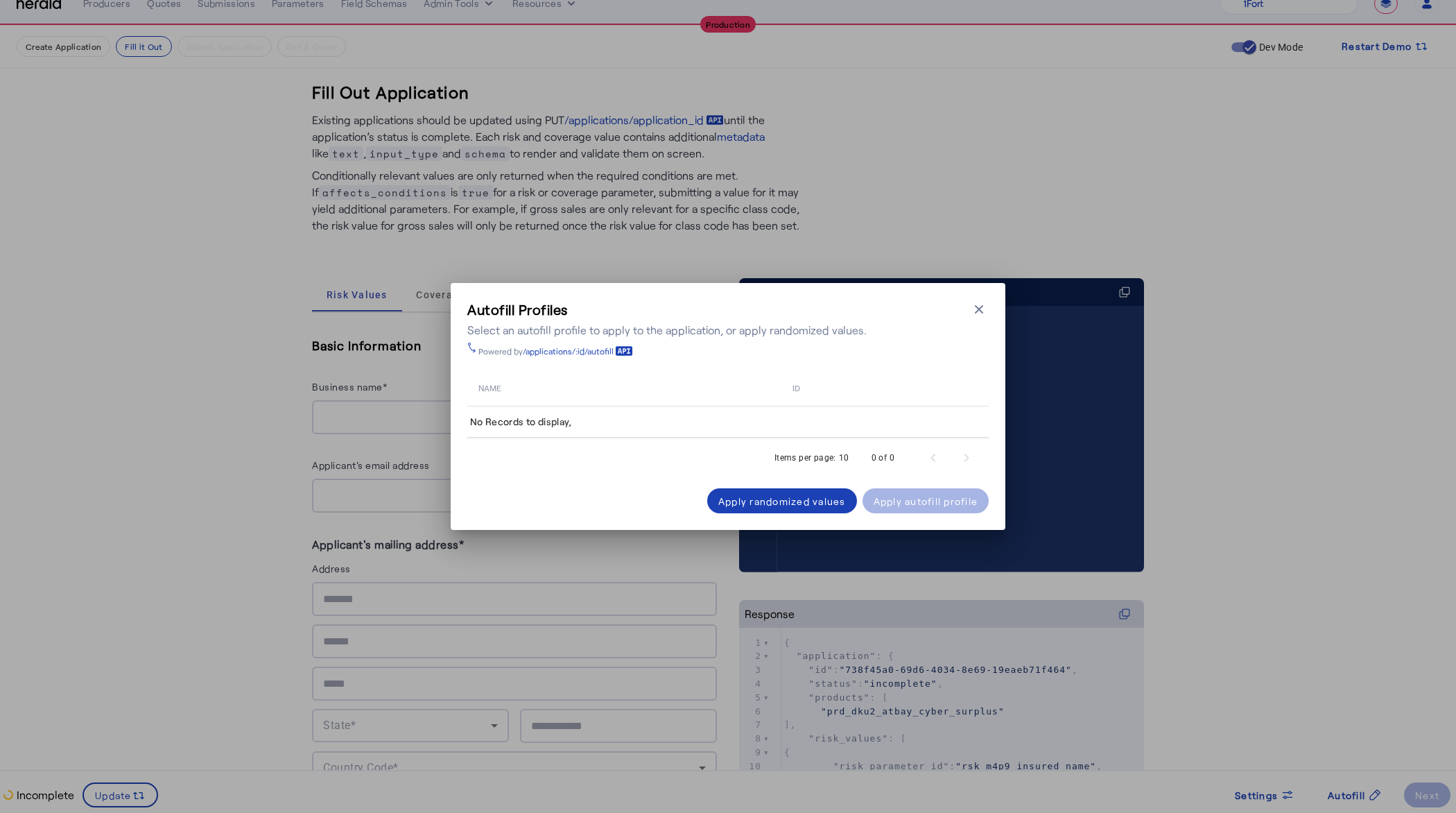
click at [466, 389] on div "Autofill Profiles Select an autofill profile to apply to the application, or ap…" at bounding box center [728, 406] width 555 height 247
click at [506, 413] on td "No Records to display," at bounding box center [728, 423] width 521 height 32
click at [800, 495] on div "Apply randomized values" at bounding box center [781, 501] width 127 height 15
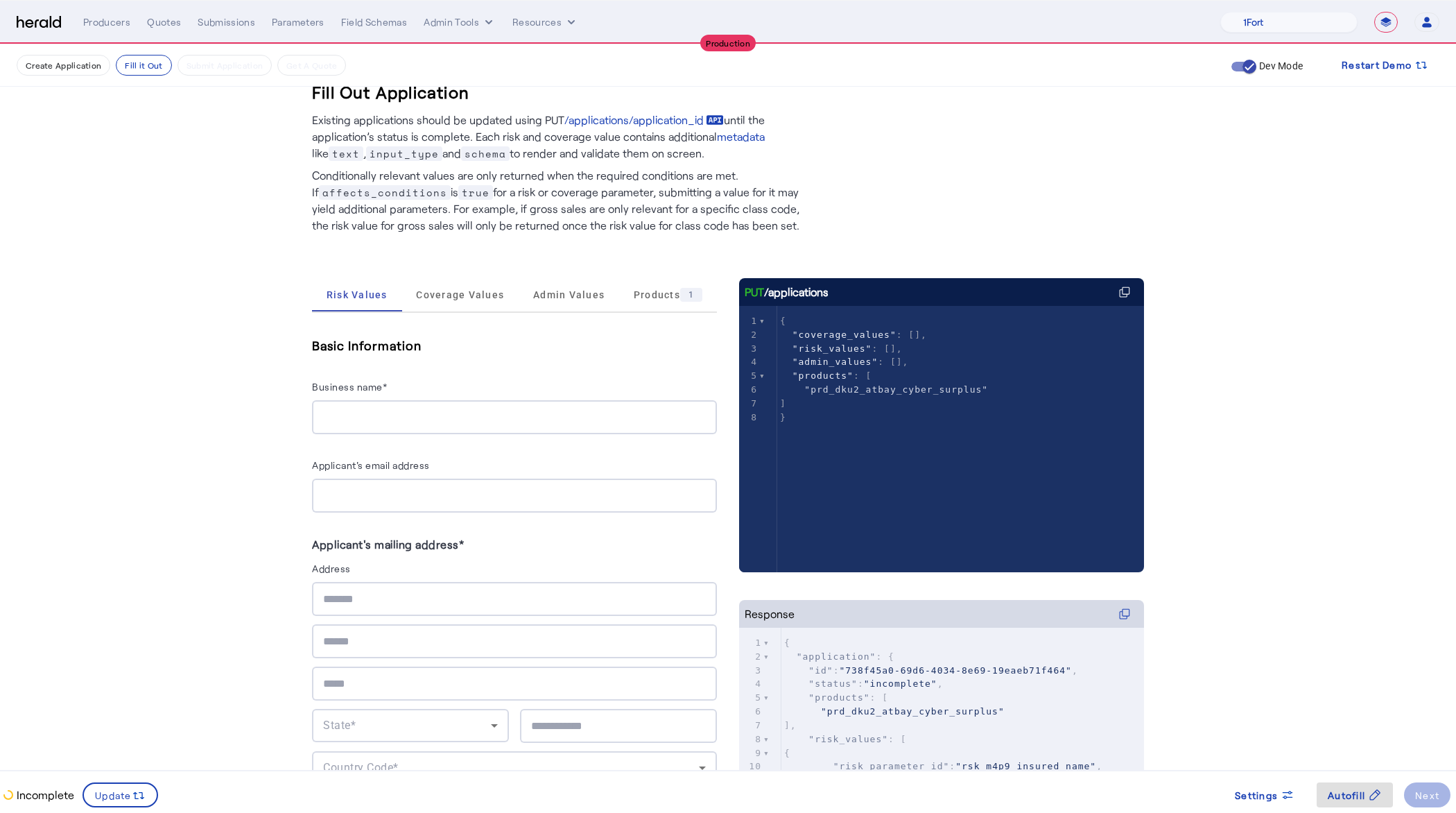
click at [410, 426] on div at bounding box center [514, 416] width 382 height 34
click at [439, 291] on span "Coverage Values" at bounding box center [460, 294] width 88 height 10
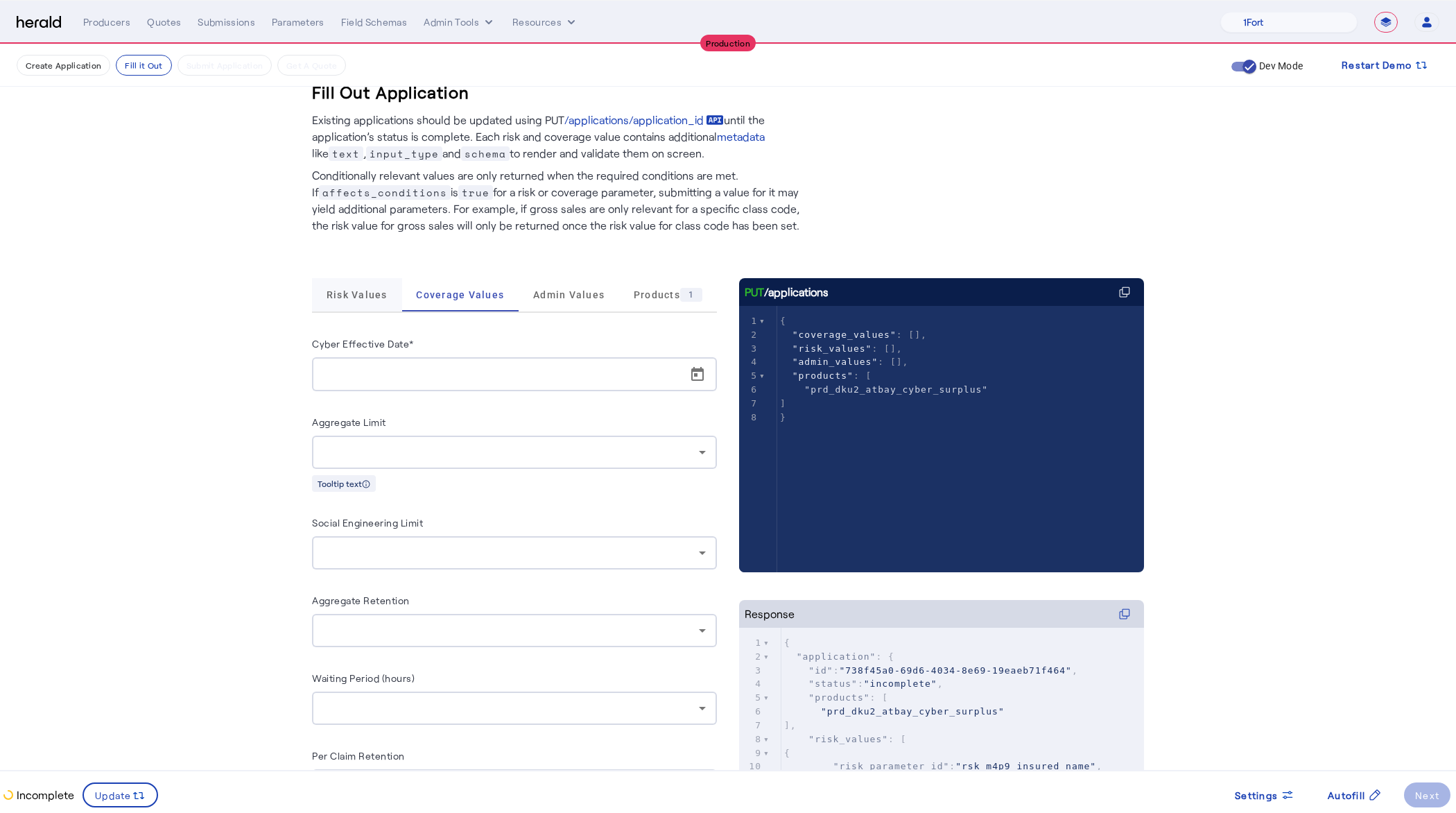
click at [358, 290] on span "Risk Values" at bounding box center [357, 294] width 61 height 10
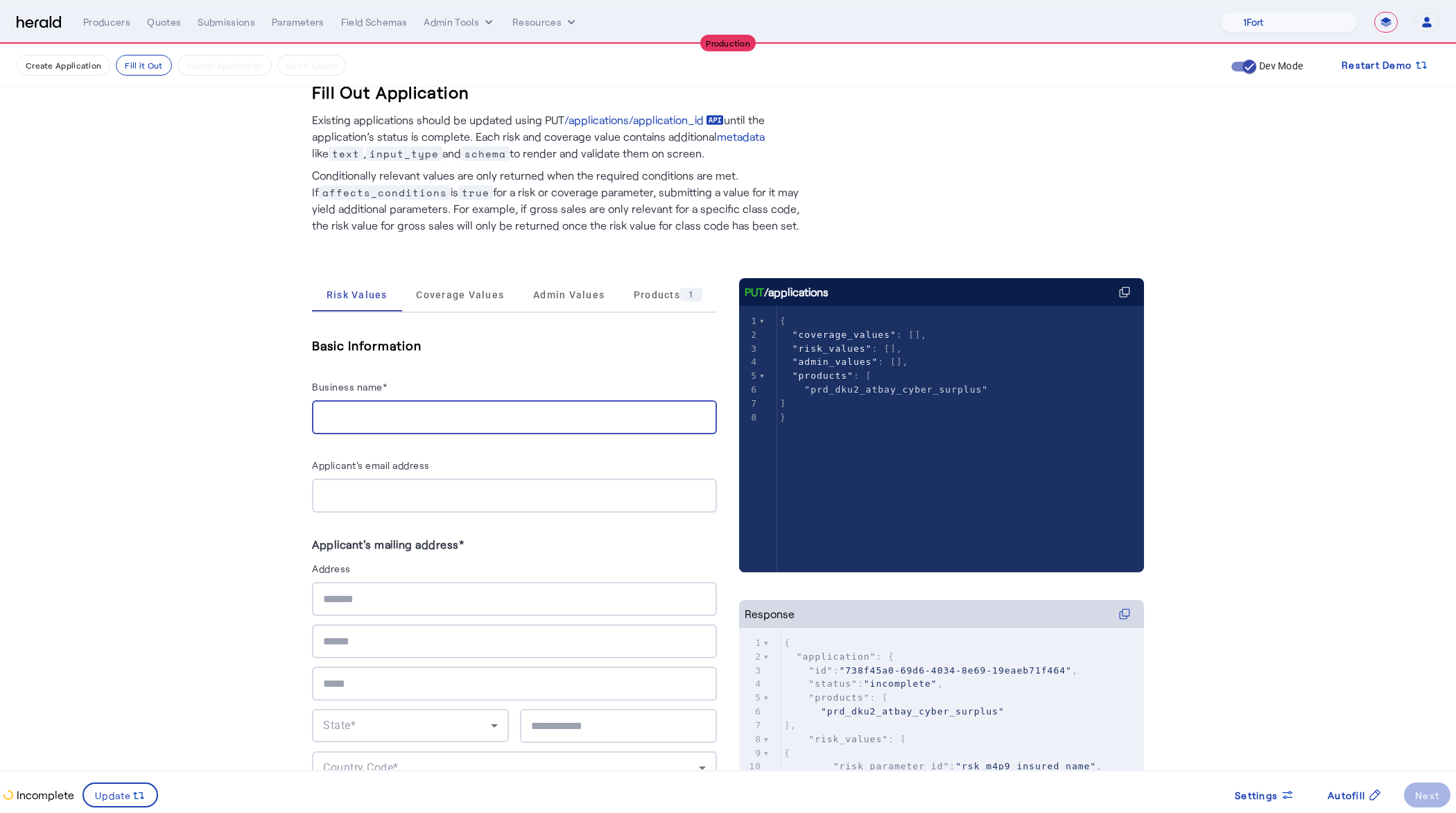
click at [392, 410] on input "Business name*" at bounding box center [514, 417] width 382 height 16
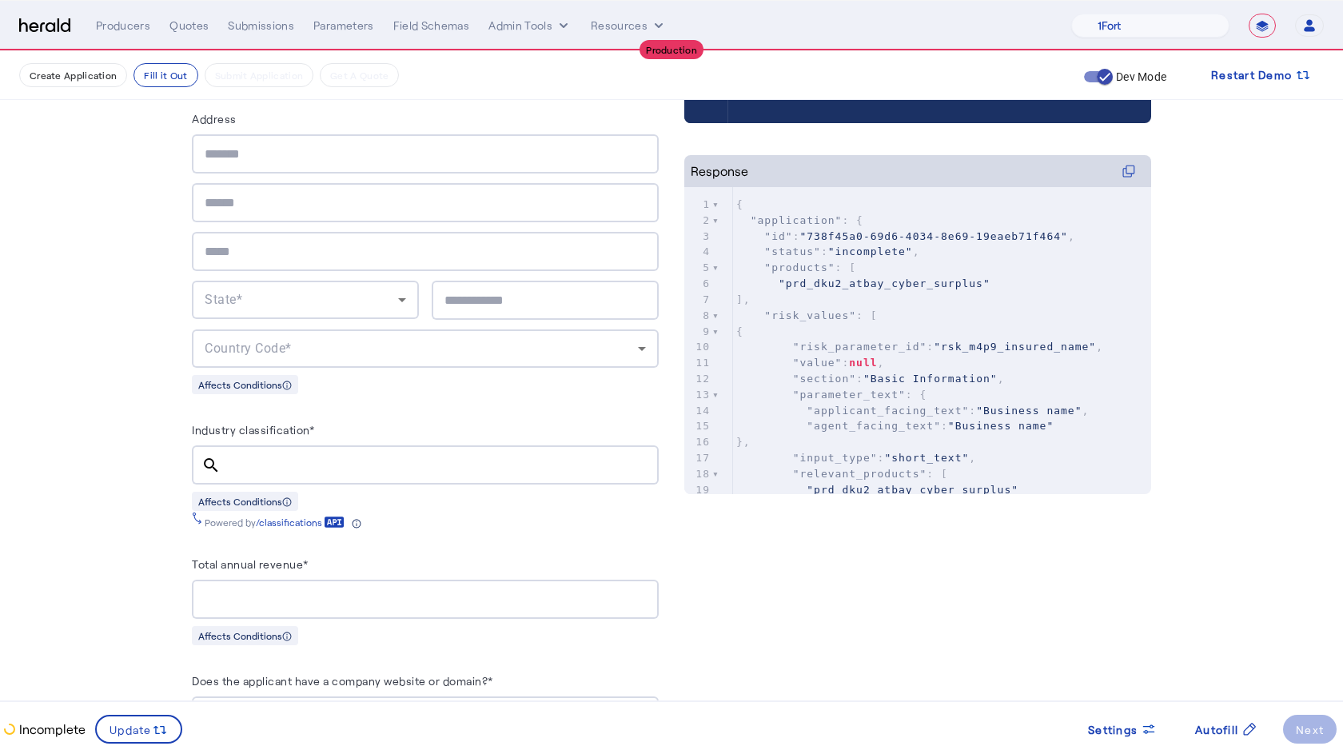
scroll to position [557, 0]
click at [74, 276] on fill-application-step "Create Application Fill it Out Submit Application Get A Quote Dev Mode Restart …" at bounding box center [671, 747] width 1343 height 2505
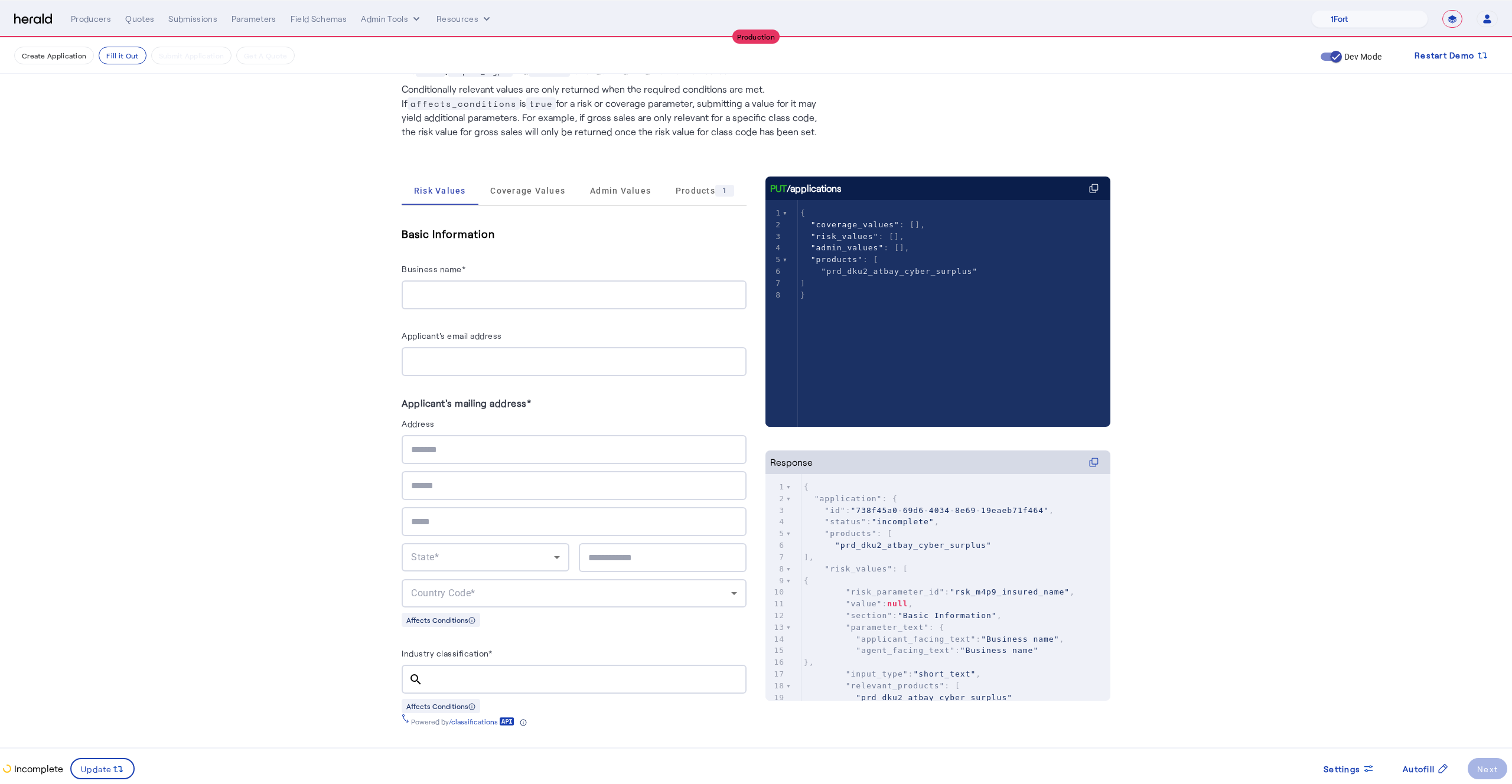
scroll to position [49, 0]
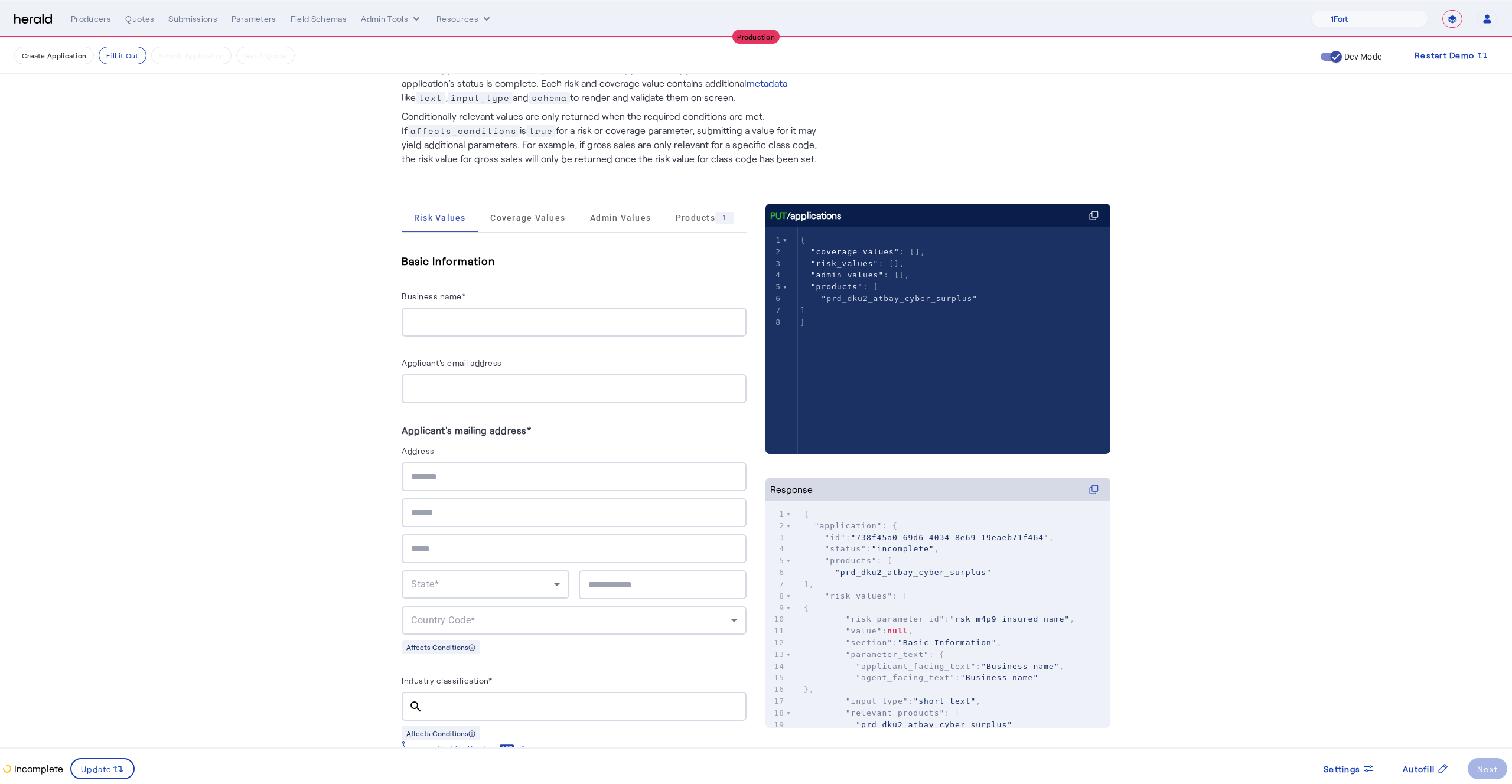
click at [497, 309] on div at bounding box center [574, 322] width 326 height 29
click at [526, 326] on input "Business name*" at bounding box center [574, 322] width 326 height 14
type input "*"
click at [447, 321] on input "Business name*" at bounding box center [574, 322] width 326 height 14
type input "*"
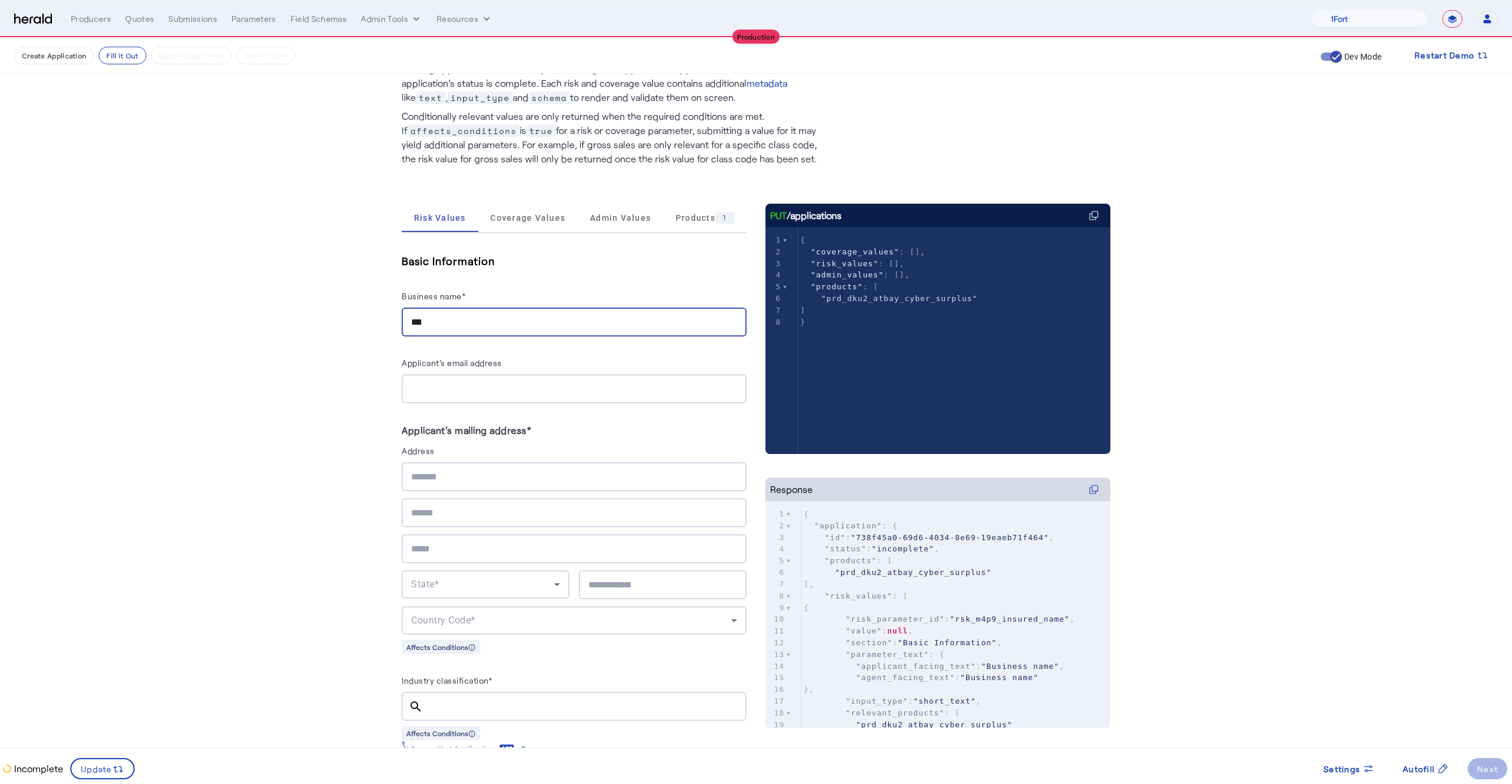
type input "****"
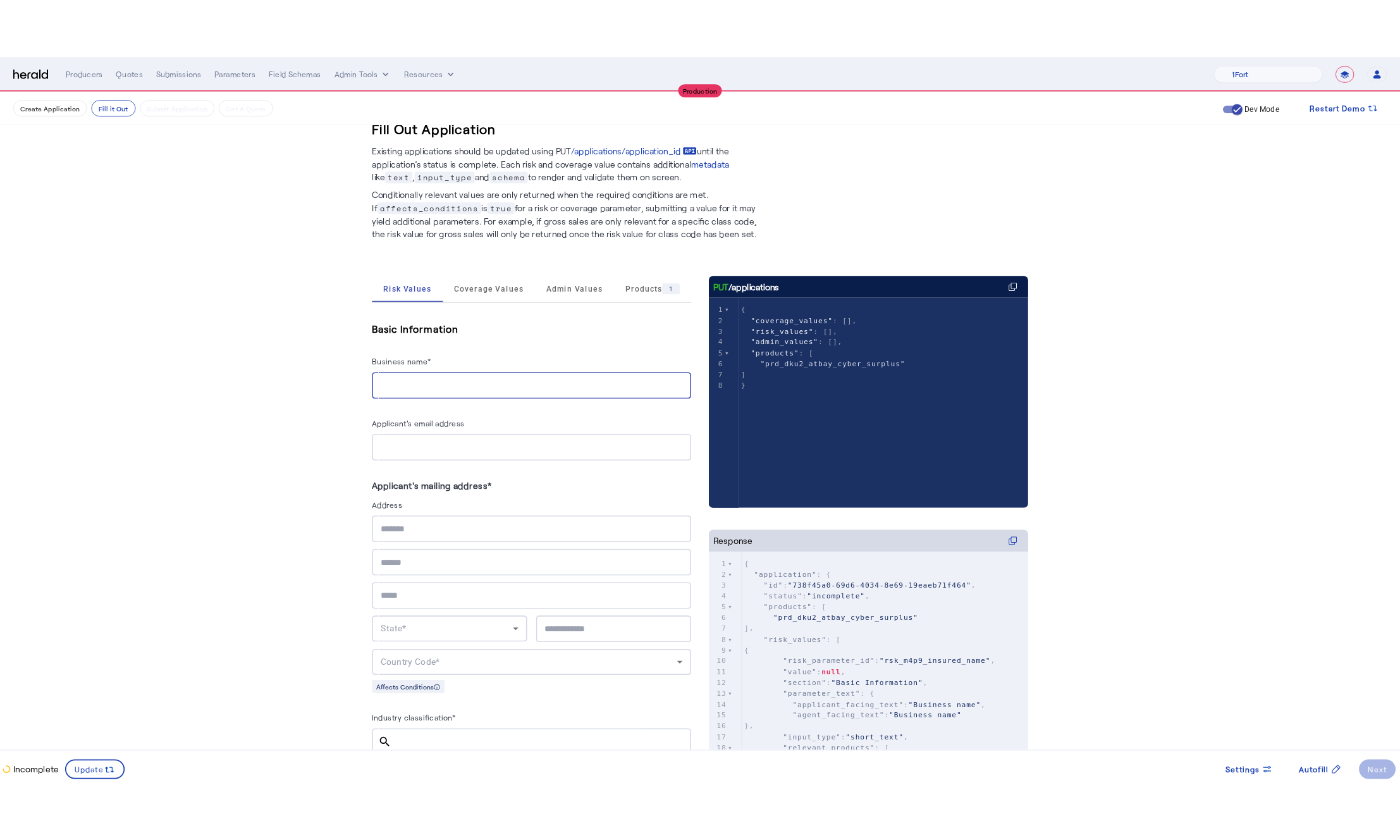
scroll to position [15, 0]
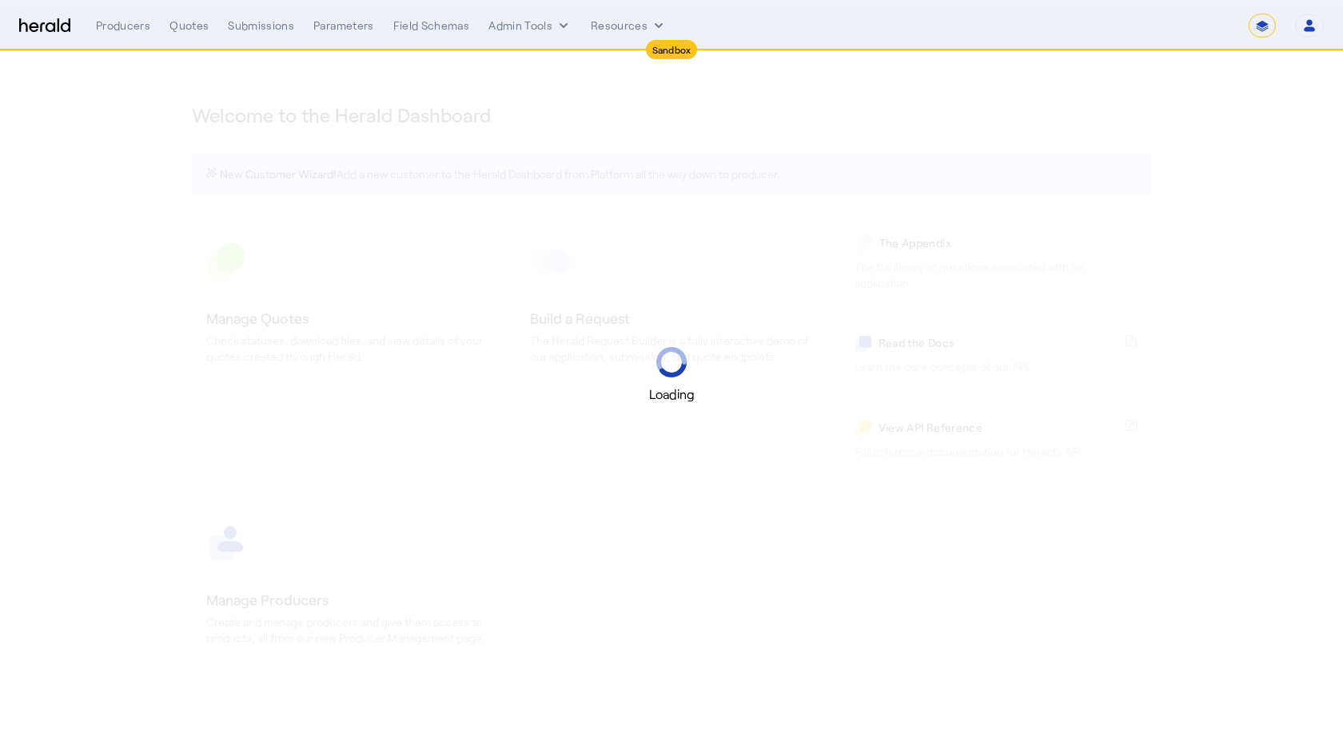
select select "*******"
select select "pfm_2v8p_herald_api"
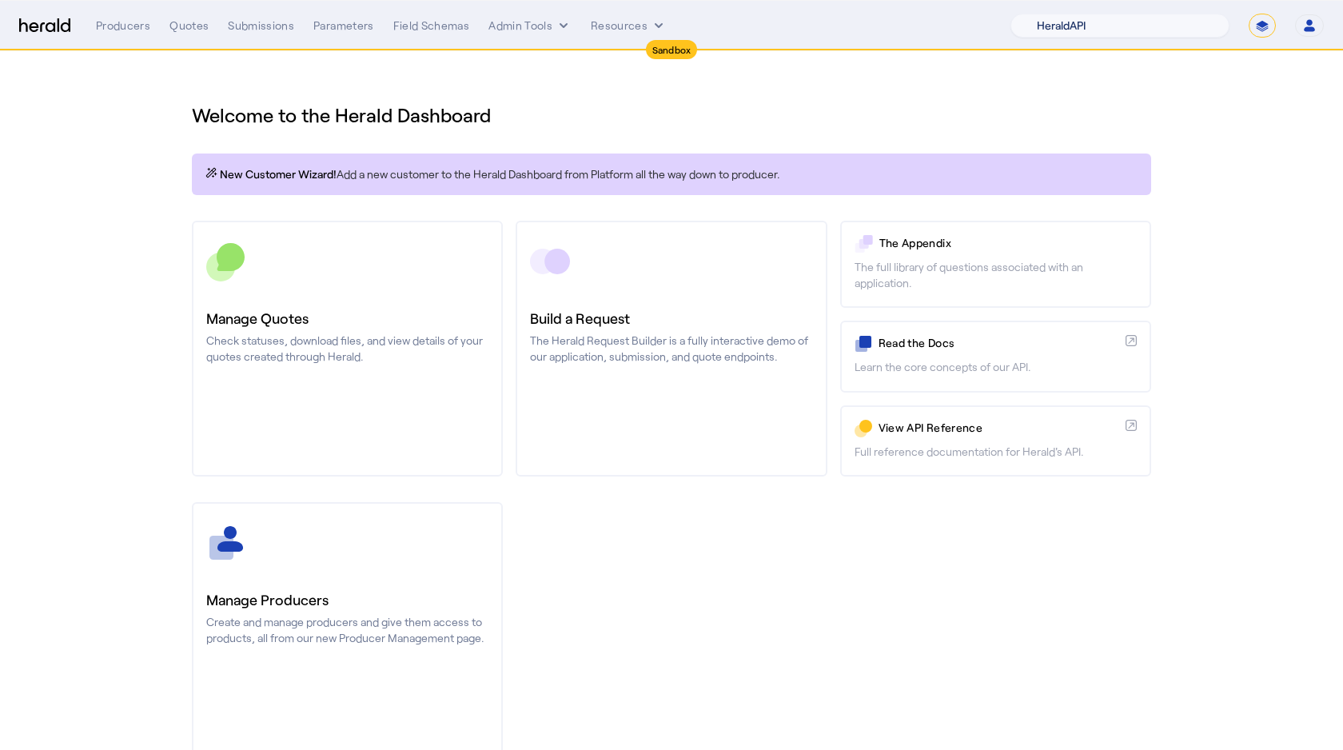
click at [1172, 28] on select "1Fort Acrisure Acturis Affinity Advisors Affinity Risk Agentero AmWins Anzen Ao…" at bounding box center [1120, 26] width 219 height 24
click at [1264, 31] on select "**********" at bounding box center [1262, 26] width 27 height 24
select select "**********"
click at [1249, 14] on select "**********" at bounding box center [1262, 26] width 27 height 24
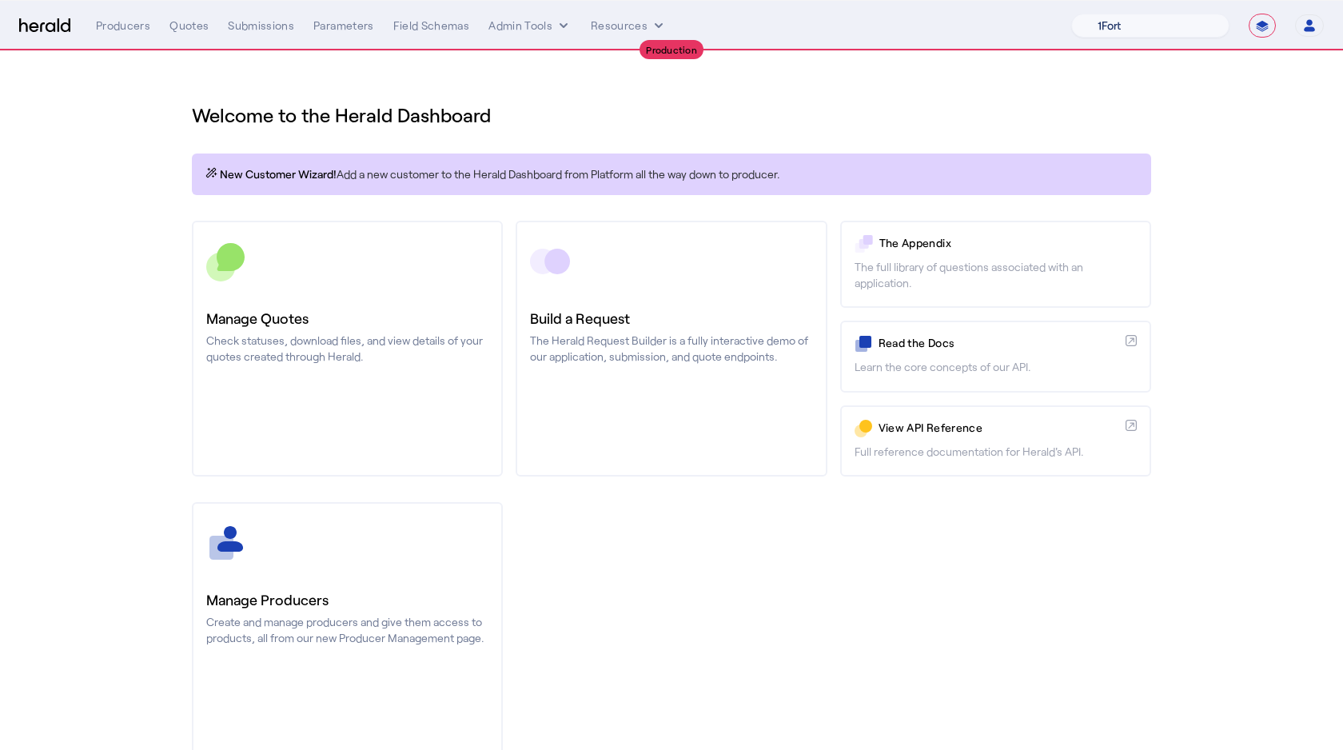
click at [1107, 32] on select "1Fort Affinity Risk [PERSON_NAME] [PERSON_NAME] CRC Campus Coverage Citadel Fif…" at bounding box center [1151, 26] width 158 height 24
select select "pfm_z9k1_growthmill"
click at [1072, 14] on select "1Fort Affinity Risk [PERSON_NAME] [PERSON_NAME] CRC Campus Coverage Citadel Fif…" at bounding box center [1151, 26] width 158 height 24
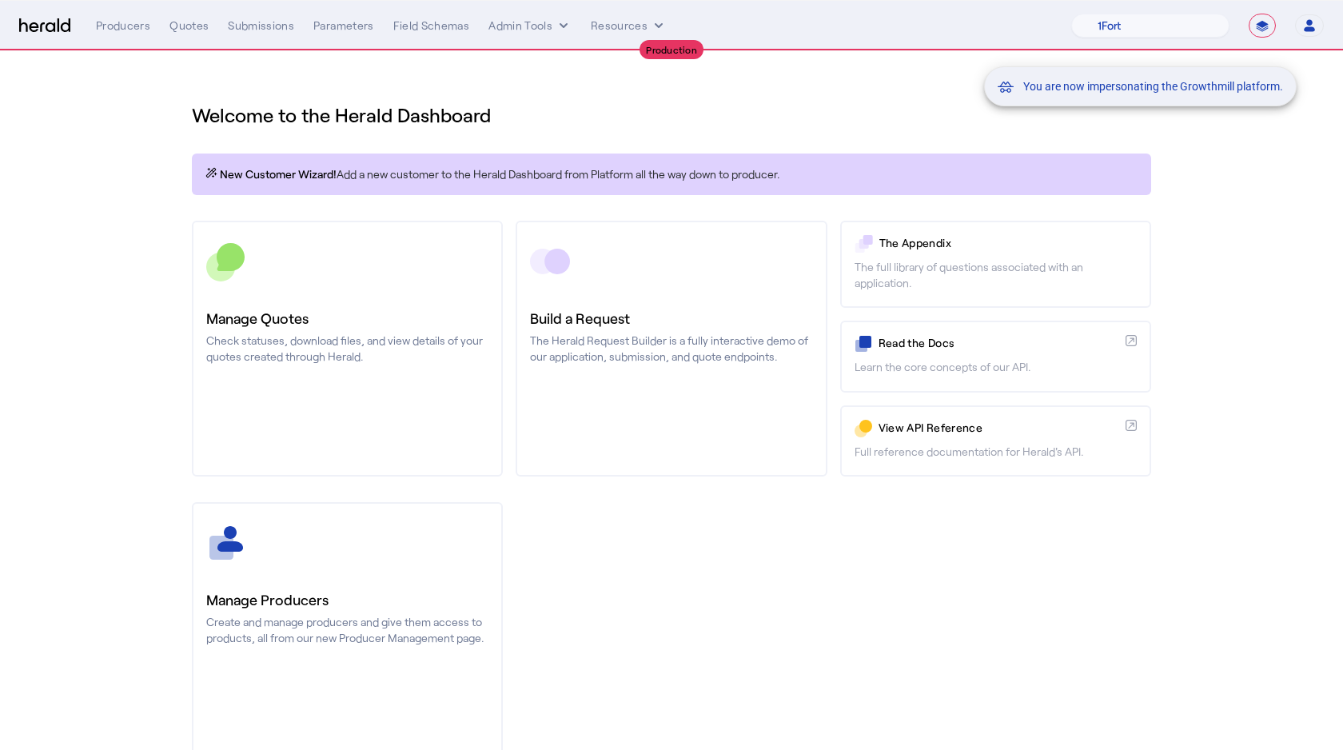
click at [173, 226] on div "You are now impersonating the Growthmill platform." at bounding box center [671, 375] width 1343 height 750
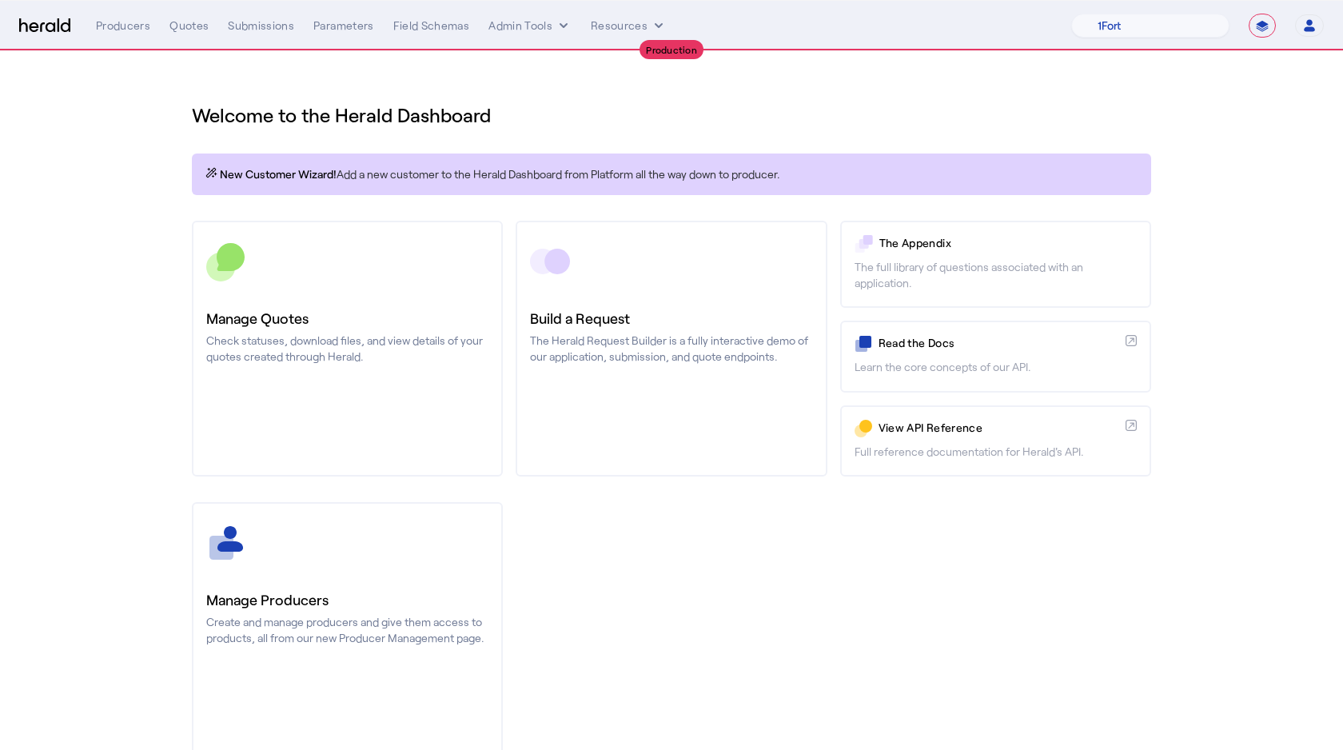
click at [190, 41] on nav "**********" at bounding box center [671, 26] width 1343 height 50
click at [186, 38] on nav "**********" at bounding box center [671, 26] width 1343 height 50
click at [186, 32] on div "Quotes" at bounding box center [189, 26] width 39 height 16
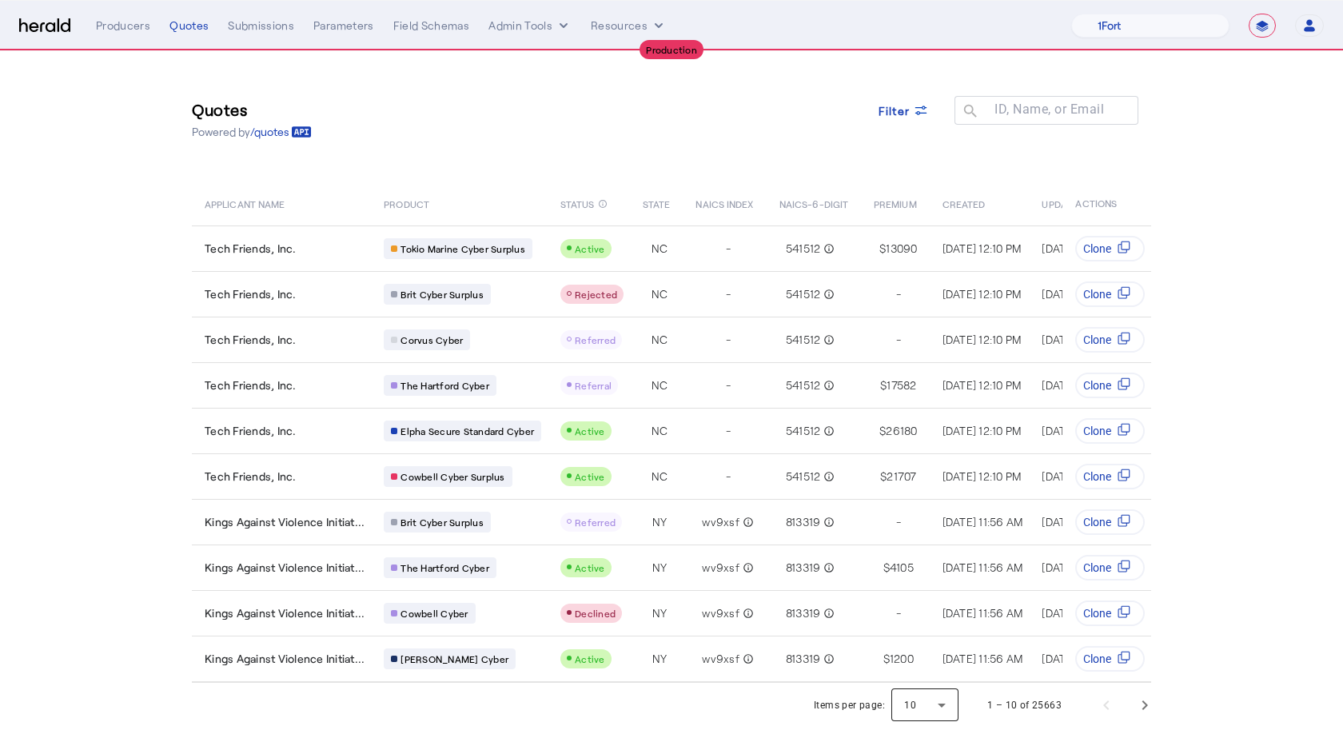
click at [940, 712] on div at bounding box center [925, 705] width 67 height 38
click at [928, 676] on mat-option "50" at bounding box center [926, 663] width 67 height 38
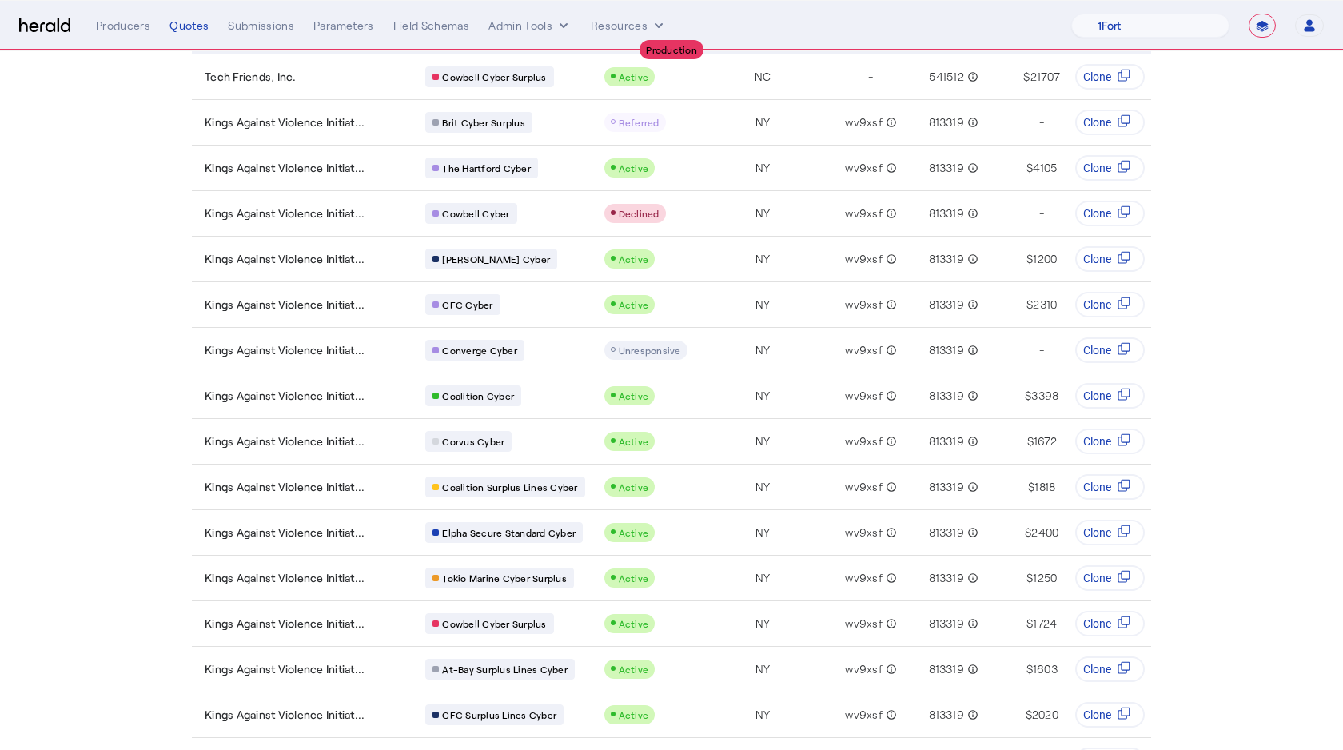
scroll to position [503, 0]
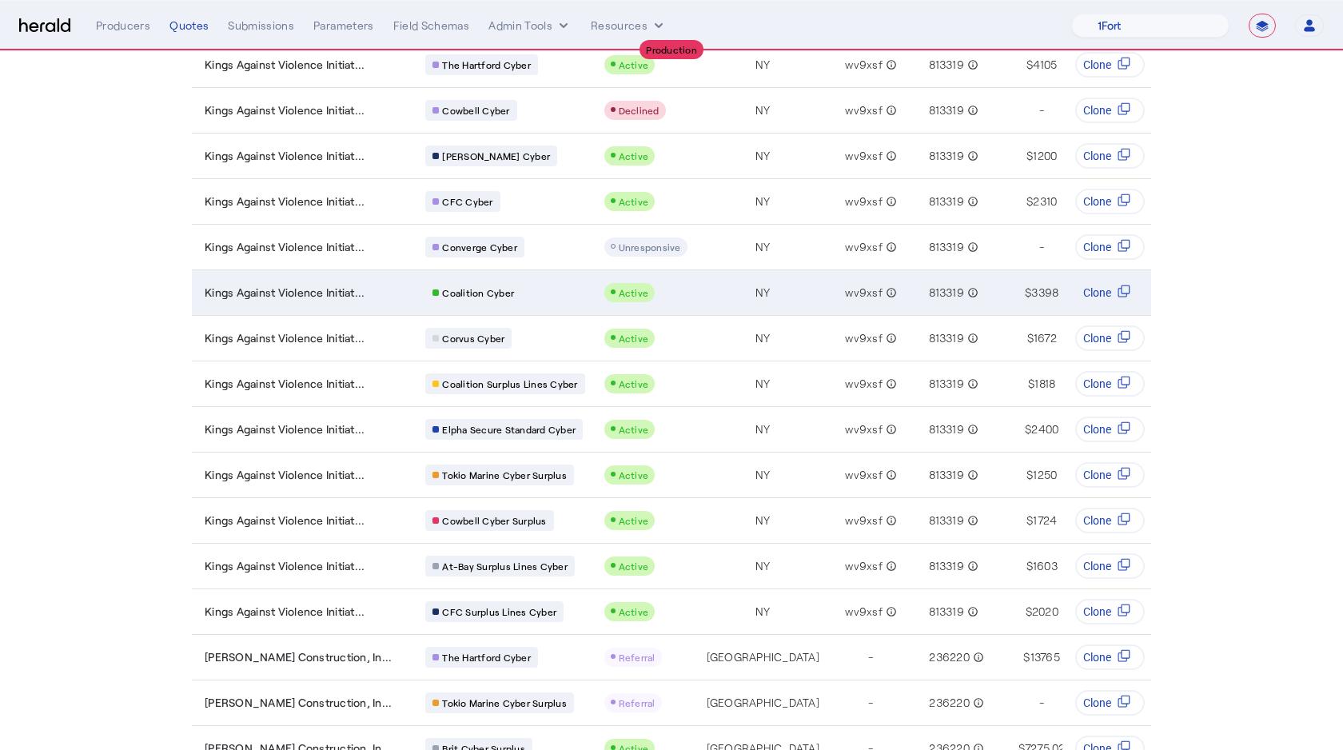
click at [377, 293] on div "Kings Against Violence Initiat..." at bounding box center [306, 293] width 202 height 16
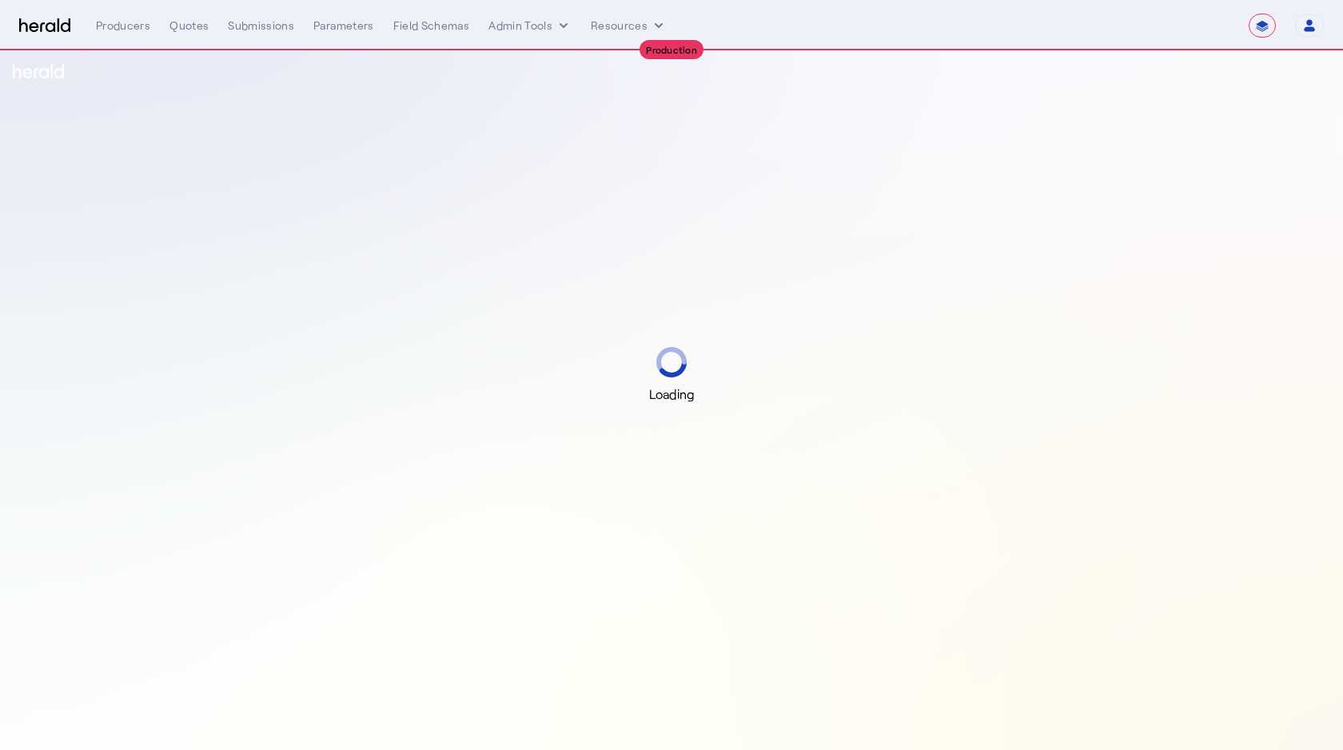
select select "**********"
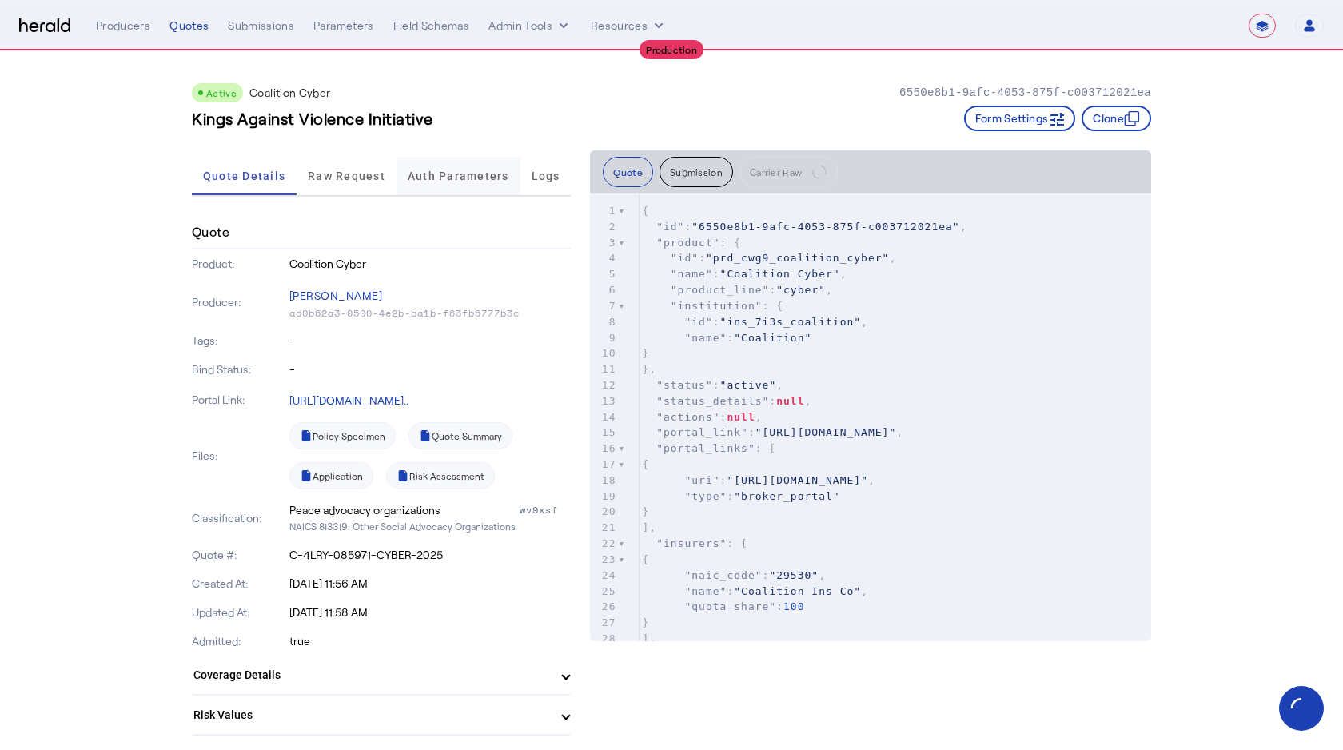
click at [409, 181] on span "Auth Parameters" at bounding box center [459, 175] width 102 height 11
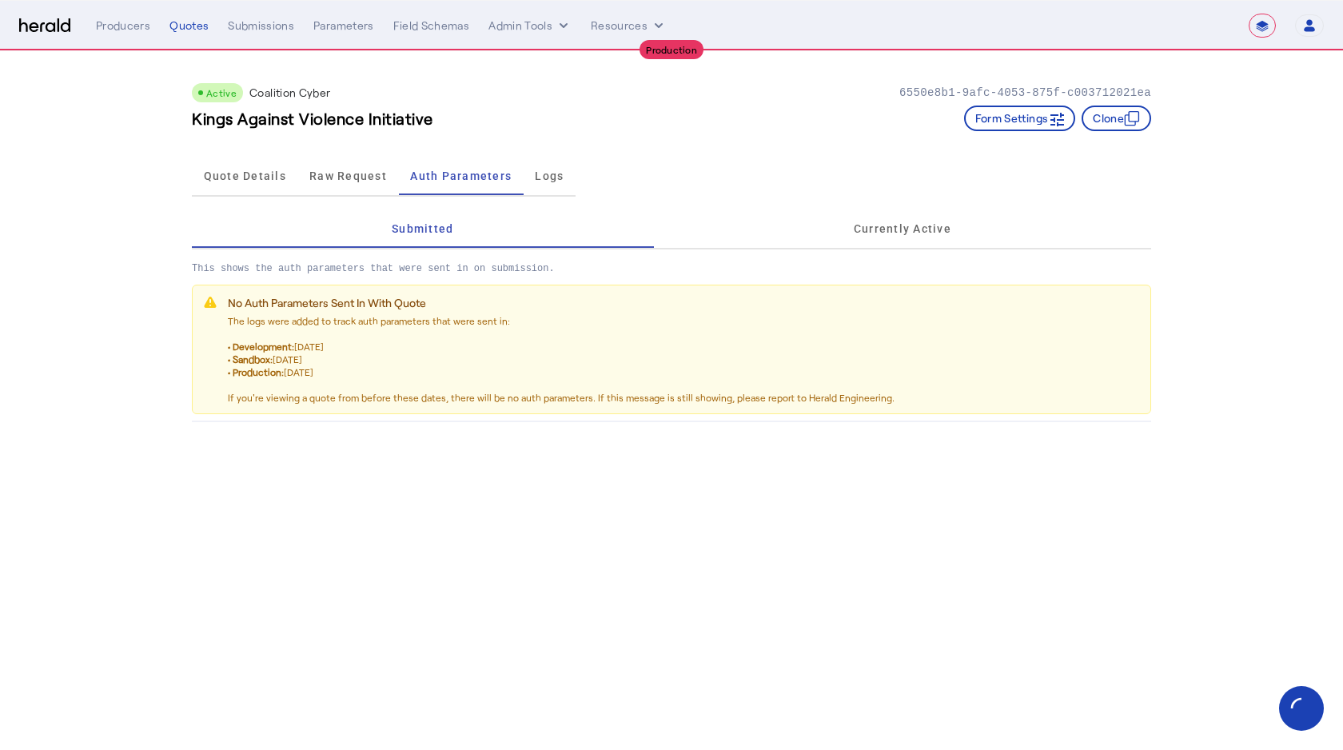
click at [306, 172] on div "Raw Request" at bounding box center [348, 176] width 101 height 38
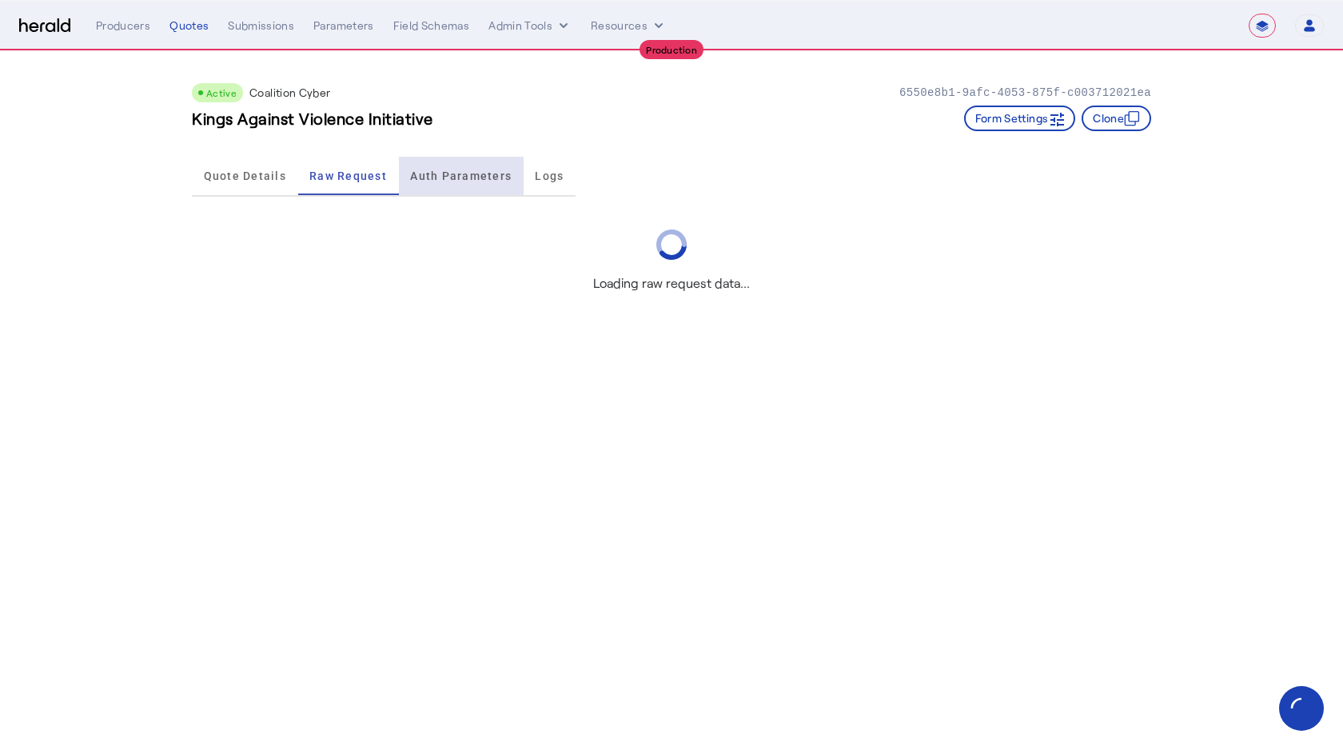
click at [461, 173] on span "Auth Parameters" at bounding box center [461, 175] width 102 height 11
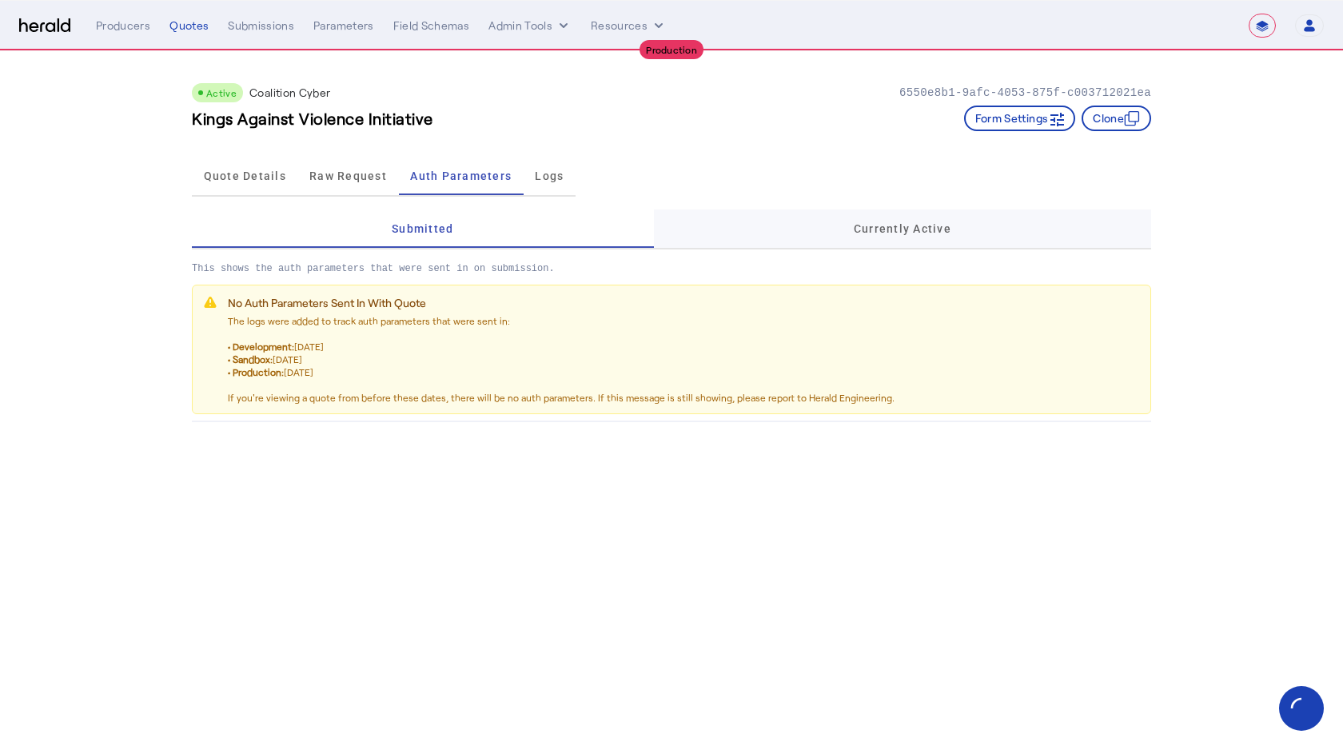
click at [959, 232] on div "Currently Active" at bounding box center [902, 229] width 497 height 38
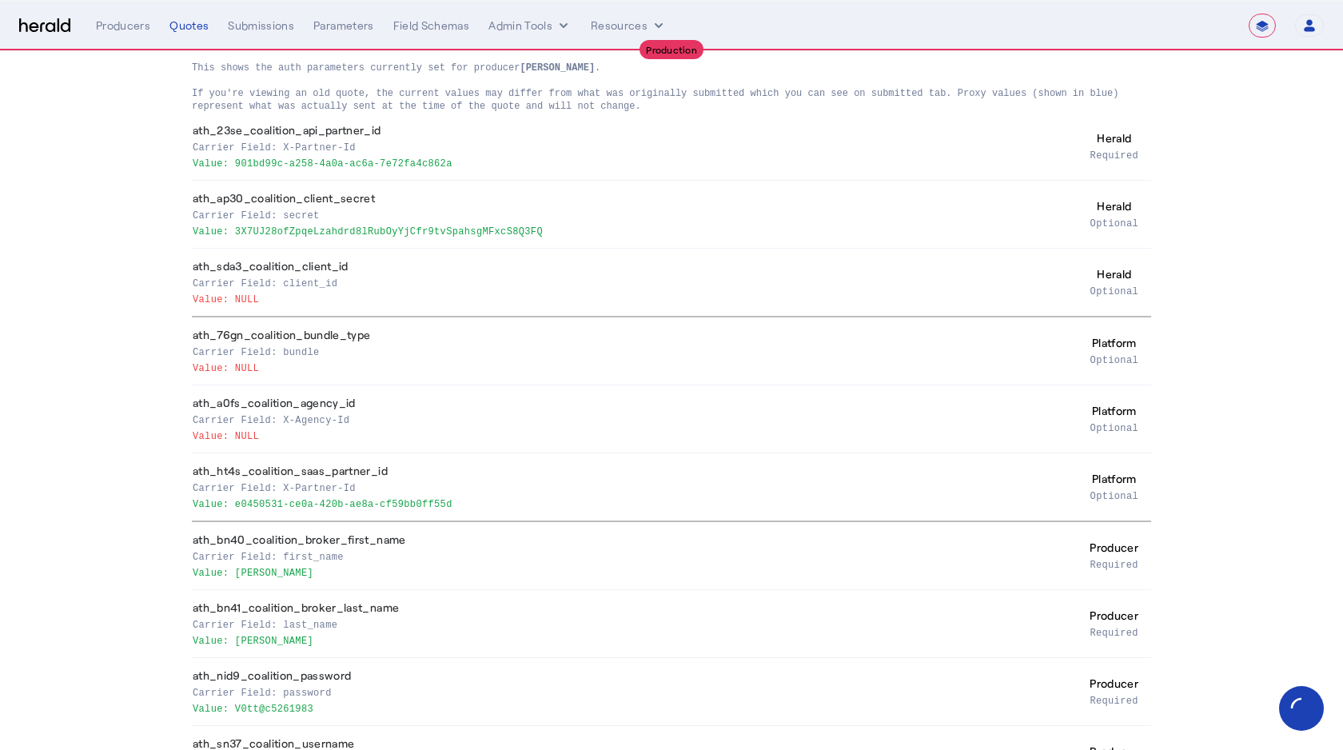
scroll to position [184, 0]
